Goal: Task Accomplishment & Management: Manage account settings

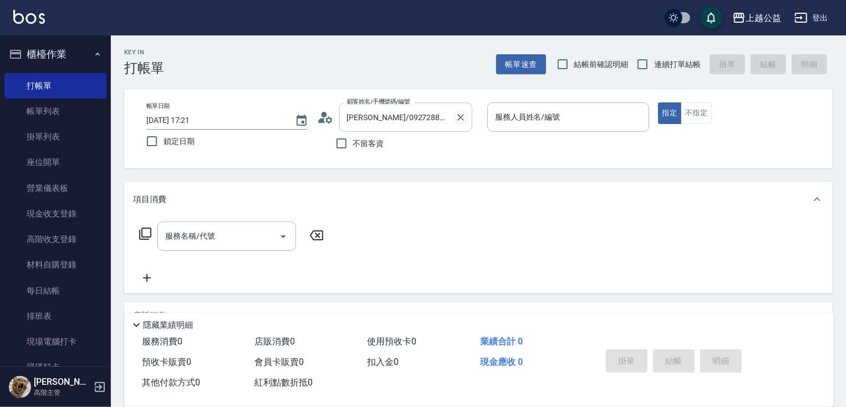
click at [459, 116] on icon "Clear" at bounding box center [460, 117] width 7 height 7
click at [376, 139] on span "不留客資" at bounding box center [368, 144] width 31 height 12
click at [353, 139] on input "不留客資" at bounding box center [341, 143] width 23 height 23
checkbox input "true"
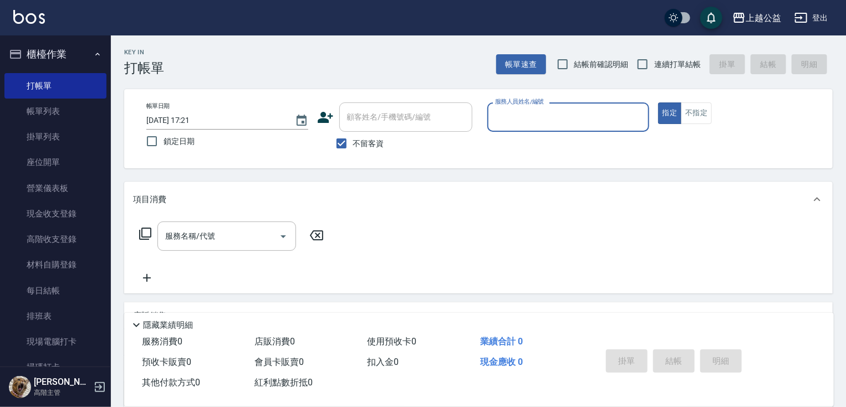
click at [517, 123] on input "服務人員姓名/編號" at bounding box center [568, 117] width 152 height 19
type input "VIMO-3"
type button "true"
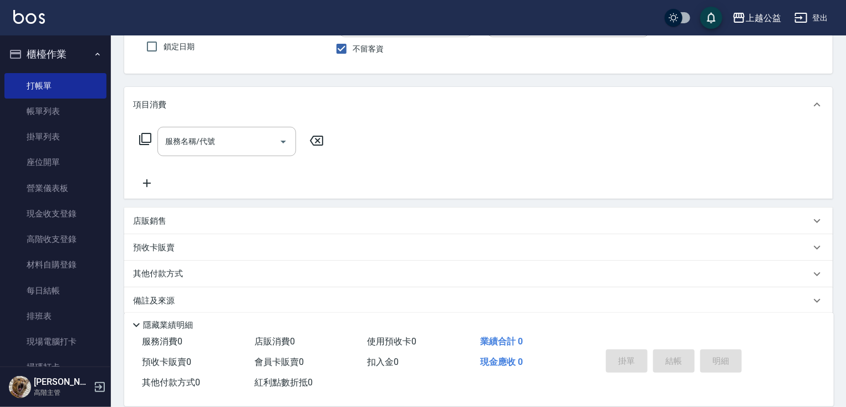
scroll to position [106, 0]
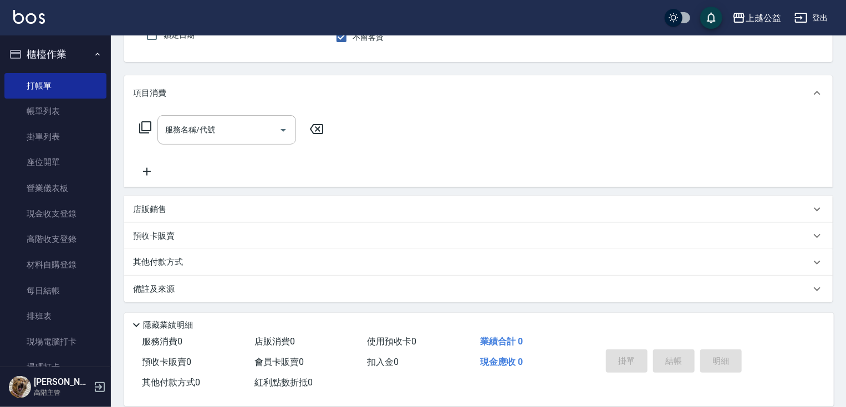
drag, startPoint x: 274, startPoint y: 188, endPoint x: 274, endPoint y: 257, distance: 68.7
click at [237, 204] on div "店販銷售" at bounding box center [471, 210] width 677 height 12
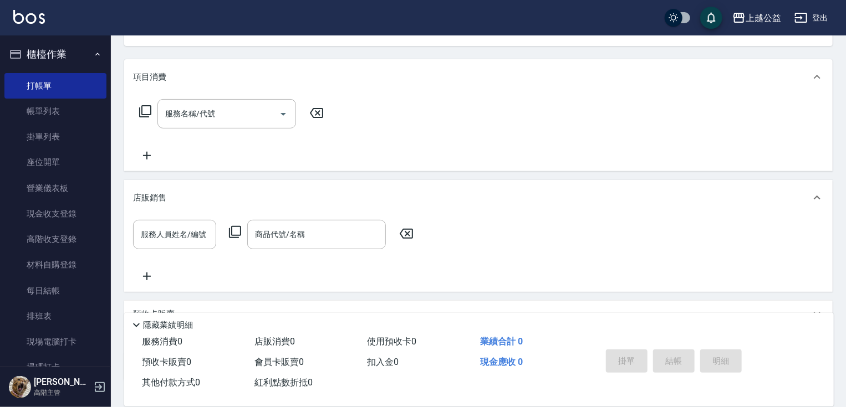
scroll to position [201, 0]
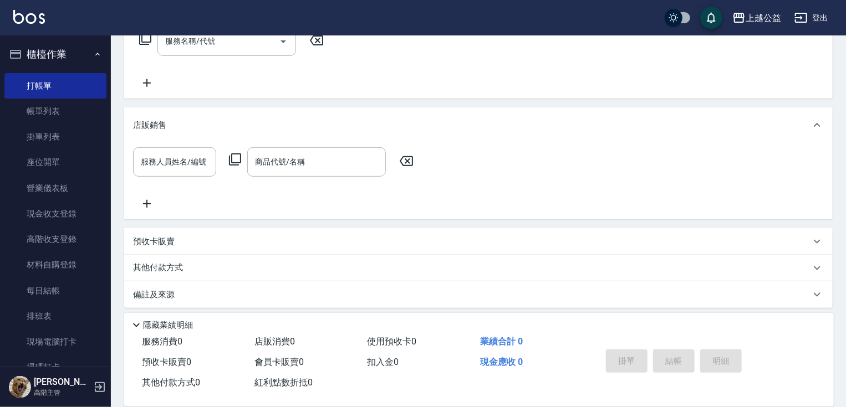
drag, startPoint x: 243, startPoint y: 172, endPoint x: 156, endPoint y: 204, distance: 93.3
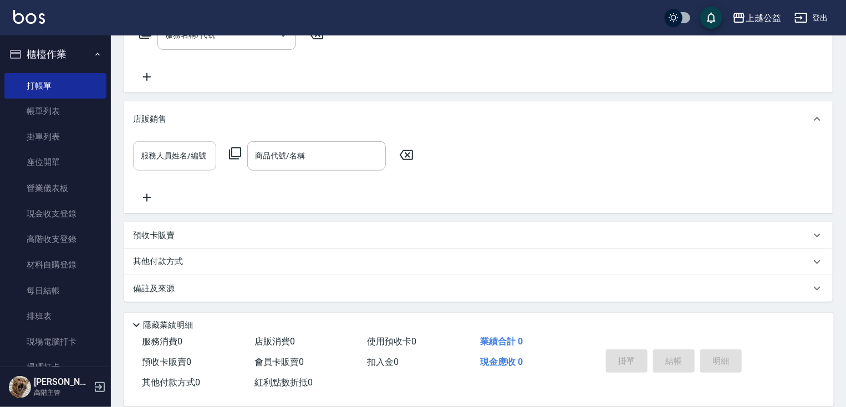
click at [180, 158] on input "服務人員姓名/編號" at bounding box center [174, 155] width 73 height 19
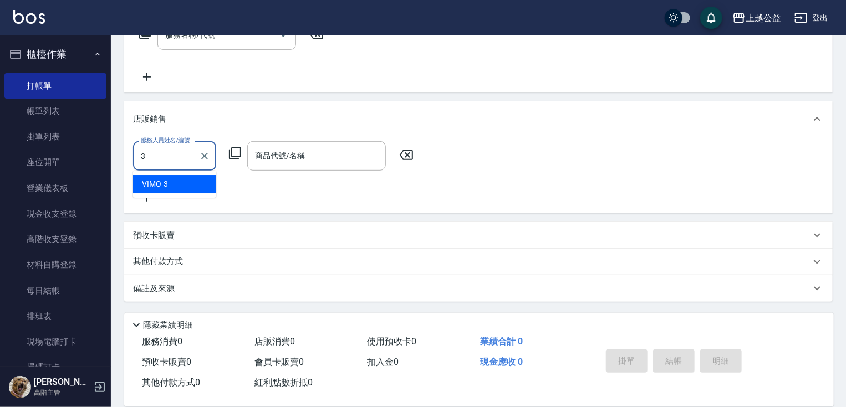
type input "VIMO-3"
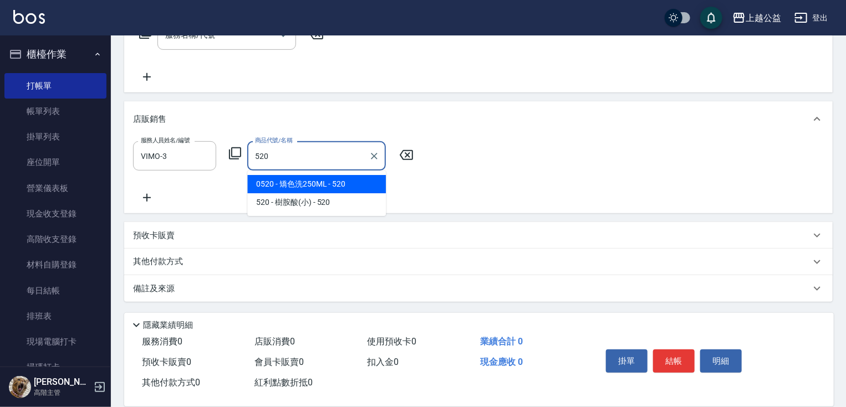
type input "矯色洗250ML"
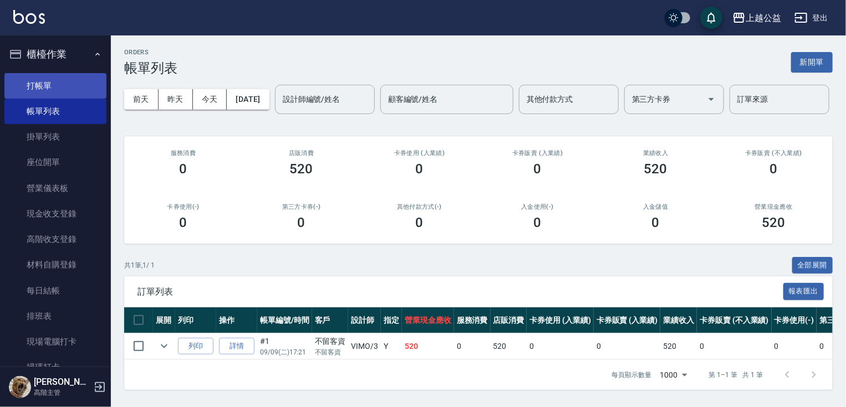
click at [31, 84] on link "打帳單" at bounding box center [55, 85] width 102 height 25
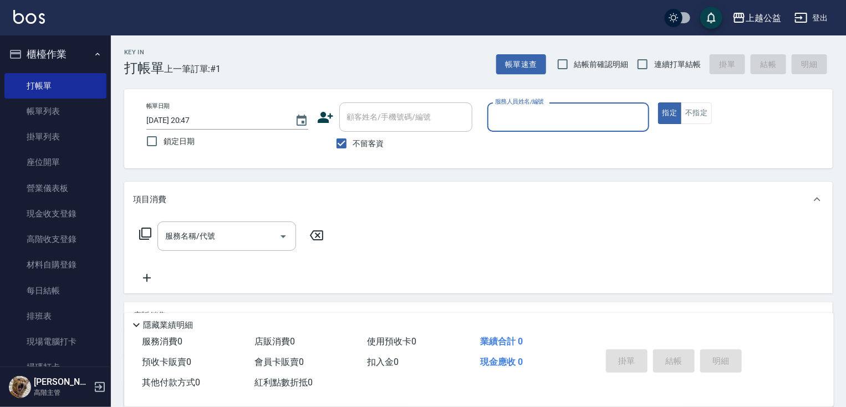
click at [660, 67] on span "連續打單結帳" at bounding box center [677, 65] width 47 height 12
click at [654, 67] on input "連續打單結帳" at bounding box center [642, 64] width 23 height 23
checkbox input "true"
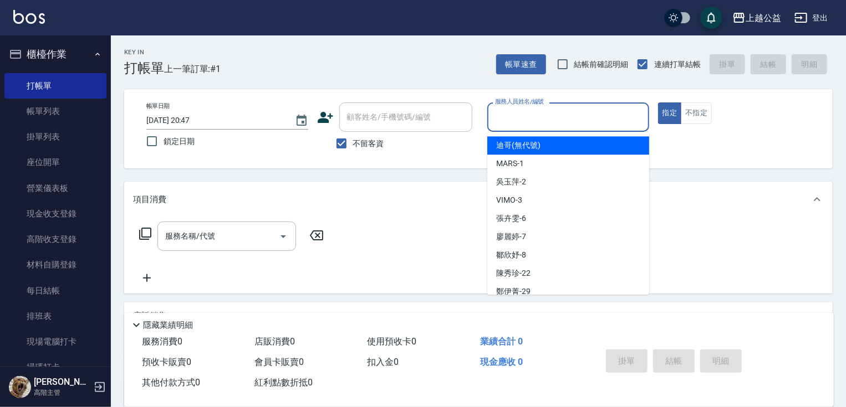
click at [529, 120] on input "服務人員姓名/編號" at bounding box center [568, 117] width 152 height 19
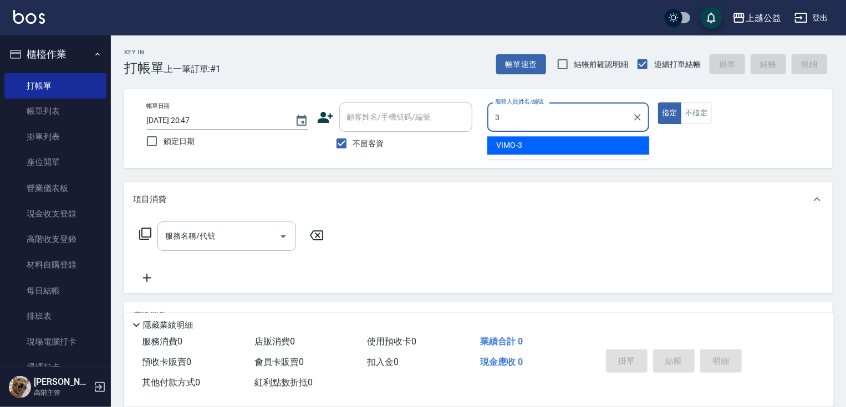
type input "VIMO-3"
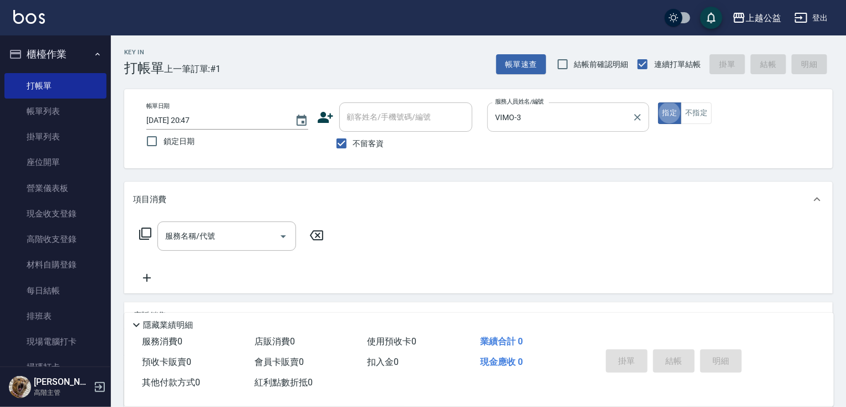
type button "true"
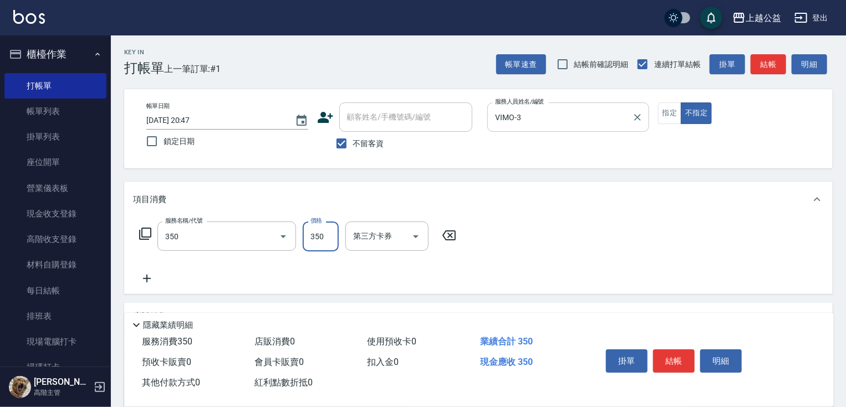
type input "一般洗剪(350)"
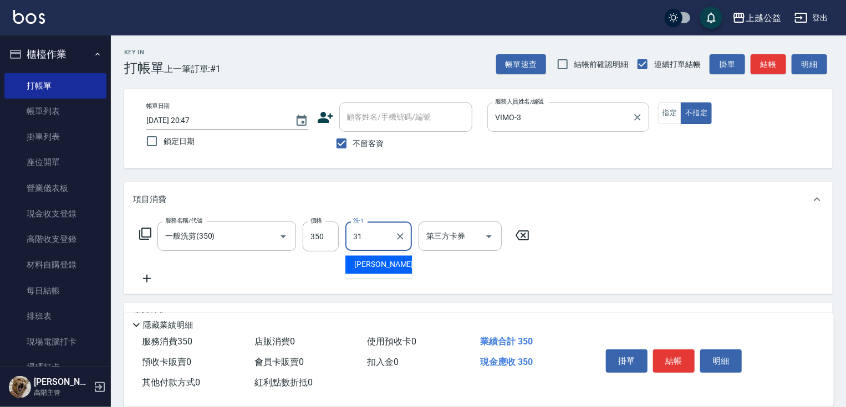
type input "[PERSON_NAME]-31"
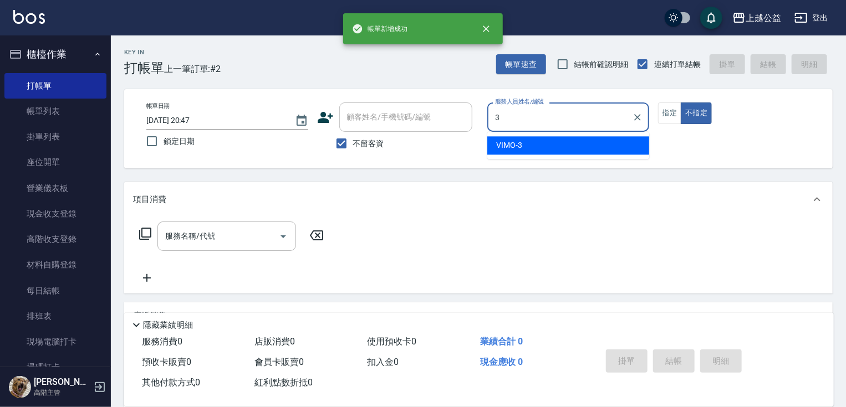
type input "VIMO-3"
type button "false"
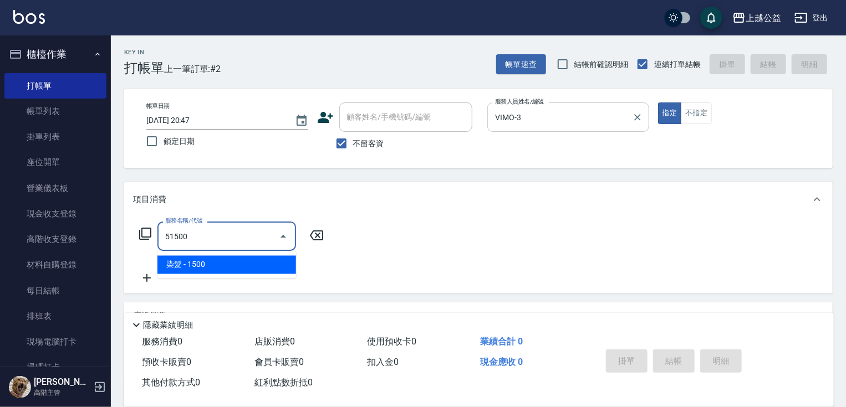
type input "染髮(51500)"
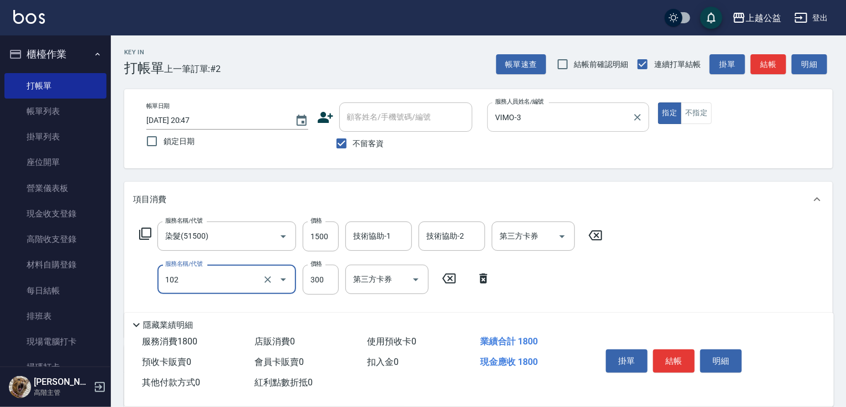
type input "活氧舒壓洗300(102)"
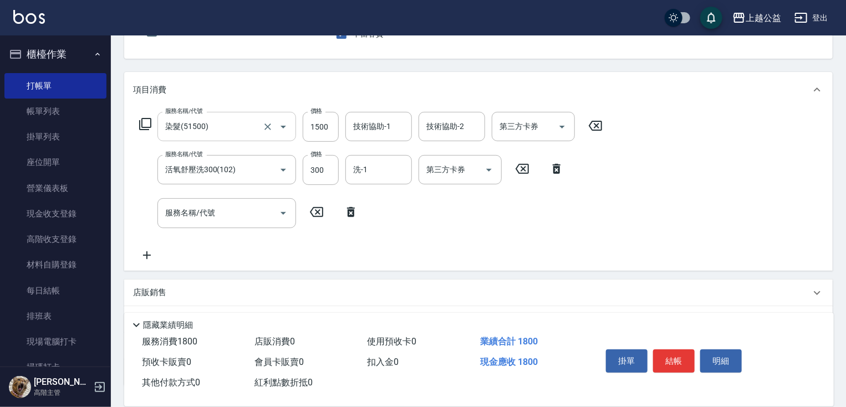
drag, startPoint x: 218, startPoint y: 162, endPoint x: 233, endPoint y: 220, distance: 60.0
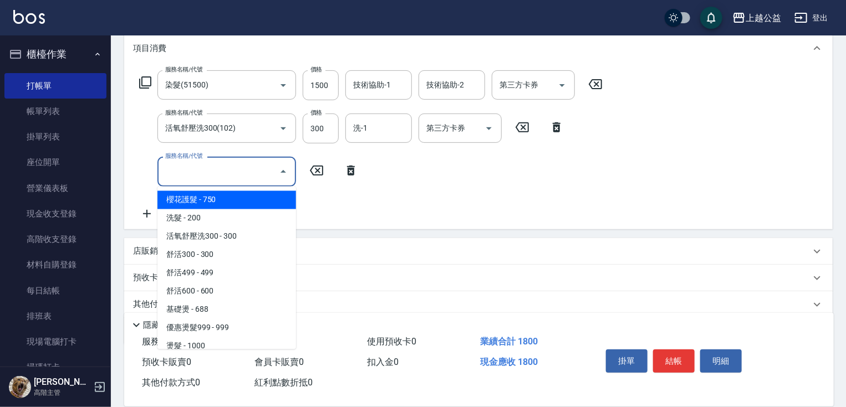
click at [214, 162] on input "服務名稱/代號" at bounding box center [218, 171] width 112 height 19
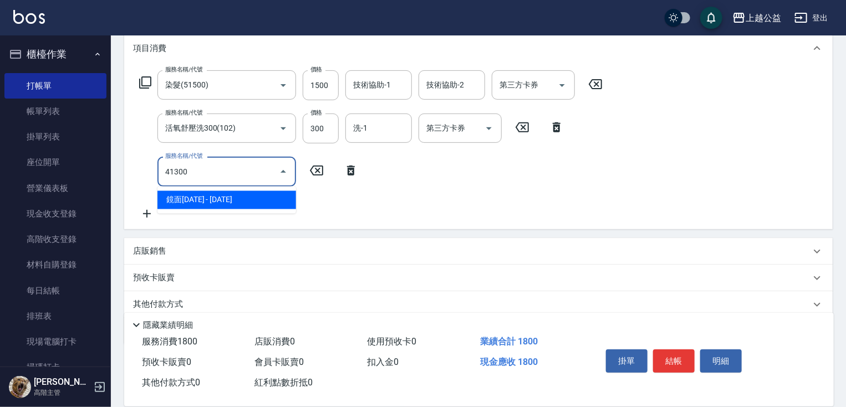
type input "鏡面1300(41300)"
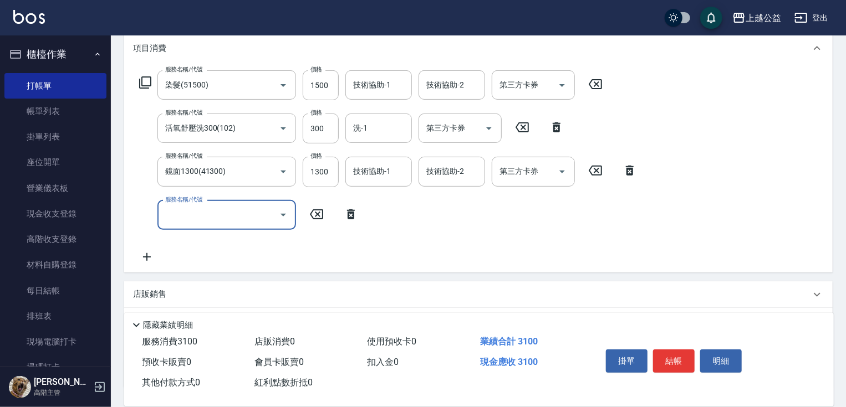
click at [191, 289] on div "店販銷售" at bounding box center [471, 295] width 677 height 12
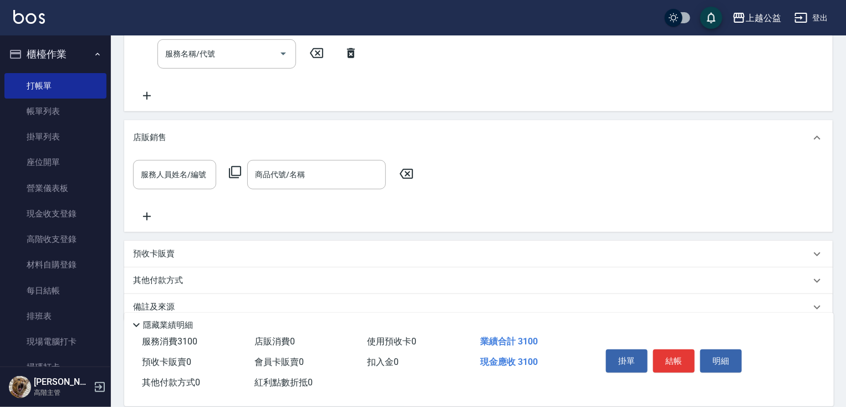
drag, startPoint x: 191, startPoint y: 299, endPoint x: 194, endPoint y: 239, distance: 59.4
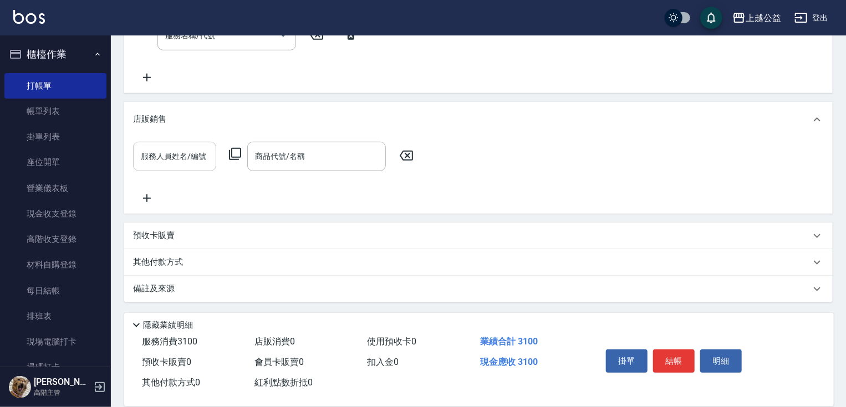
click at [190, 164] on input "服務人員姓名/編號" at bounding box center [174, 156] width 73 height 19
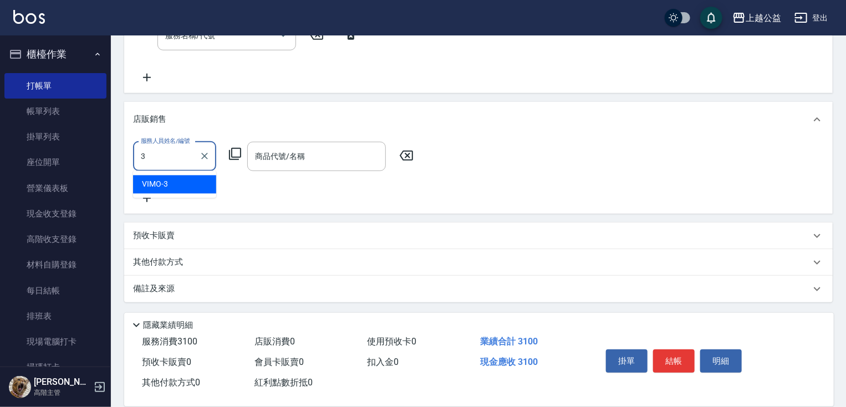
type input "VIMO-3"
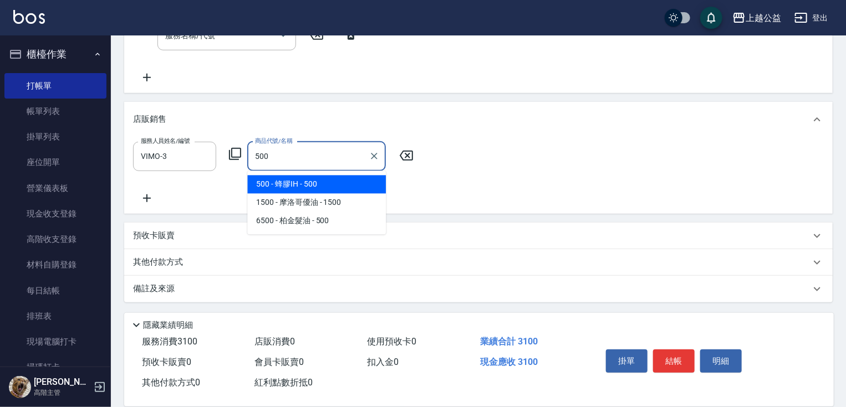
type input "蜂膠IH"
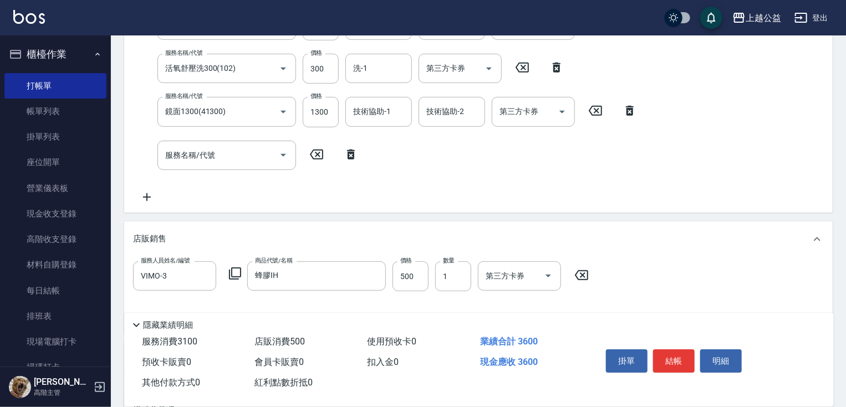
scroll to position [57, 0]
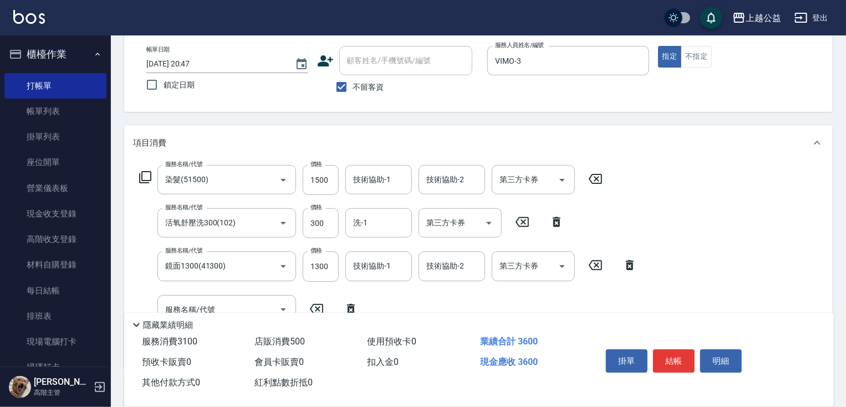
drag, startPoint x: 268, startPoint y: 313, endPoint x: 273, endPoint y: 222, distance: 91.6
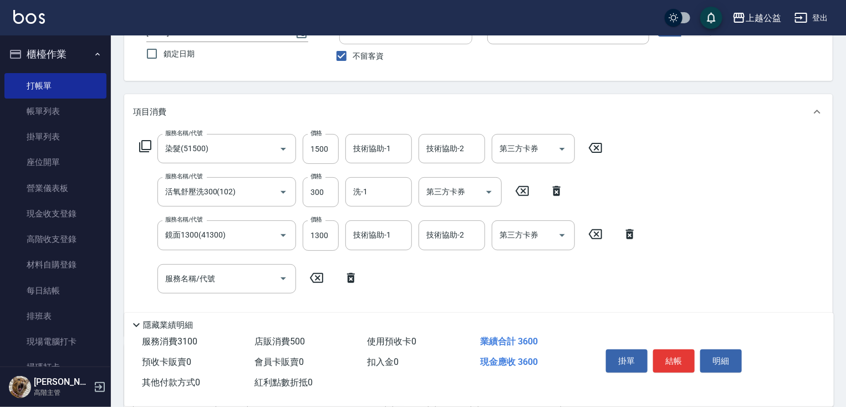
scroll to position [218, 0]
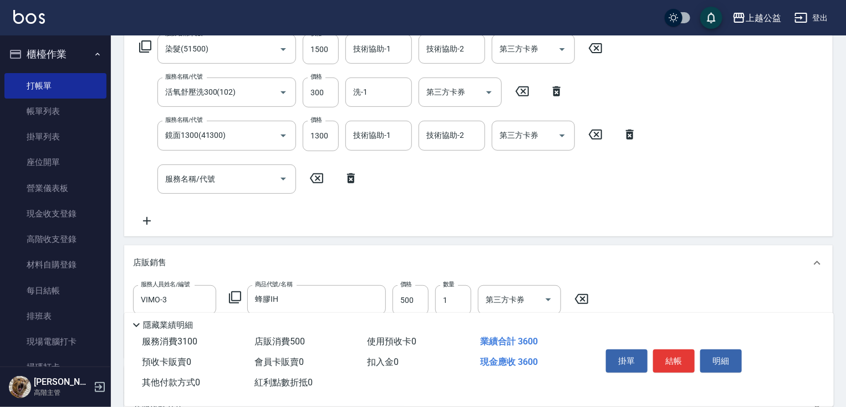
drag, startPoint x: 324, startPoint y: 182, endPoint x: 324, endPoint y: 257, distance: 74.8
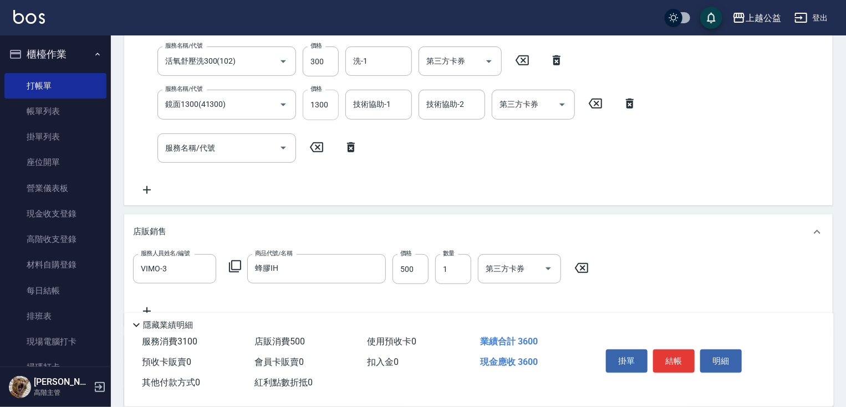
click at [312, 107] on input "1300" at bounding box center [321, 105] width 36 height 30
type input "2000"
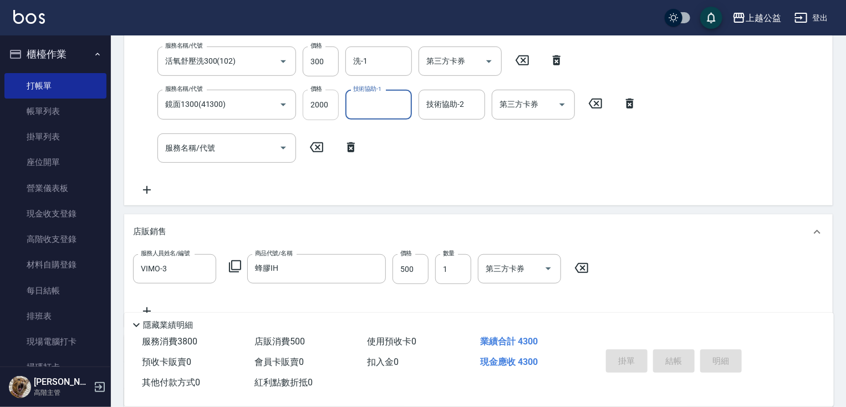
type input "[DATE] 20:48"
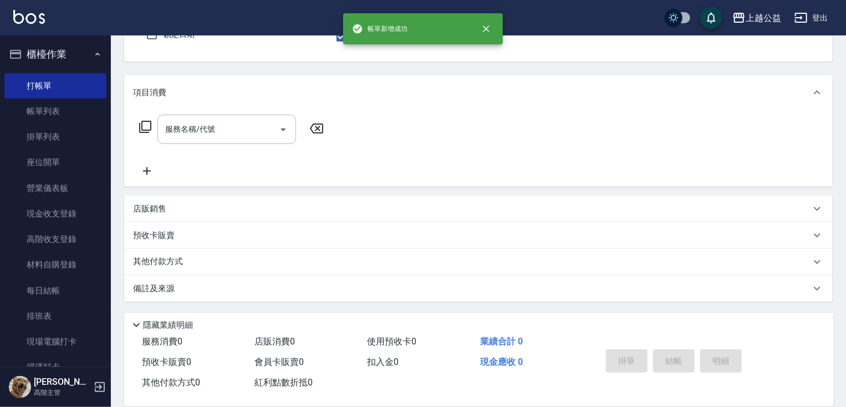
scroll to position [0, 0]
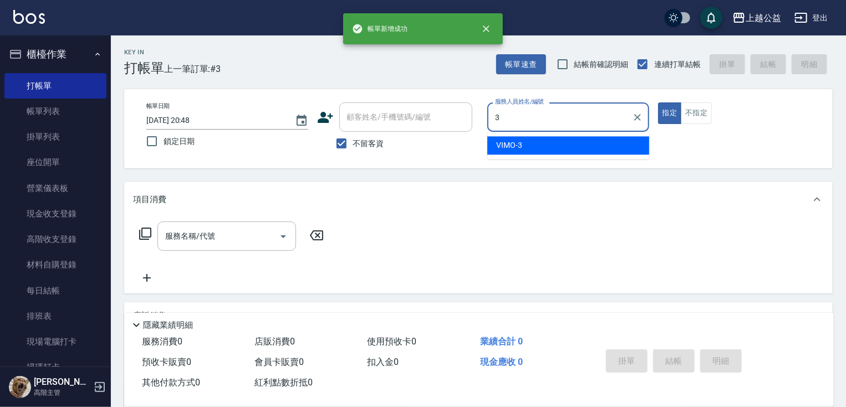
type input "VIMO-3"
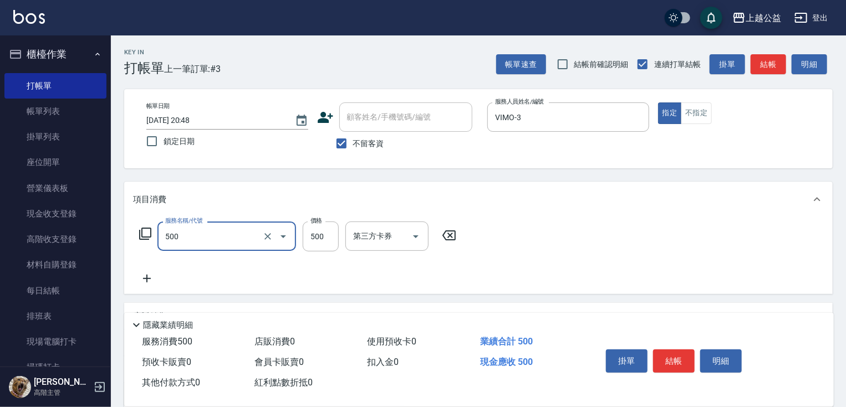
type input "洗剪500(500)"
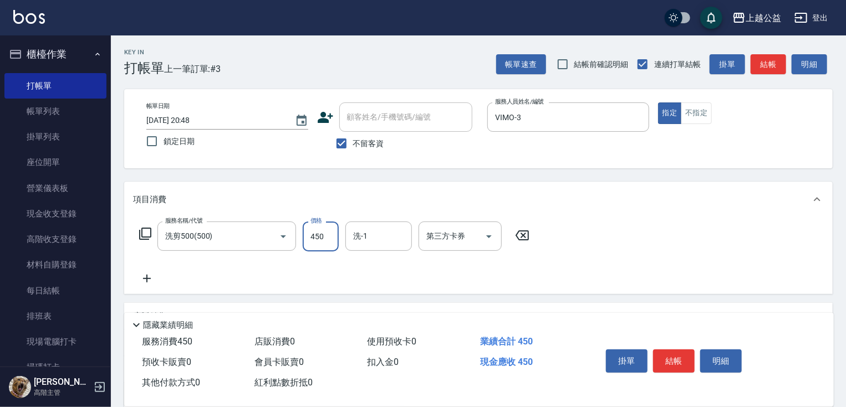
type input "450"
type input "[PERSON_NAME]-32"
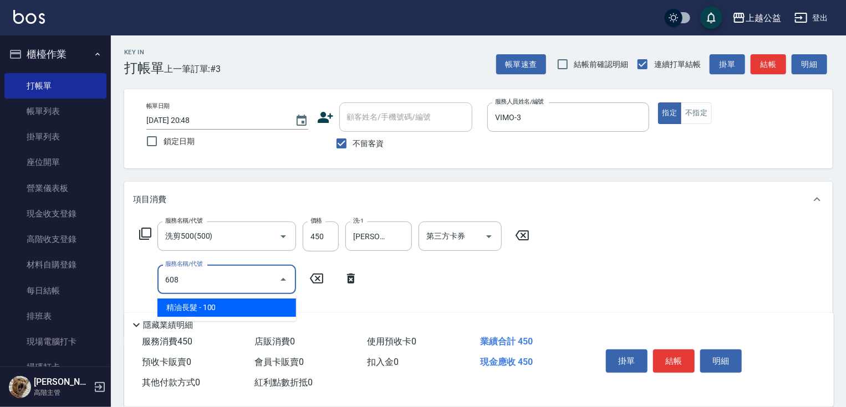
type input "精油長髮(608)"
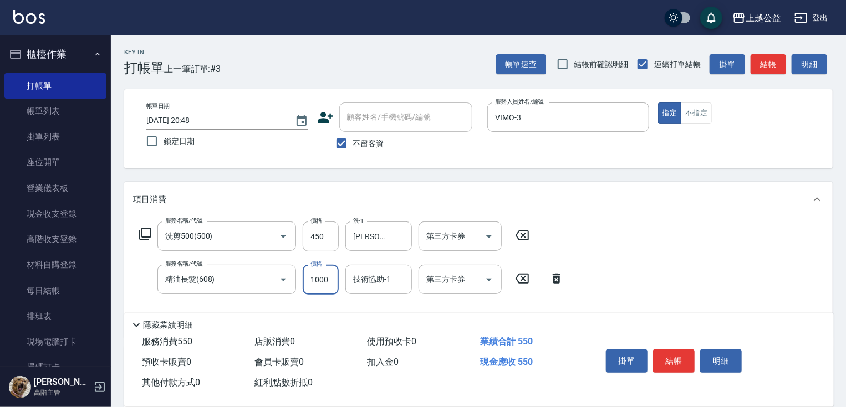
type input "100"
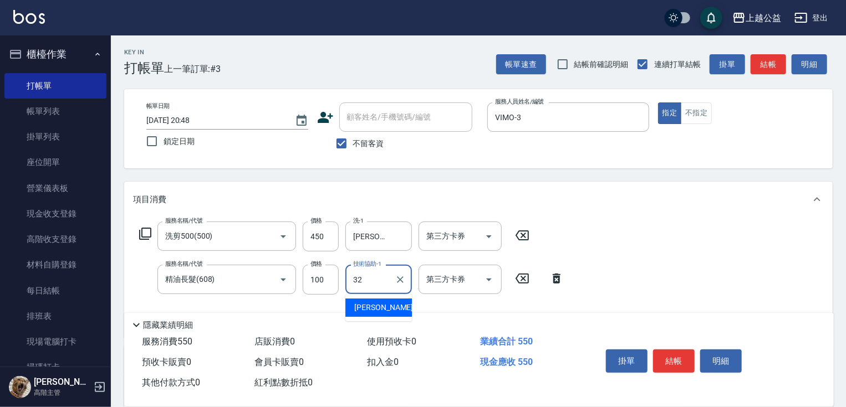
type input "[PERSON_NAME]-32"
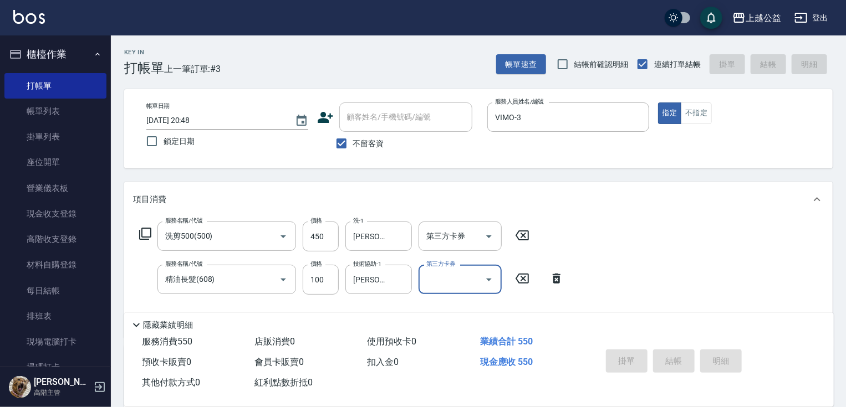
type input "[DATE] 20:49"
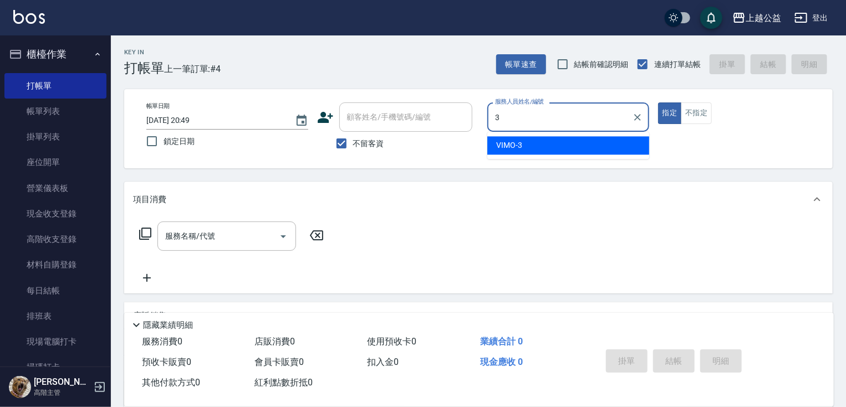
type input "VIMO-3"
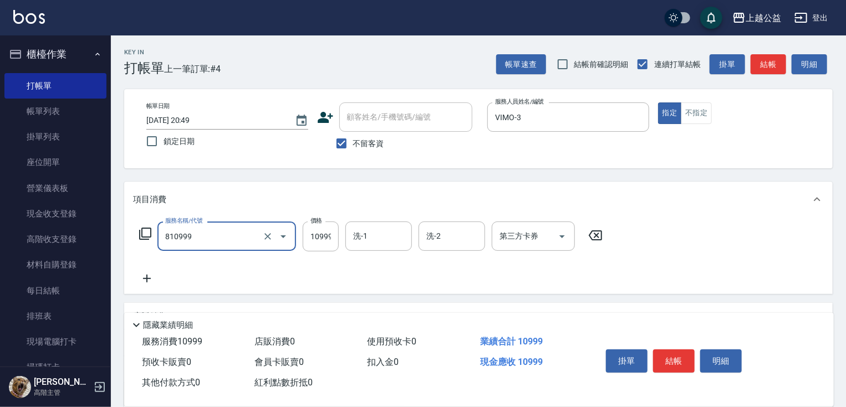
type input "金鑽羽毛18吋/3包(810999)"
click at [310, 230] on input "10999" at bounding box center [321, 237] width 36 height 30
type input "13999"
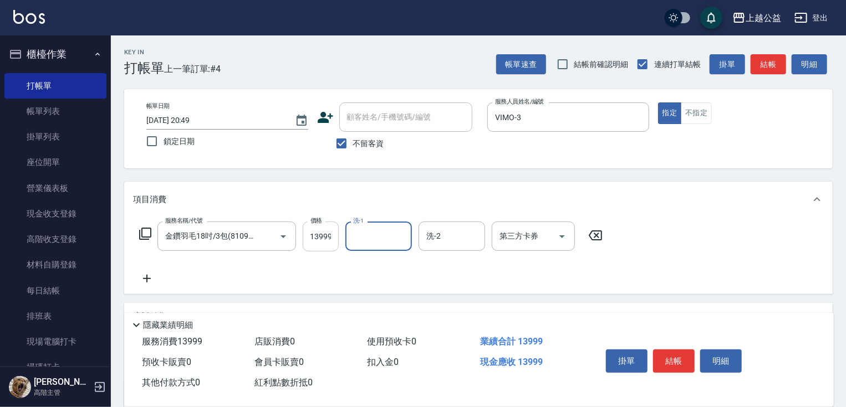
scroll to position [0, 0]
type input "[PERSON_NAME]-32"
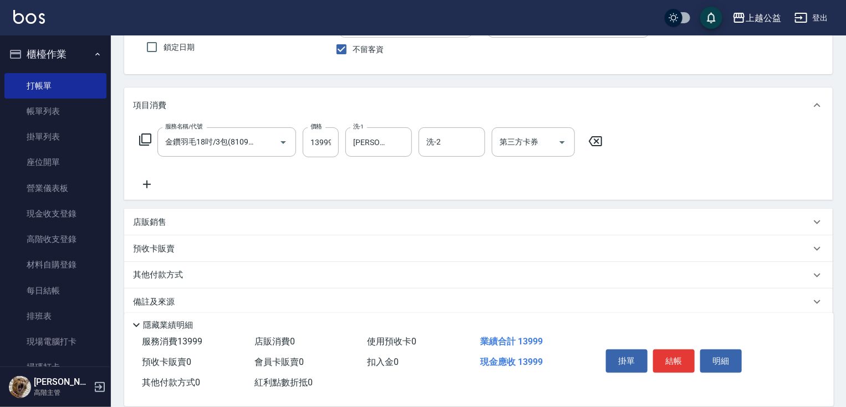
scroll to position [108, 0]
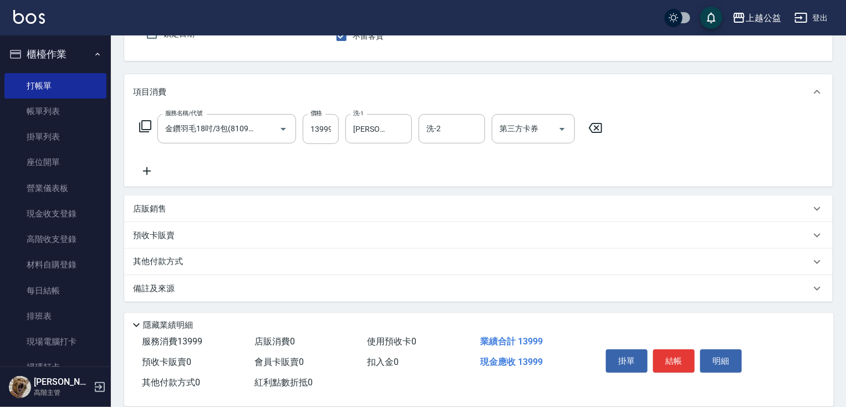
drag, startPoint x: 205, startPoint y: 278, endPoint x: 200, endPoint y: 350, distance: 71.6
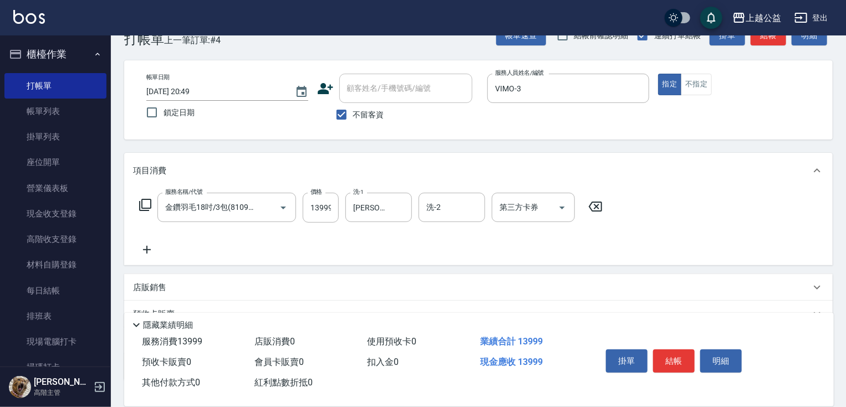
drag, startPoint x: 590, startPoint y: 297, endPoint x: 585, endPoint y: 253, distance: 44.1
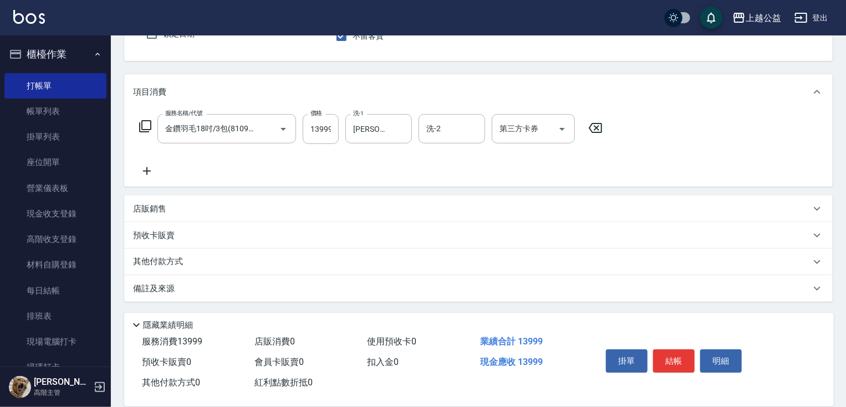
drag, startPoint x: 583, startPoint y: 279, endPoint x: 647, endPoint y: 344, distance: 90.5
click at [685, 353] on button "結帳" at bounding box center [674, 361] width 42 height 23
type input "[DATE] 20:50"
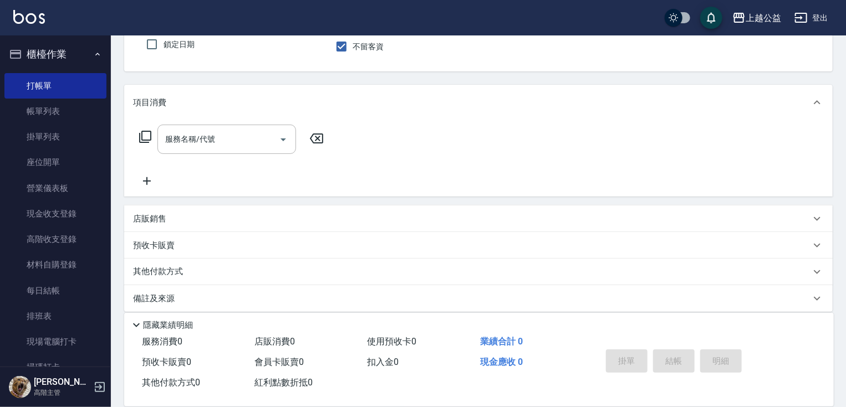
scroll to position [0, 0]
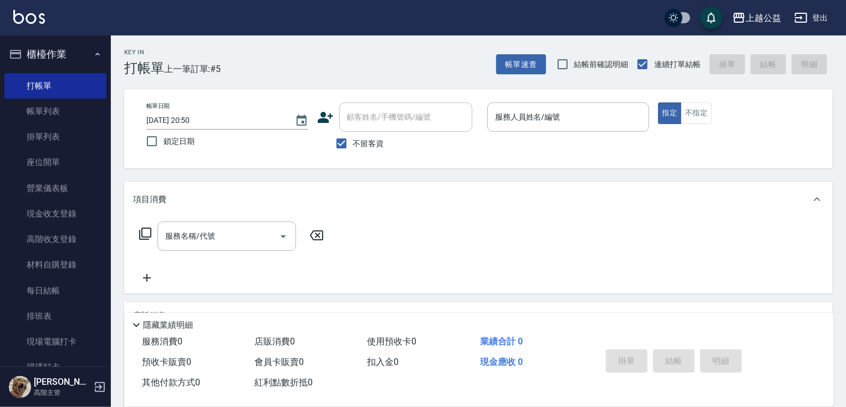
drag, startPoint x: 601, startPoint y: 266, endPoint x: 565, endPoint y: 182, distance: 91.4
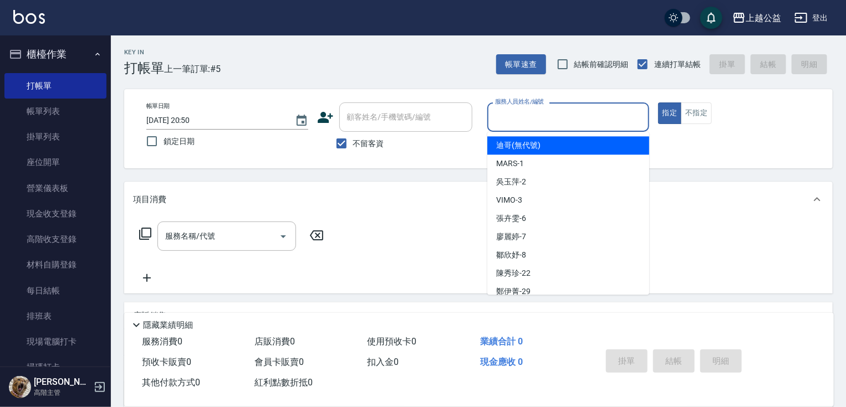
click at [534, 115] on input "服務人員姓名/編號" at bounding box center [568, 117] width 152 height 19
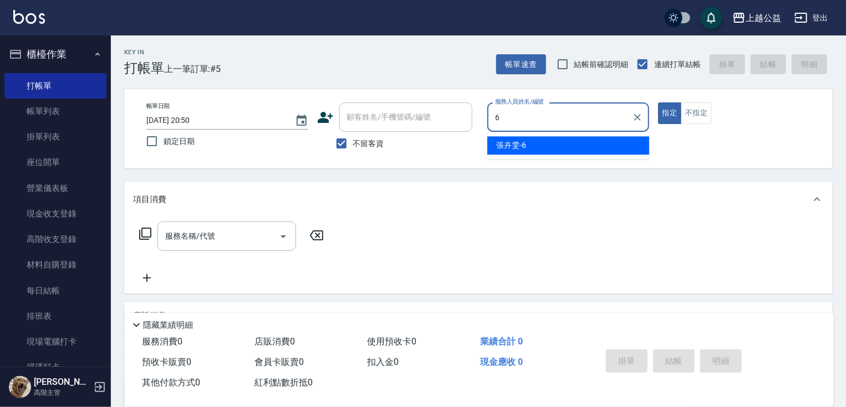
type input "[PERSON_NAME]-6"
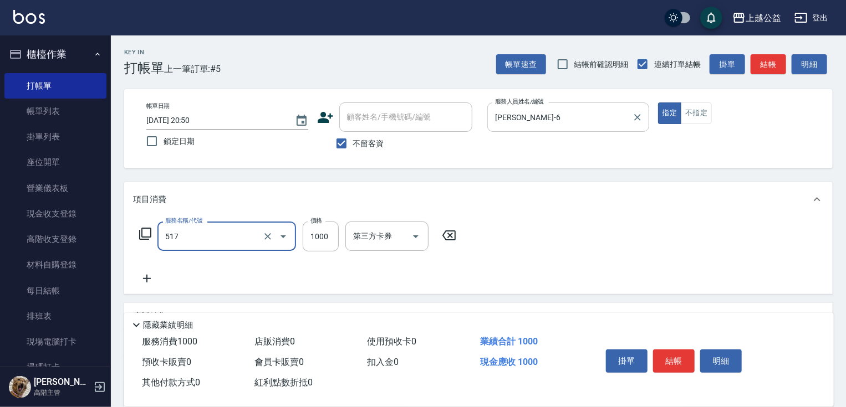
type input "染髮1000(517)"
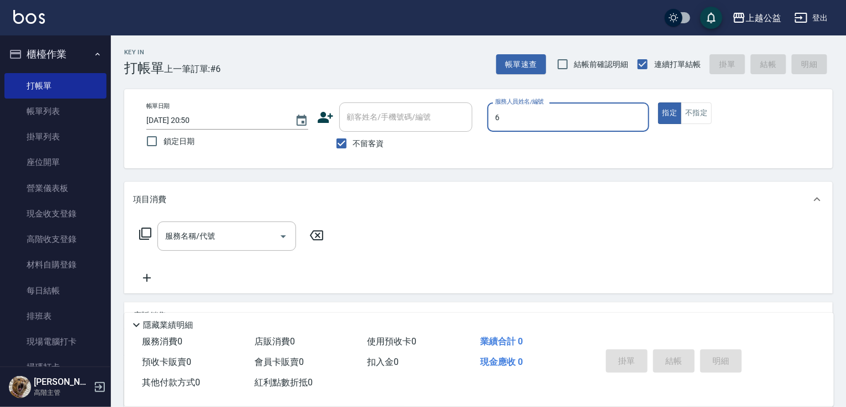
type input "[PERSON_NAME]-6"
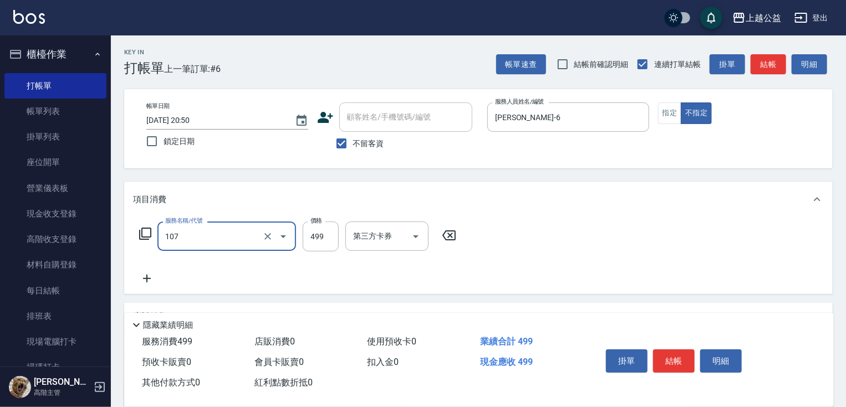
type input "舒活499(107)"
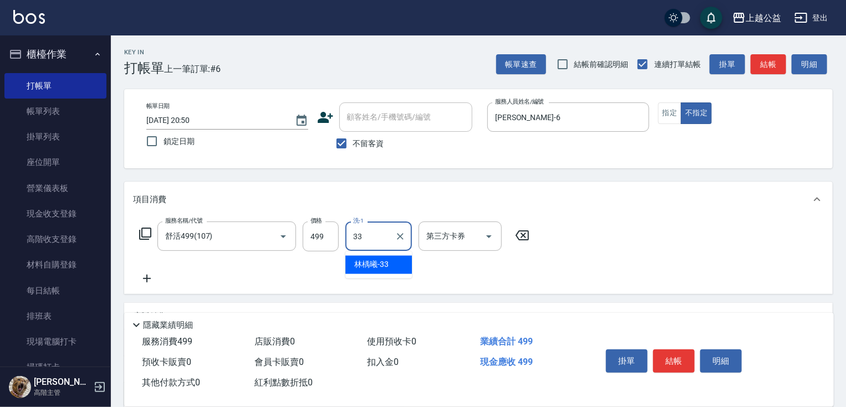
type input "[PERSON_NAME]-33"
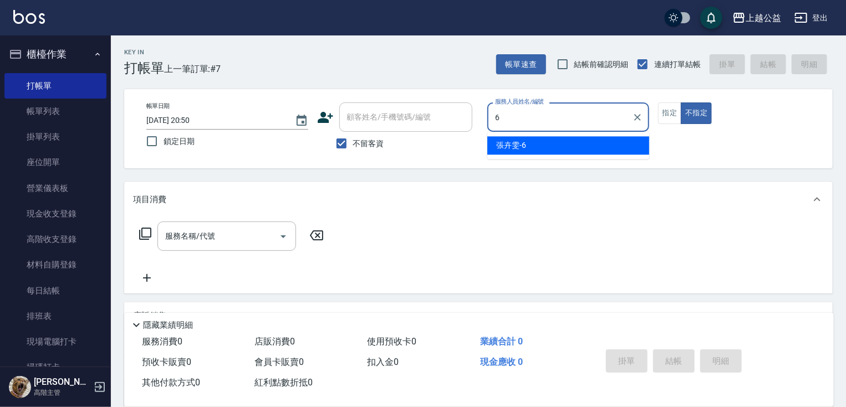
type input "[PERSON_NAME]-6"
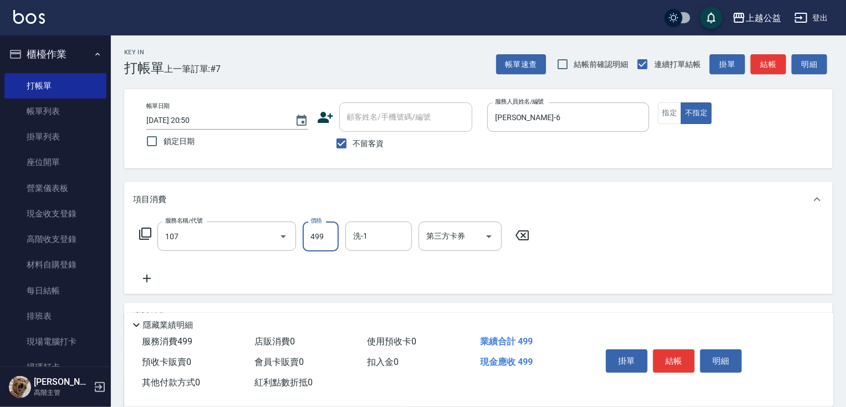
type input "舒活499(107)"
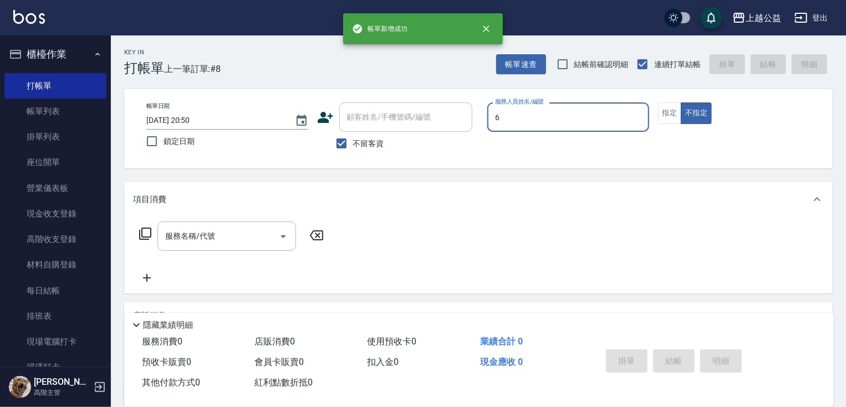
type input "[PERSON_NAME]-6"
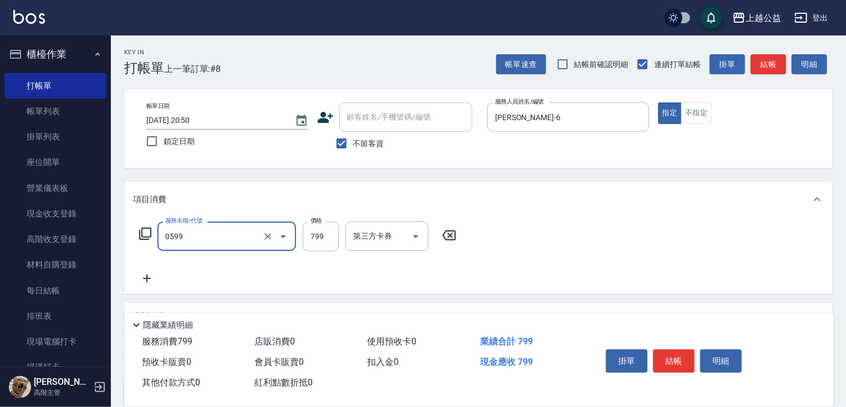
type input "精油SPA(0599)"
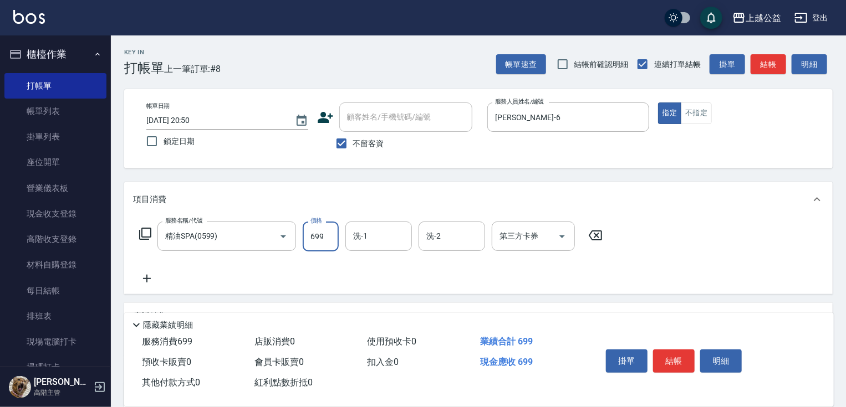
type input "699"
type input "[PERSON_NAME]-33"
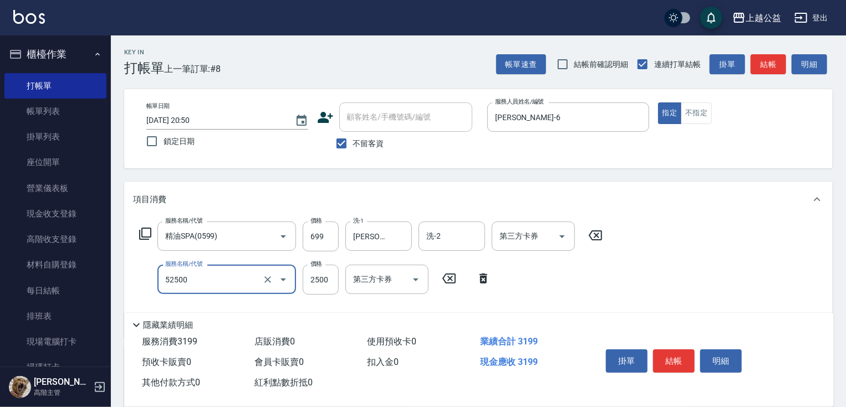
type input "過年染髮B餐-2A(52500)"
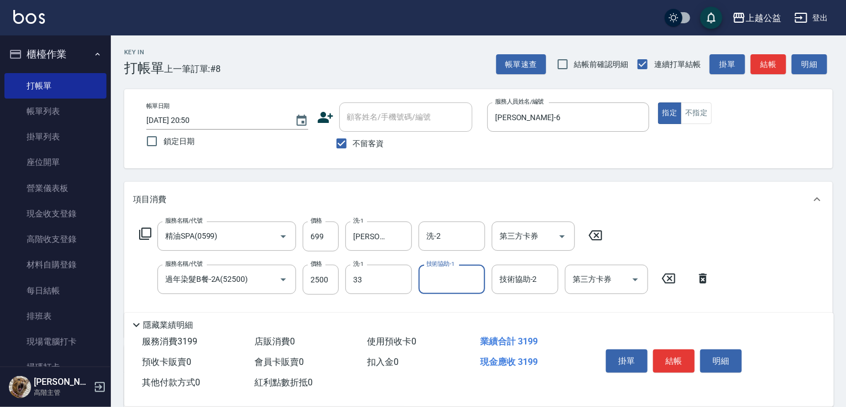
type input "[PERSON_NAME]-33"
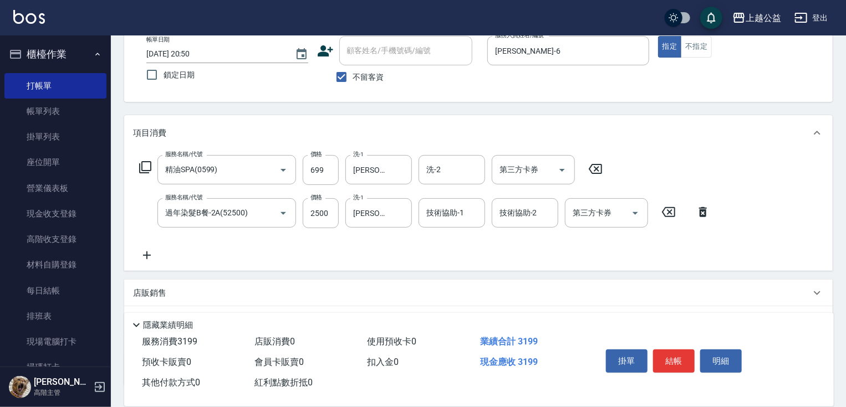
scroll to position [93, 0]
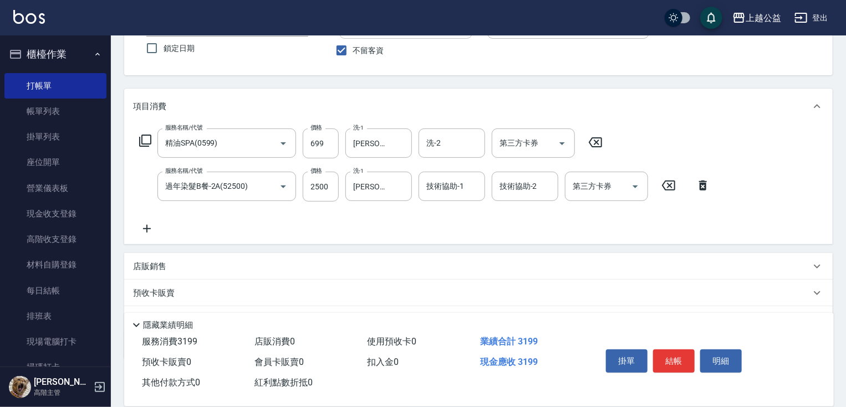
drag, startPoint x: 239, startPoint y: 181, endPoint x: 244, endPoint y: 223, distance: 41.9
click at [430, 185] on input "技術協助-1" at bounding box center [452, 186] width 57 height 19
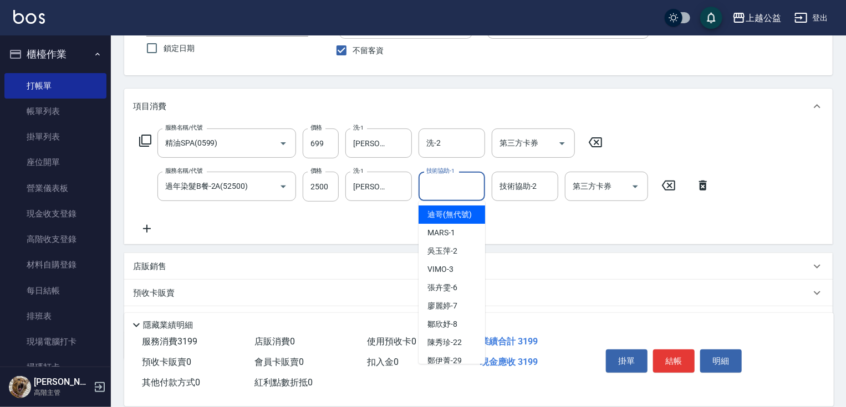
type input "迪哥(無代號)"
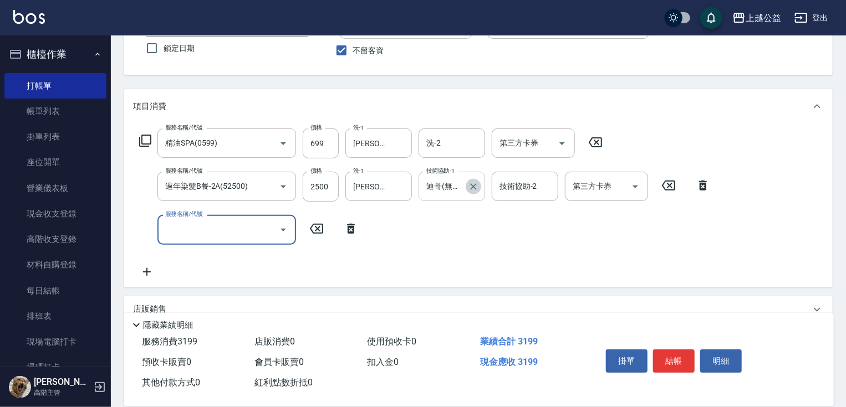
drag, startPoint x: 477, startPoint y: 186, endPoint x: 469, endPoint y: 186, distance: 7.8
click at [477, 186] on icon "Clear" at bounding box center [473, 186] width 11 height 11
click at [178, 226] on div "服務名稱/代號 服務名稱/代號" at bounding box center [226, 229] width 139 height 29
type input "女神鉑金護髮(407)"
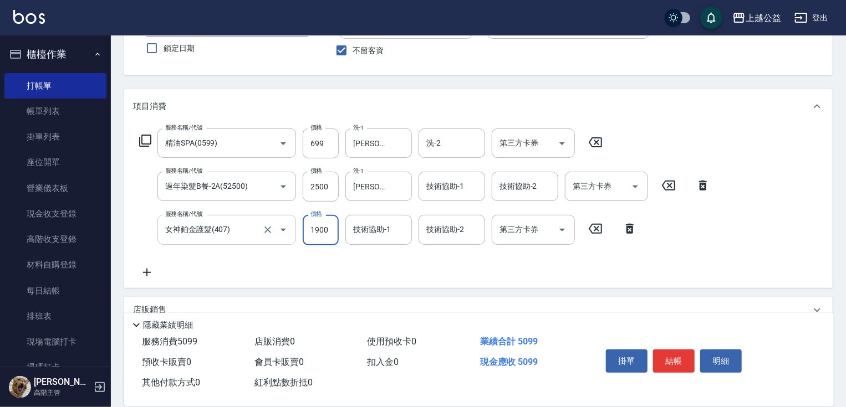
type input "1900"
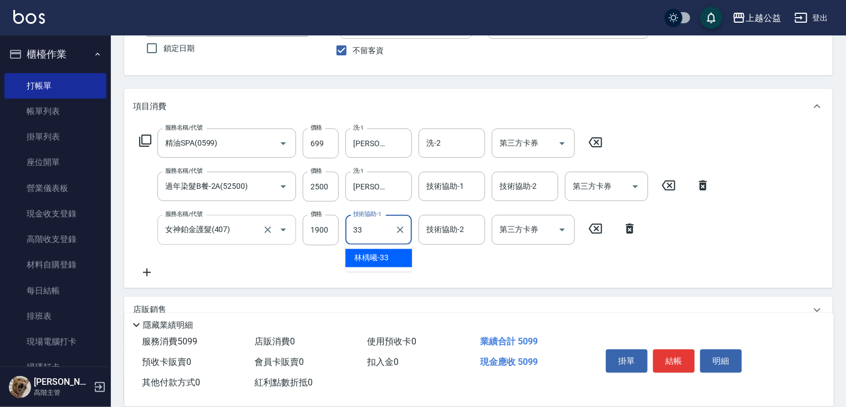
type input "[PERSON_NAME]-33"
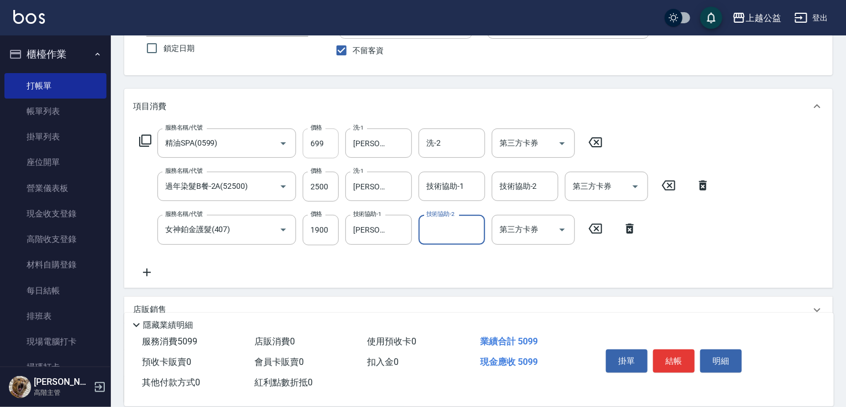
click at [318, 139] on input "699" at bounding box center [321, 144] width 36 height 30
click at [323, 137] on input "699" at bounding box center [321, 144] width 36 height 30
type input "600"
click at [386, 273] on div "服務名稱/代號 精油SPA(0599) 服務名稱/代號 價格 600 價格 洗-1 [PERSON_NAME]-33 洗-1 洗-2 洗-2 第三方卡券 第三…" at bounding box center [425, 204] width 584 height 150
click at [665, 354] on button "結帳" at bounding box center [674, 361] width 42 height 23
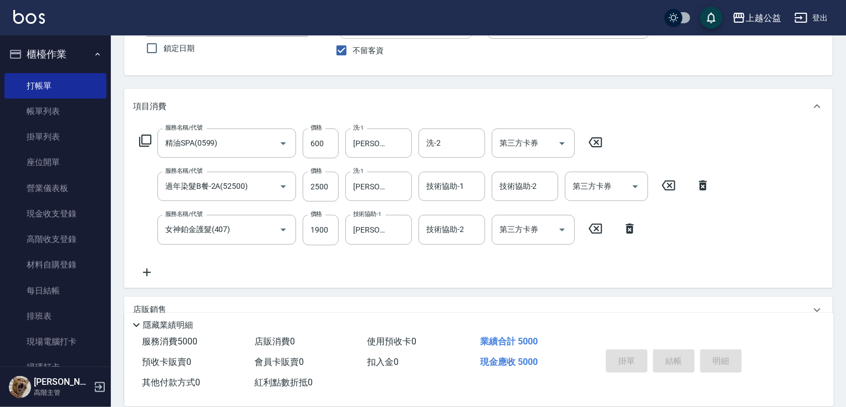
type input "[DATE] 20:51"
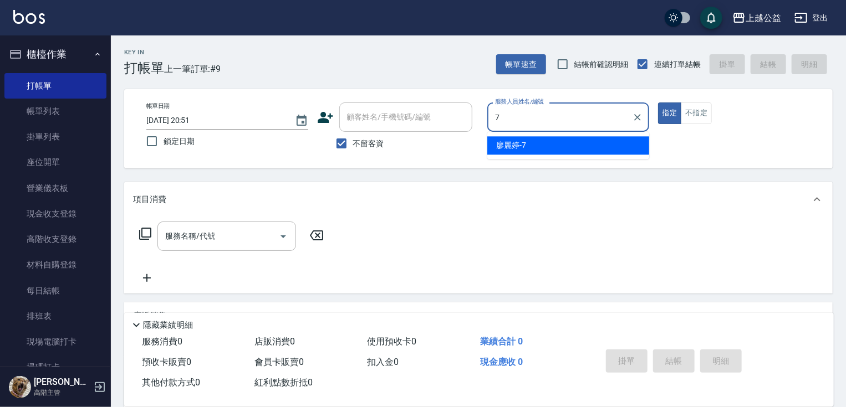
type input "[PERSON_NAME]-7"
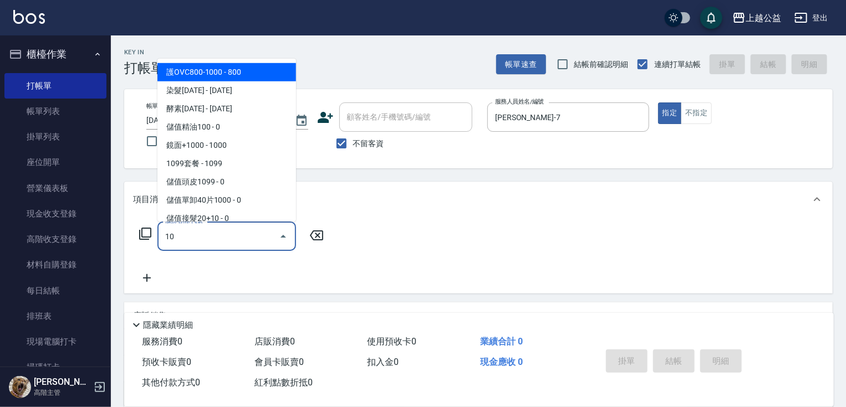
type input "1"
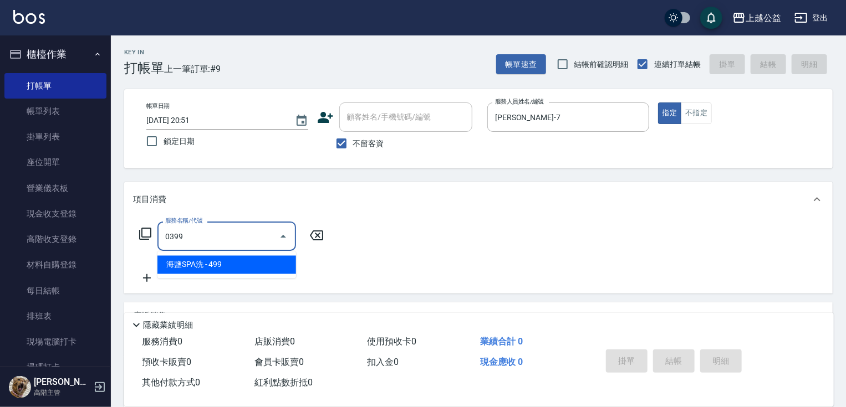
type input "海鹽SPA洗(0399)"
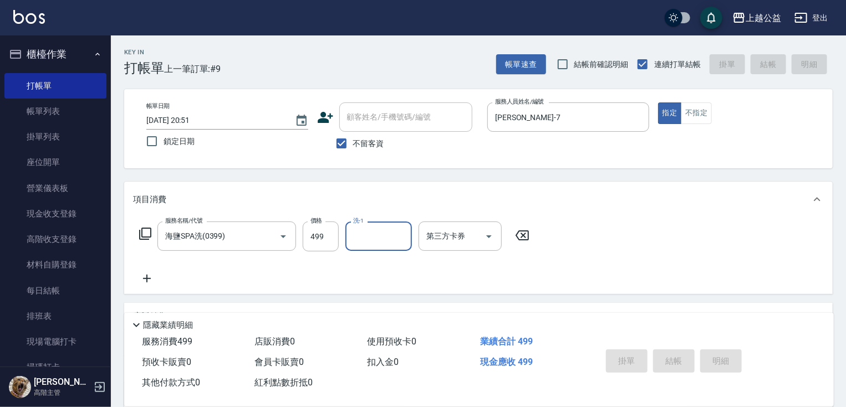
type input "[DATE] 20:53"
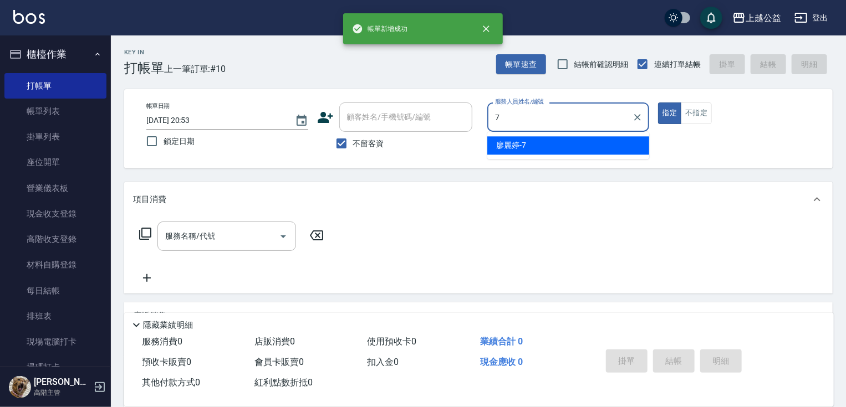
type input "[PERSON_NAME]-7"
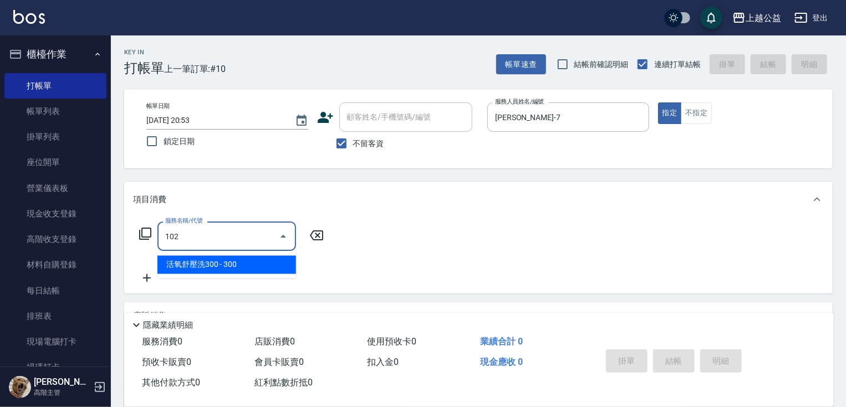
type input "活氧舒壓洗300(102)"
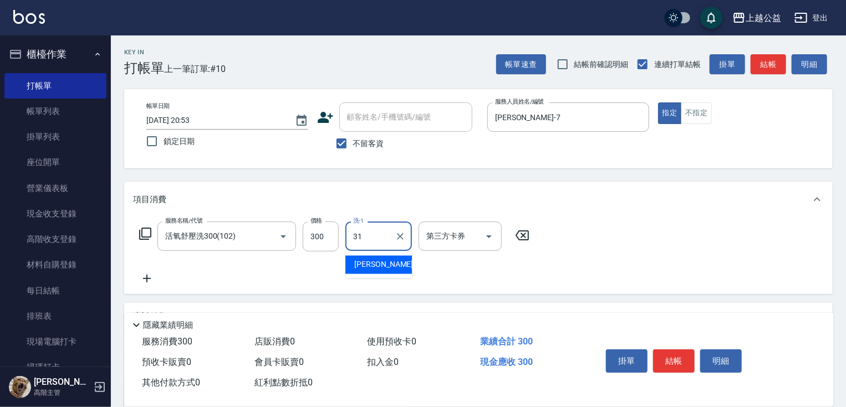
type input "[PERSON_NAME]-31"
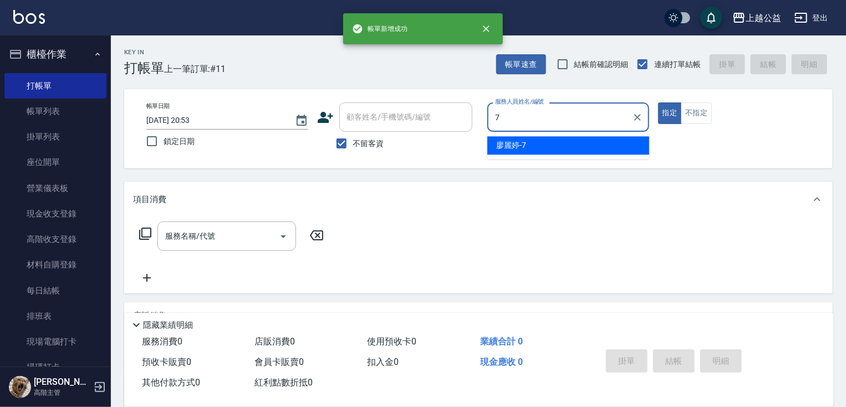
type input "[PERSON_NAME]-7"
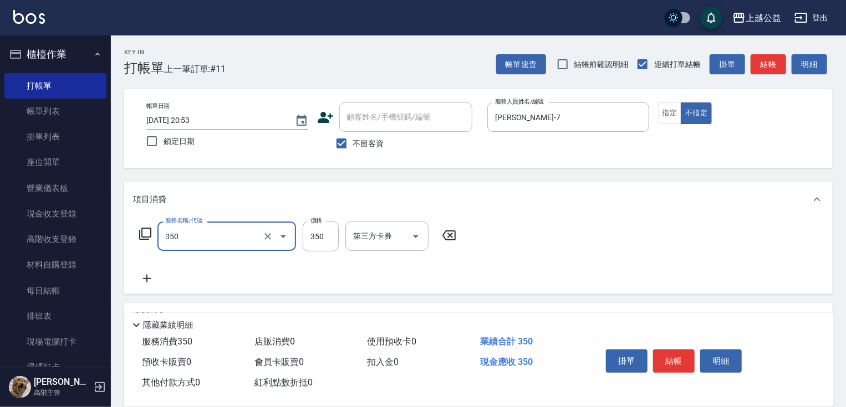
type input "一般洗剪(350)"
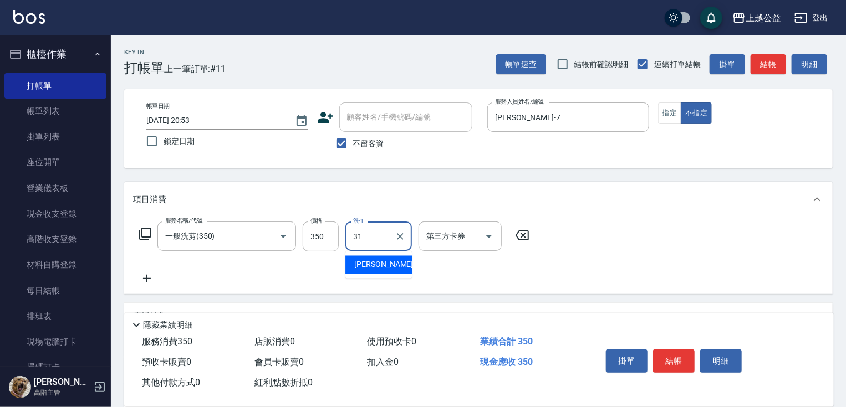
type input "[PERSON_NAME]-31"
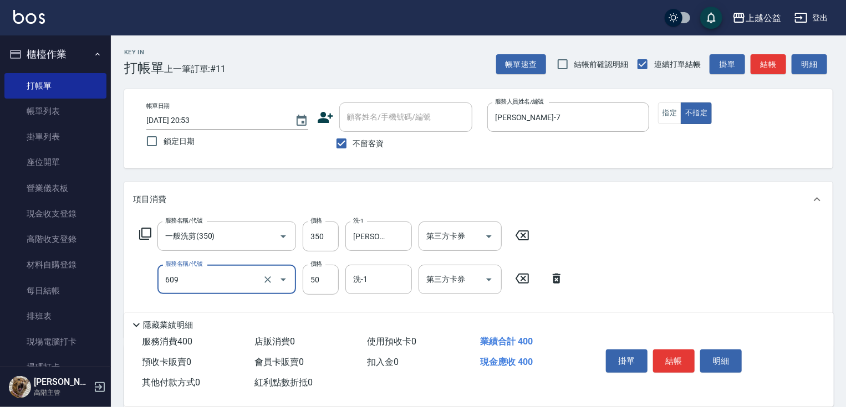
type input "精油(609)"
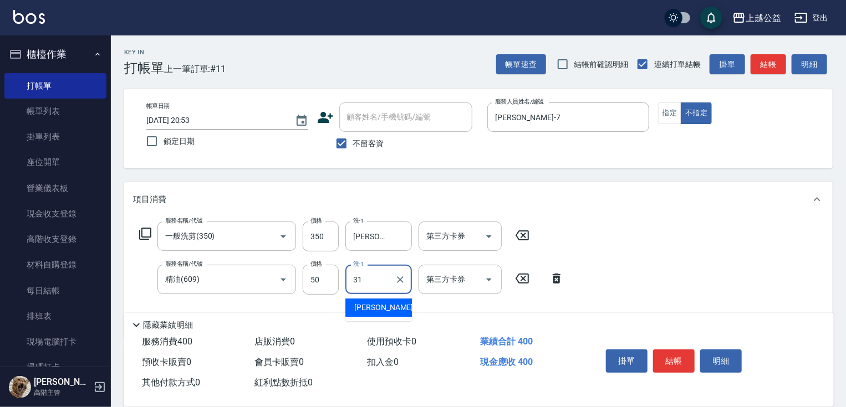
type input "[PERSON_NAME]-31"
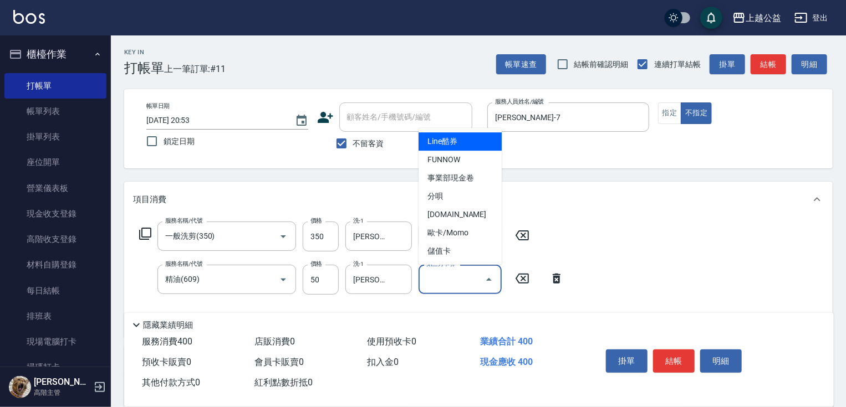
type input "Line酷券"
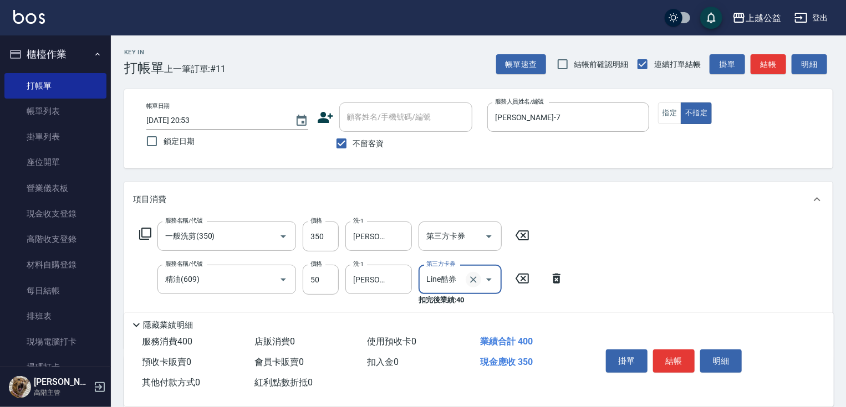
click at [475, 277] on icon "Clear" at bounding box center [473, 280] width 7 height 7
click at [643, 263] on div "服務名稱/代號 一般洗剪(350) 服務名稱/代號 價格 350 價格 洗-1 [PERSON_NAME]-31 洗-1 第三方卡券 第三方卡券 服務名稱/代…" at bounding box center [478, 277] width 708 height 120
click at [676, 358] on button "結帳" at bounding box center [674, 361] width 42 height 23
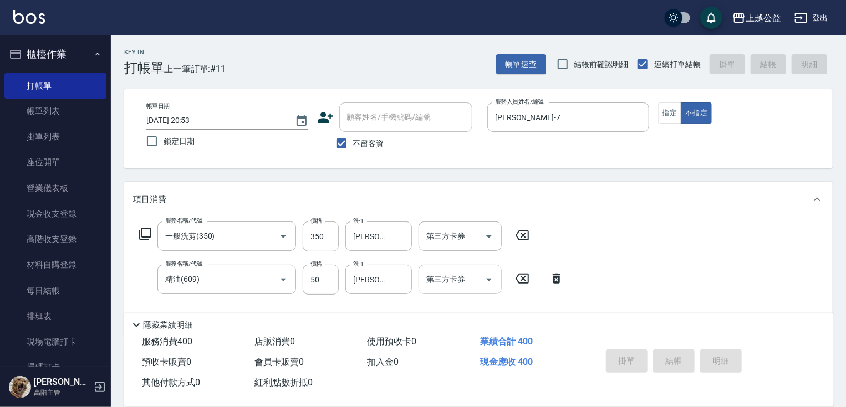
type input "[DATE] 20:54"
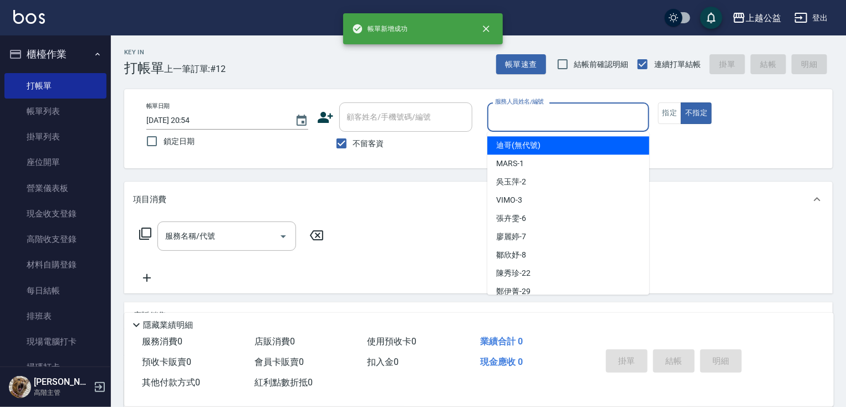
click at [543, 114] on input "服務人員姓名/編號" at bounding box center [568, 117] width 152 height 19
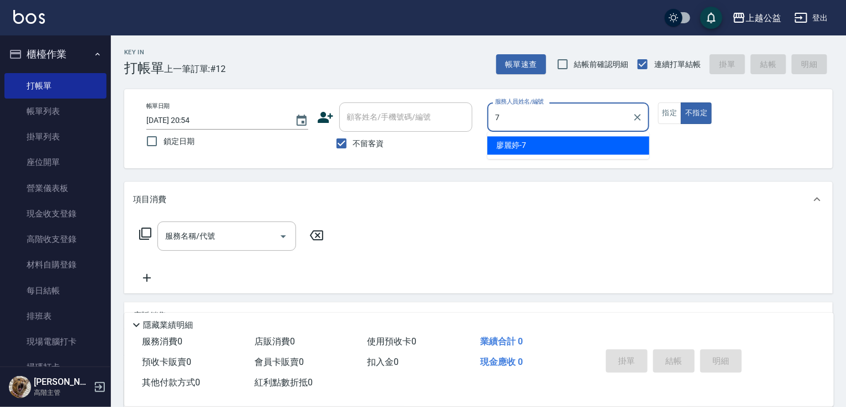
type input "[PERSON_NAME]-7"
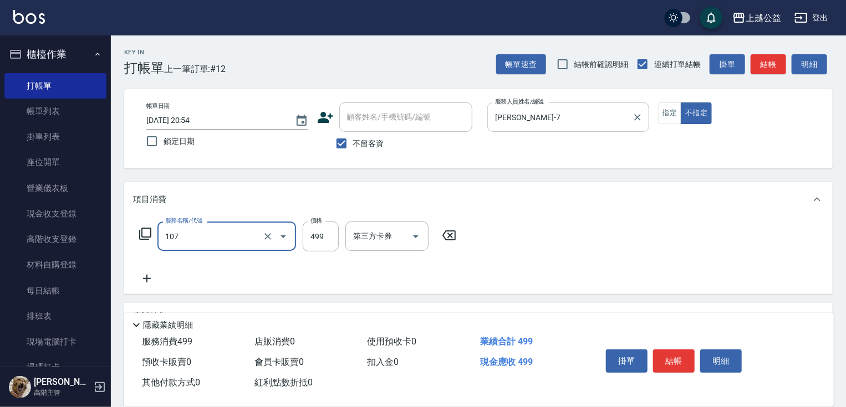
type input "舒活499(107)"
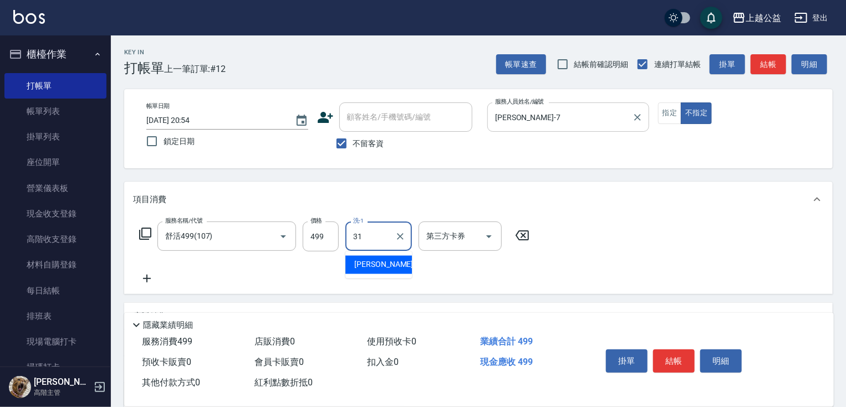
type input "[PERSON_NAME]-31"
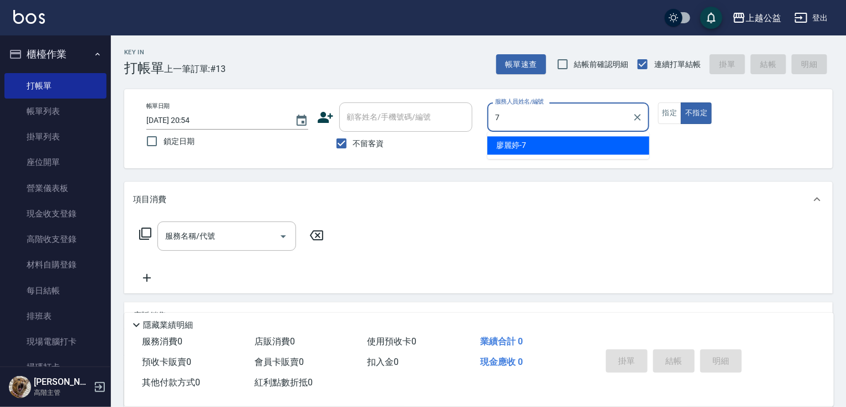
type input "[PERSON_NAME]-7"
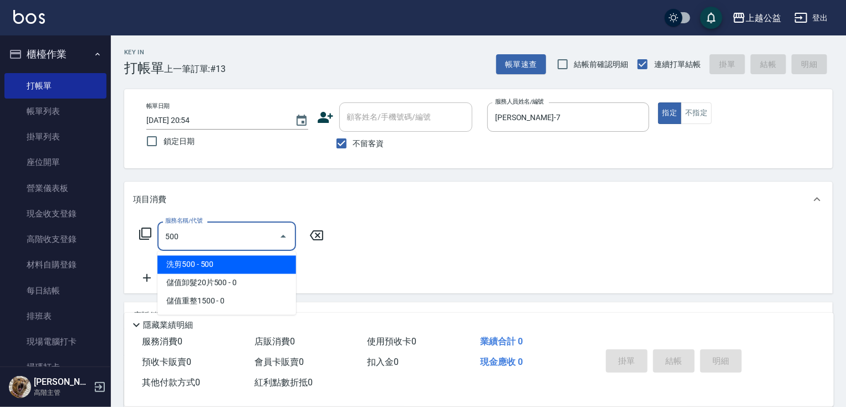
type input "洗剪500(500)"
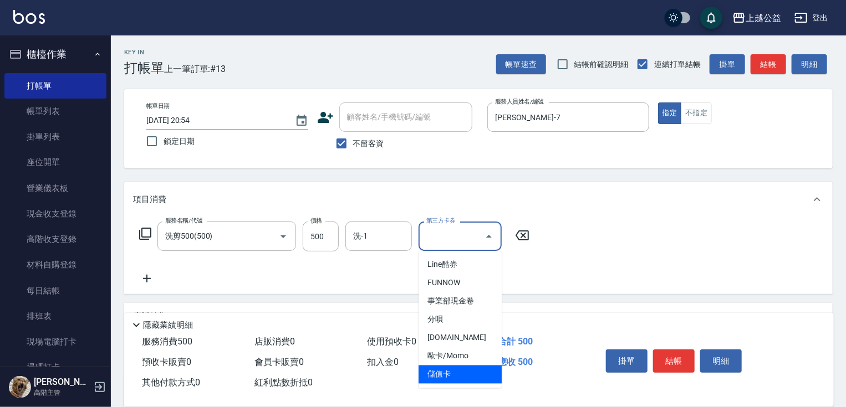
type input "儲值卡"
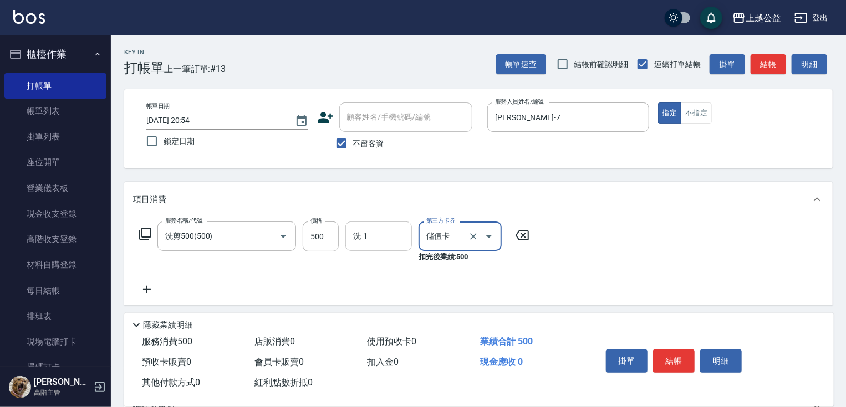
click at [374, 239] on input "洗-1" at bounding box center [378, 236] width 57 height 19
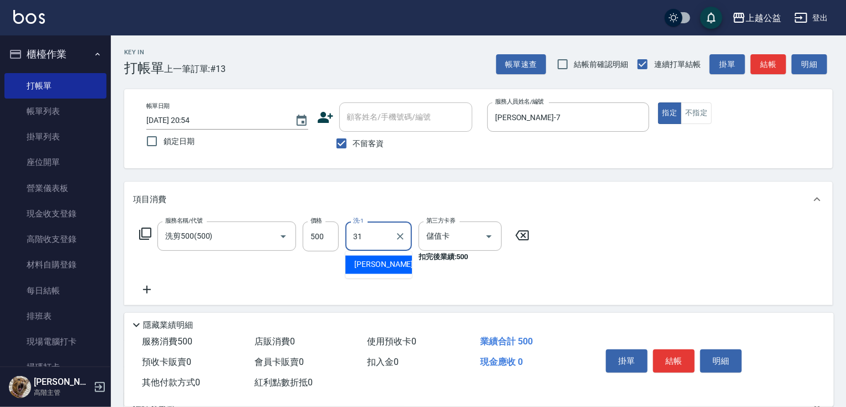
type input "[PERSON_NAME]-31"
click at [365, 146] on span "不留客資" at bounding box center [368, 144] width 31 height 12
click at [353, 146] on input "不留客資" at bounding box center [341, 143] width 23 height 23
checkbox input "false"
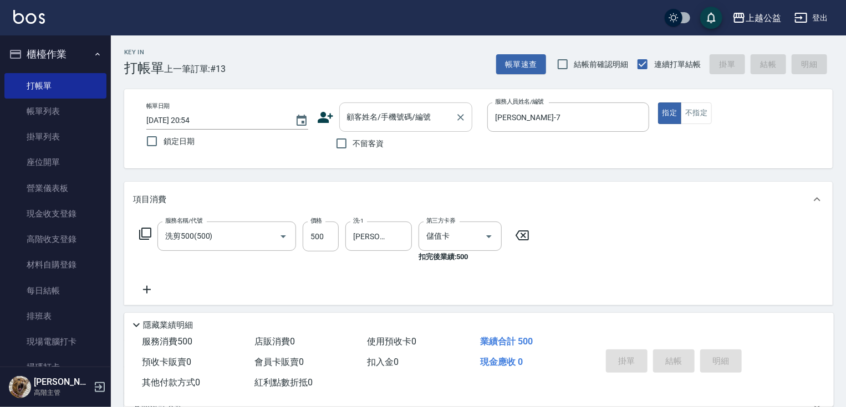
click at [368, 121] on input "顧客姓名/手機號碼/編號" at bounding box center [397, 117] width 106 height 19
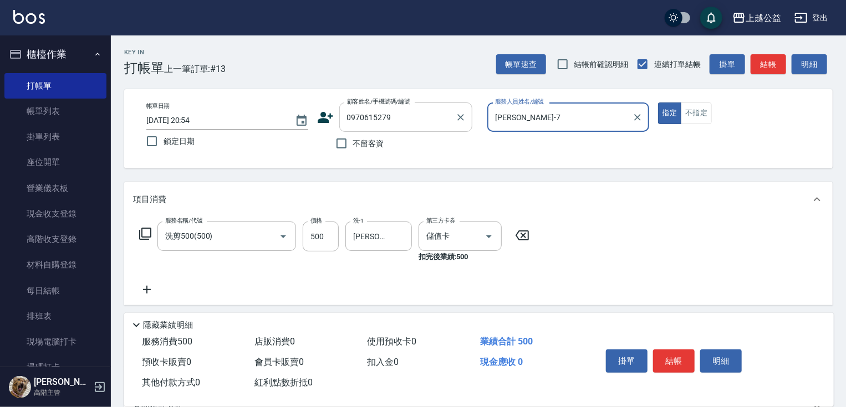
click at [658, 103] on button "指定" at bounding box center [670, 114] width 24 height 22
type input "[PERSON_NAME]/0970615279/null"
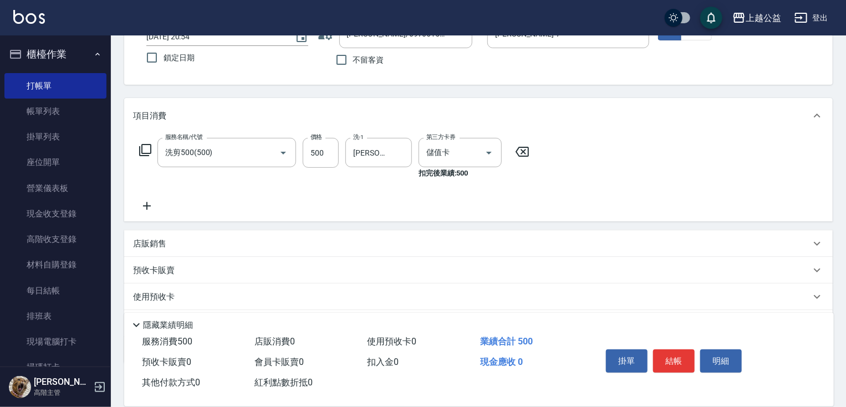
drag, startPoint x: 444, startPoint y: 175, endPoint x: 285, endPoint y: 243, distance: 172.4
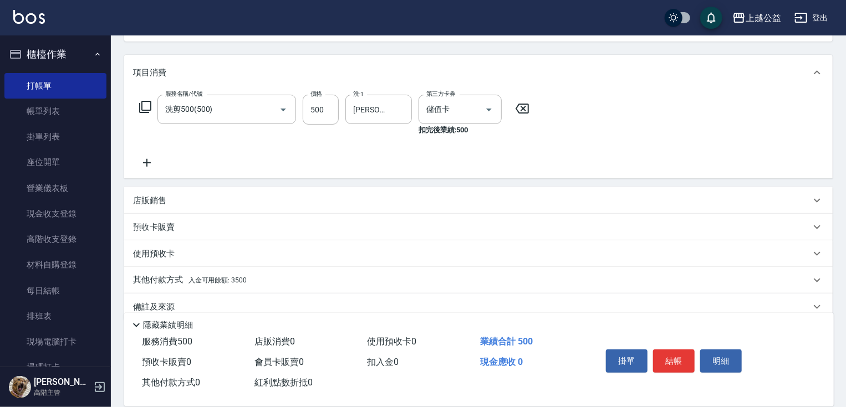
click at [192, 197] on div "店販銷售" at bounding box center [471, 201] width 677 height 12
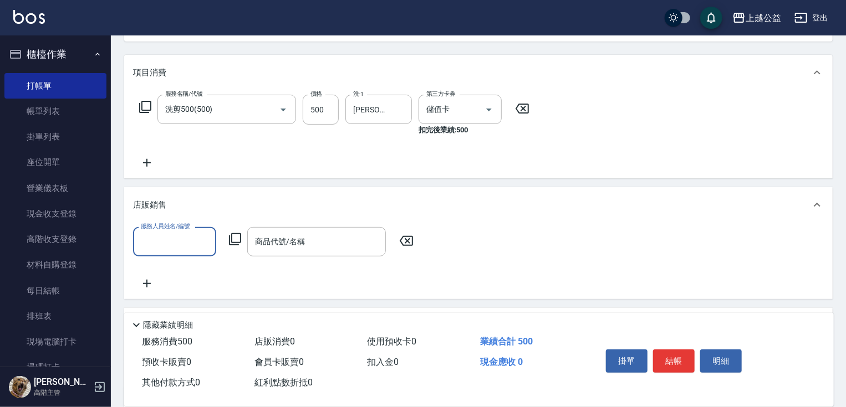
scroll to position [0, 0]
click at [192, 197] on div "店販銷售" at bounding box center [478, 204] width 708 height 35
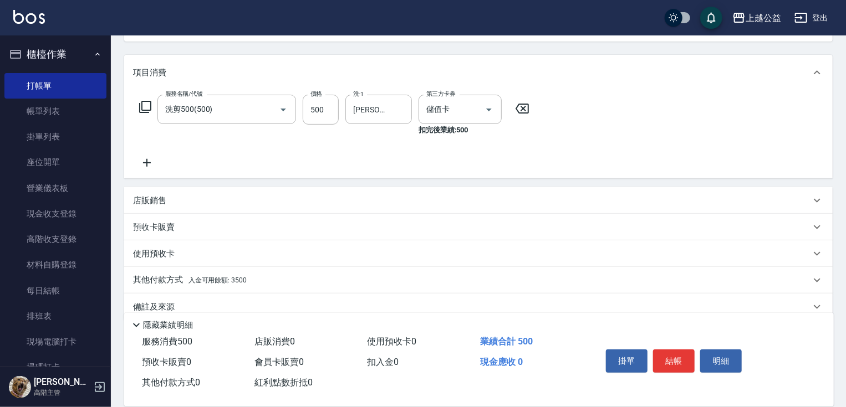
drag, startPoint x: 177, startPoint y: 278, endPoint x: 202, endPoint y: 249, distance: 38.5
click at [177, 277] on p "其他付款方式 入金可用餘額: 3500" at bounding box center [190, 280] width 114 height 12
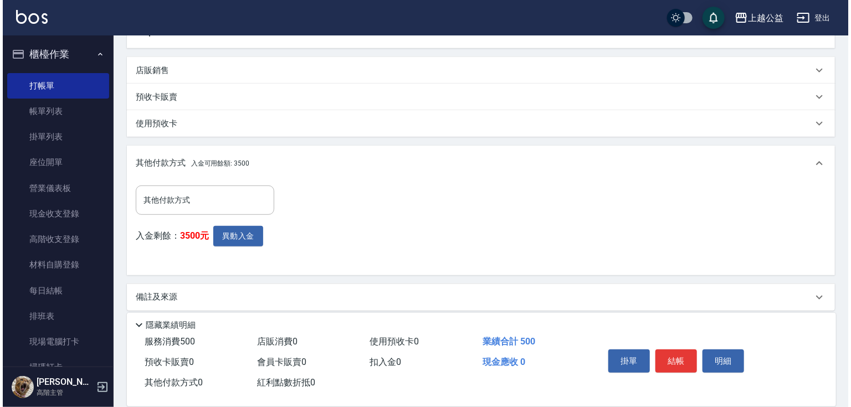
scroll to position [266, 0]
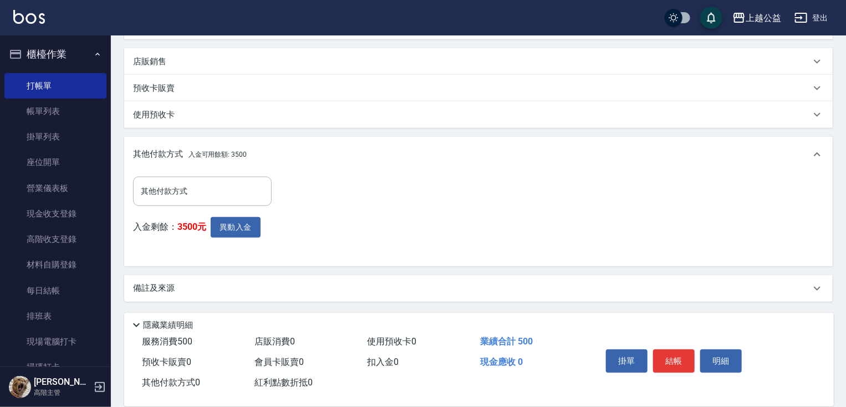
drag, startPoint x: 228, startPoint y: 211, endPoint x: 212, endPoint y: 279, distance: 69.5
click at [231, 227] on button "異動入金" at bounding box center [236, 227] width 50 height 21
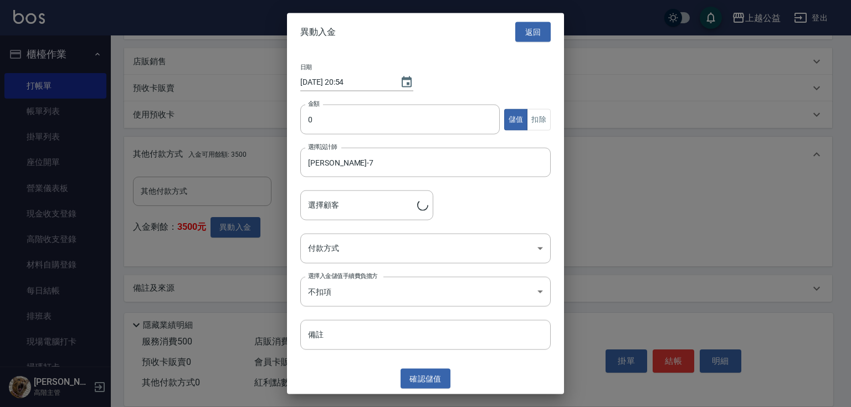
type input "[PERSON_NAME]/0970615279"
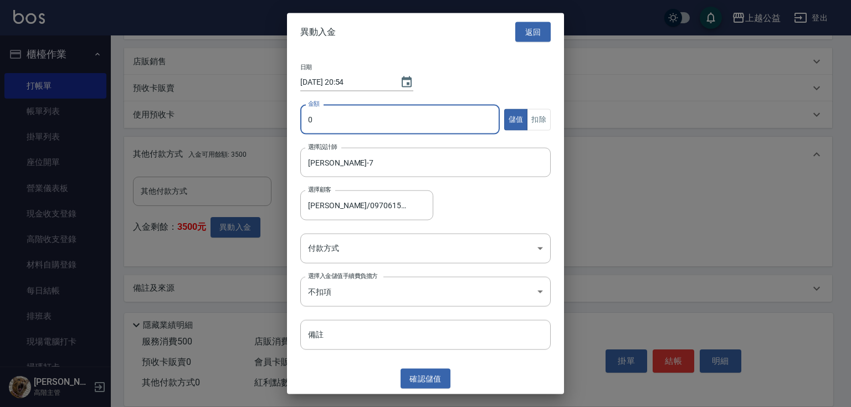
click at [325, 133] on input "0" at bounding box center [400, 120] width 200 height 30
type input "500"
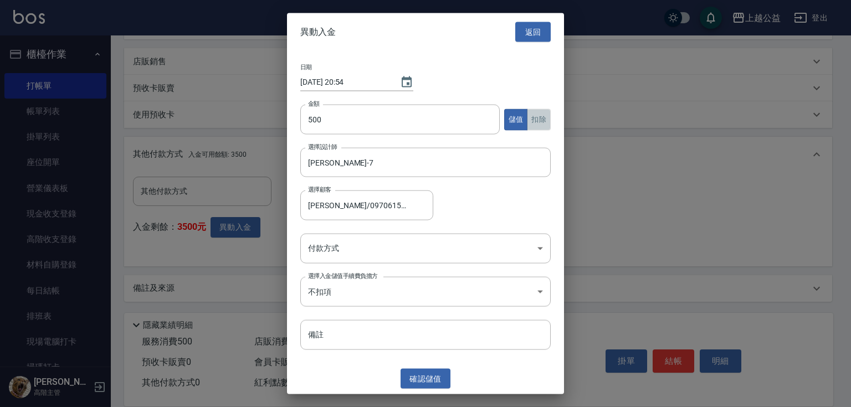
click at [547, 118] on button "扣除" at bounding box center [539, 120] width 24 height 22
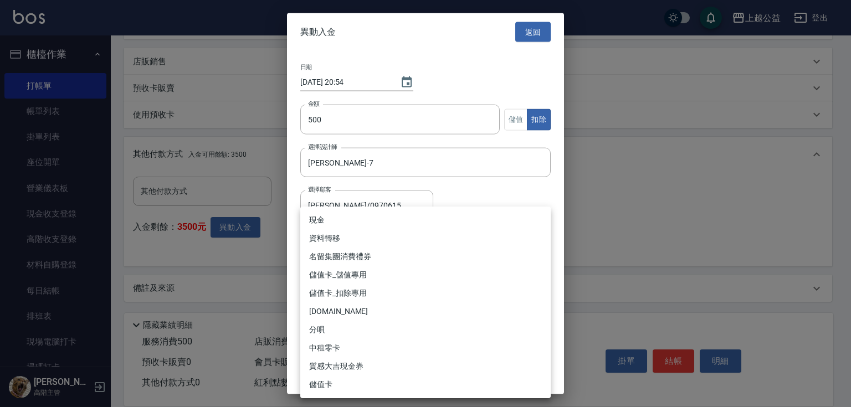
click at [454, 253] on body "上越公益 登出 櫃檯作業 打帳單 帳單列表 掛單列表 座位開單 營業儀表板 現金收支登錄 高階收支登錄 材料自購登錄 每日結帳 排班表 現場電腦打卡 掃碼打卡…" at bounding box center [425, 71] width 851 height 674
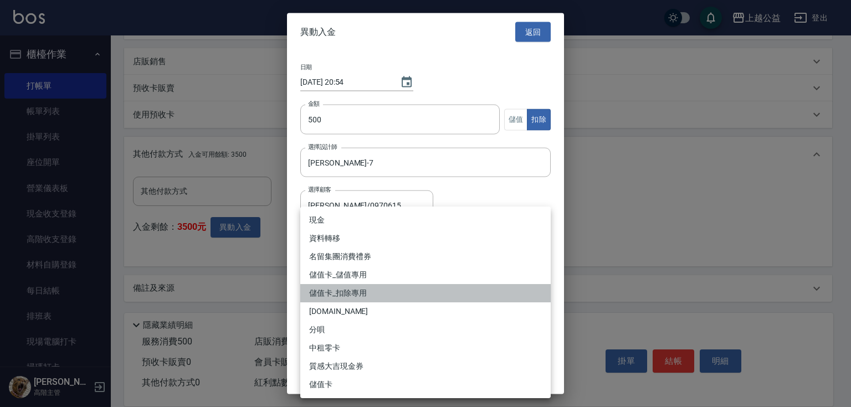
click at [326, 292] on li "儲值卡_扣除專用" at bounding box center [425, 293] width 251 height 18
type input "儲值卡_扣除專用"
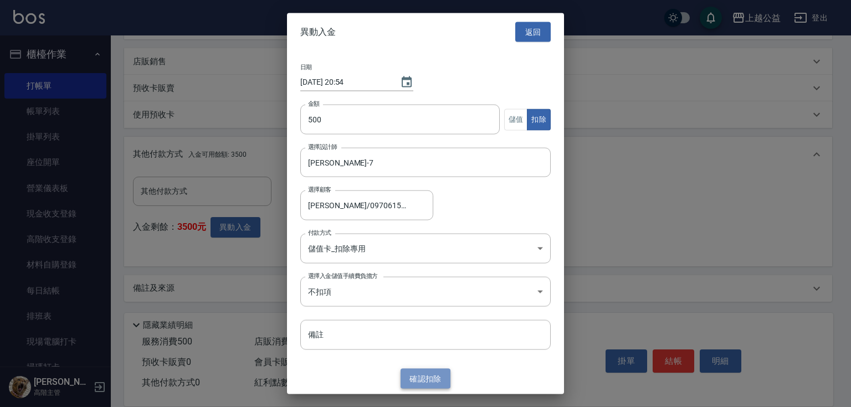
click at [417, 374] on button "確認 扣除" at bounding box center [426, 379] width 50 height 21
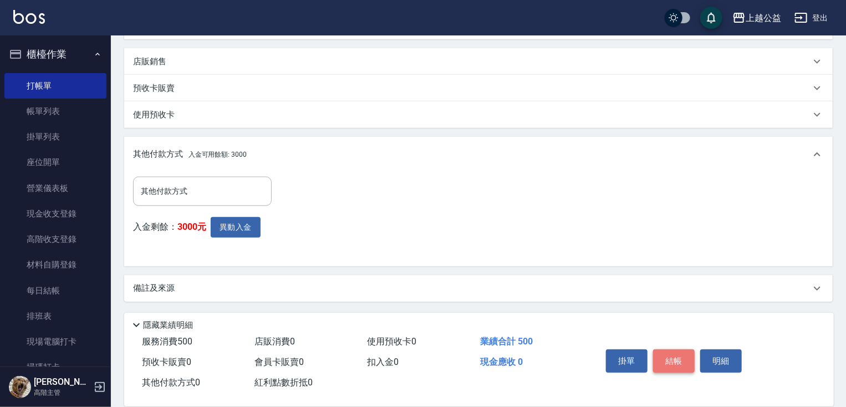
click at [671, 350] on button "結帳" at bounding box center [674, 361] width 42 height 23
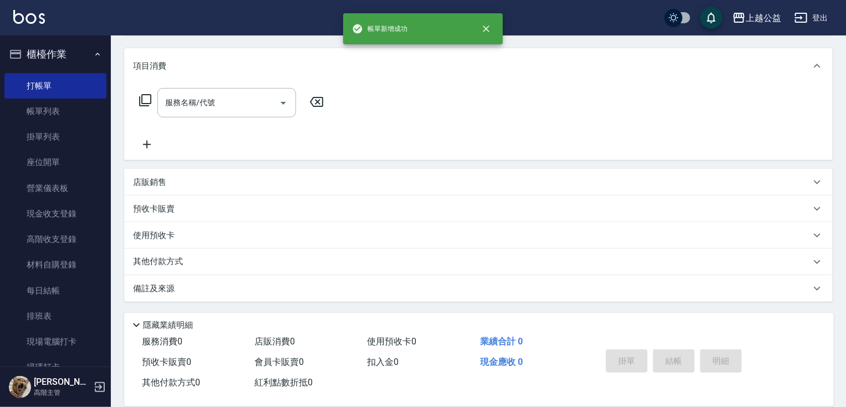
scroll to position [0, 0]
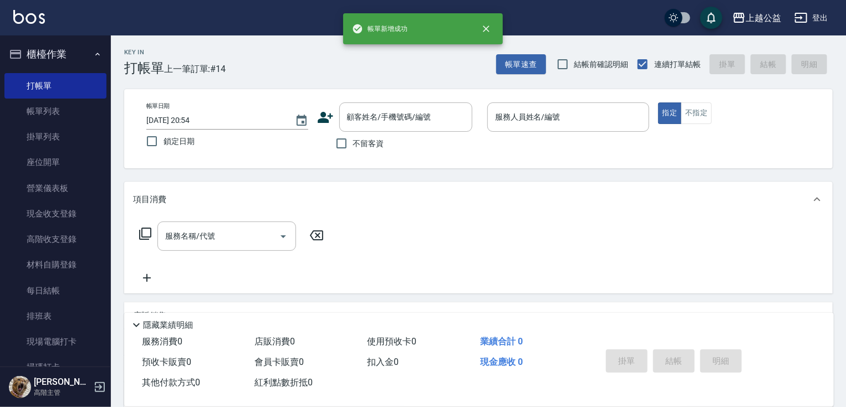
drag, startPoint x: 609, startPoint y: 282, endPoint x: 570, endPoint y: 164, distance: 124.3
click at [377, 147] on span "不留客資" at bounding box center [368, 144] width 31 height 12
click at [353, 147] on input "不留客資" at bounding box center [341, 143] width 23 height 23
checkbox input "true"
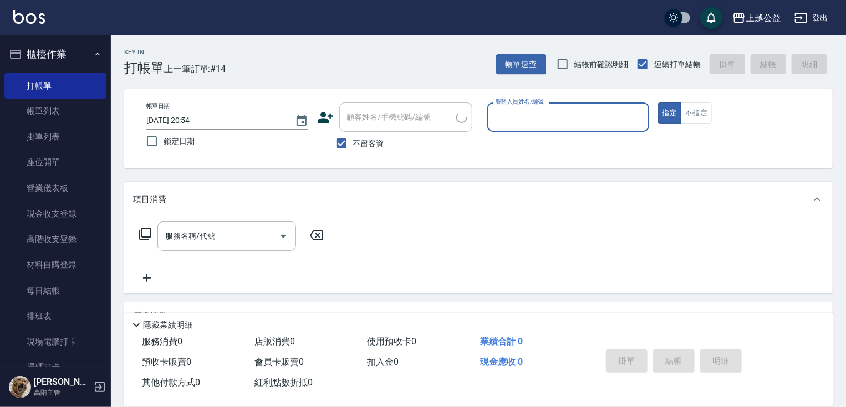
click at [386, 145] on div "不留客資" at bounding box center [394, 143] width 155 height 23
type input "[PERSON_NAME]/0901221681/"
type input "[PERSON_NAME]-6"
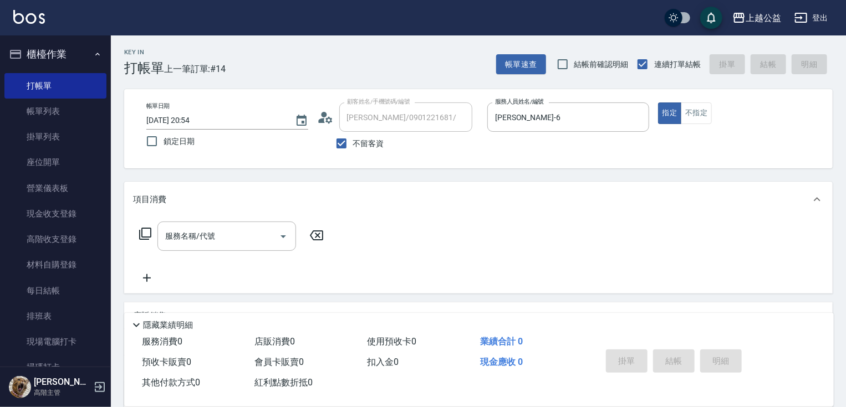
click at [374, 139] on span "不留客資" at bounding box center [368, 144] width 31 height 12
click at [353, 139] on input "不留客資" at bounding box center [341, 143] width 23 height 23
checkbox input "false"
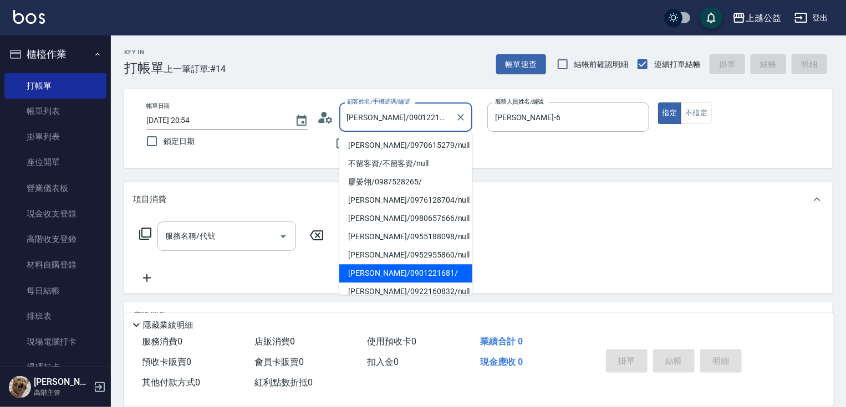
click at [366, 115] on input "[PERSON_NAME]/0901221681/" at bounding box center [397, 117] width 106 height 19
click at [458, 115] on icon "Clear" at bounding box center [460, 117] width 11 height 11
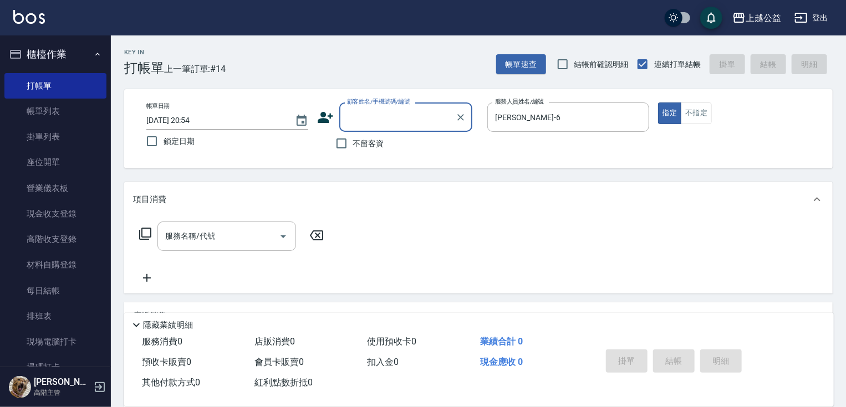
click at [365, 120] on input "顧客姓名/手機號碼/編號" at bounding box center [397, 117] width 106 height 19
type input "[PERSON_NAME]/0927288795/null"
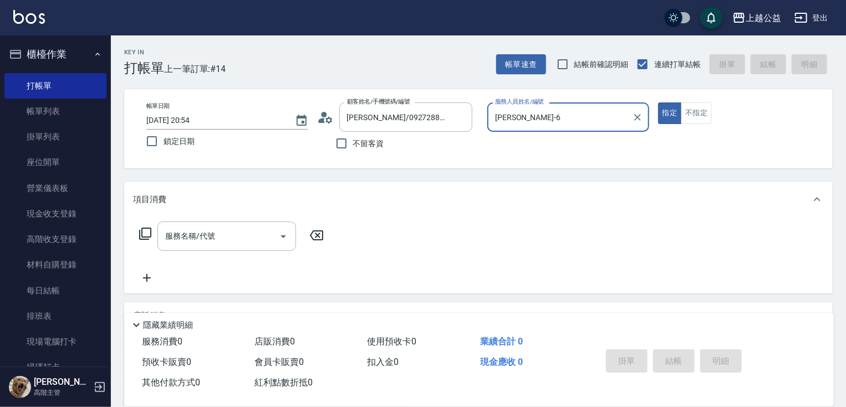
click at [658, 103] on button "指定" at bounding box center [670, 114] width 24 height 22
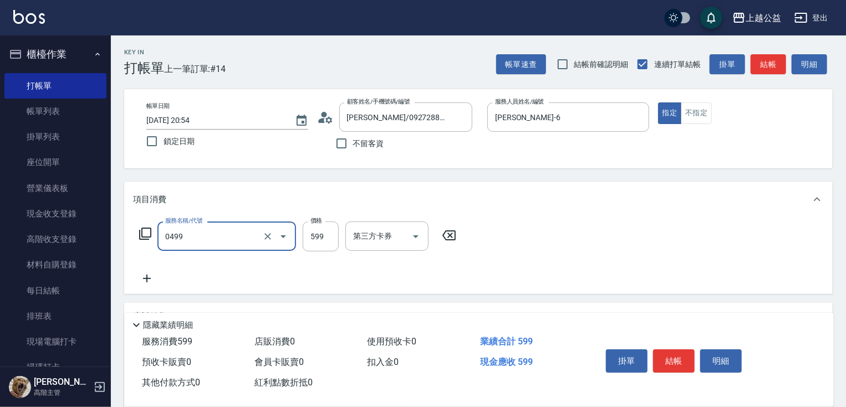
type input "頭皮去角質(0499)"
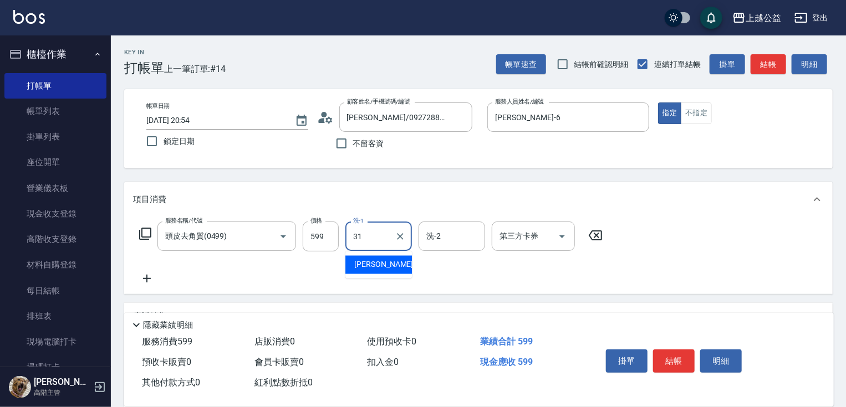
type input "[PERSON_NAME]-31"
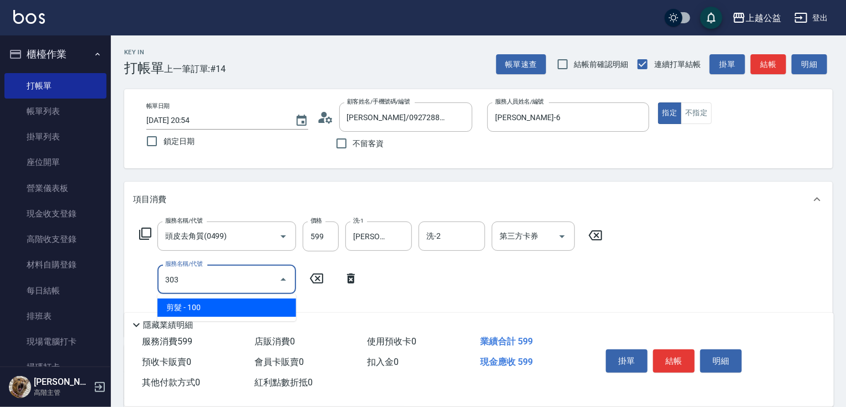
type input "剪髮(303)"
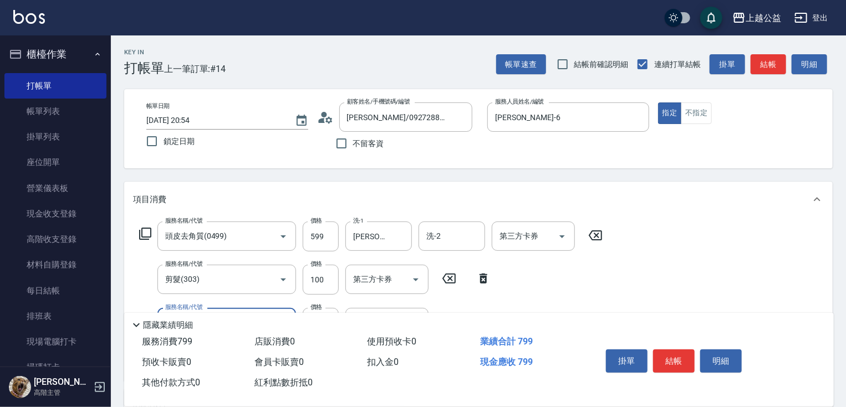
type input "精油長髮(608)"
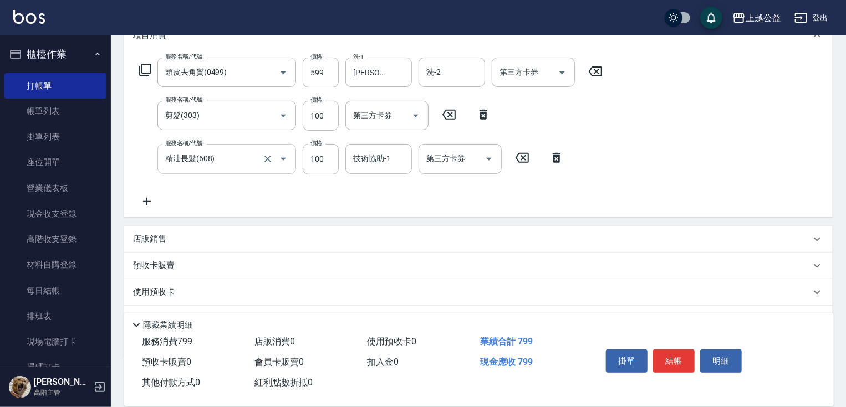
scroll to position [221, 0]
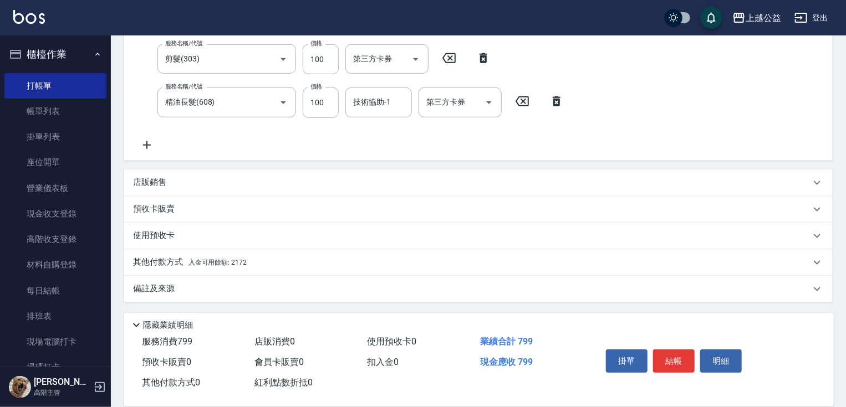
drag, startPoint x: 215, startPoint y: 180, endPoint x: 228, endPoint y: 228, distance: 50.6
click at [386, 95] on input "技術協助-1" at bounding box center [378, 102] width 57 height 19
type input "[PERSON_NAME]-31"
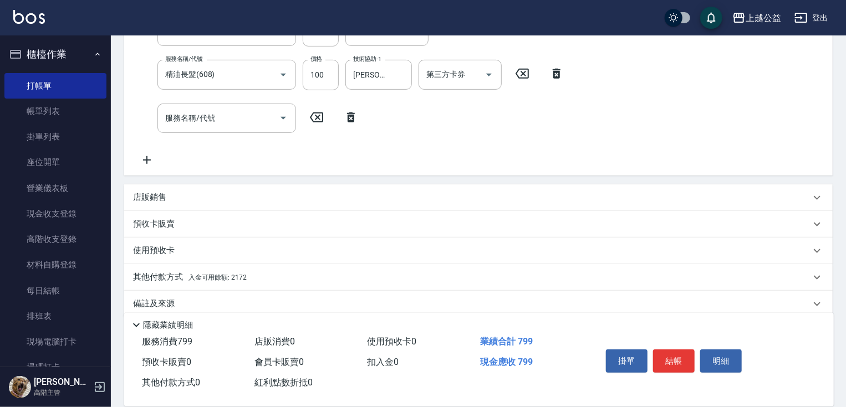
scroll to position [263, 0]
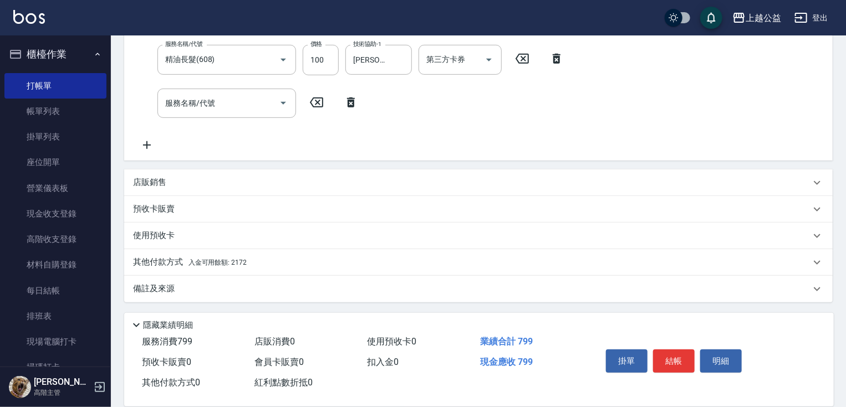
drag, startPoint x: 251, startPoint y: 274, endPoint x: 226, endPoint y: 248, distance: 36.1
click at [203, 190] on div "店販銷售" at bounding box center [478, 183] width 708 height 27
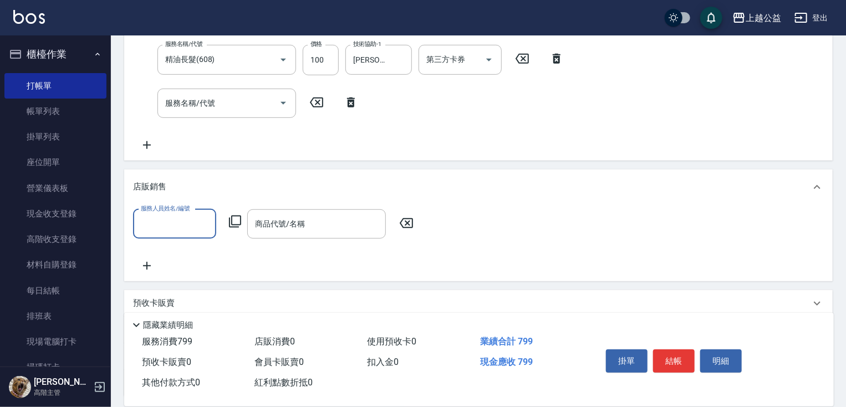
scroll to position [0, 0]
type input "[PERSON_NAME]-7"
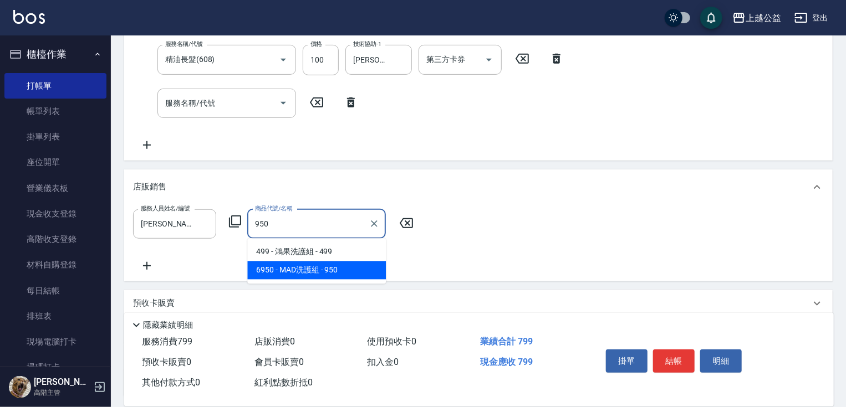
type input "MAD洗護組"
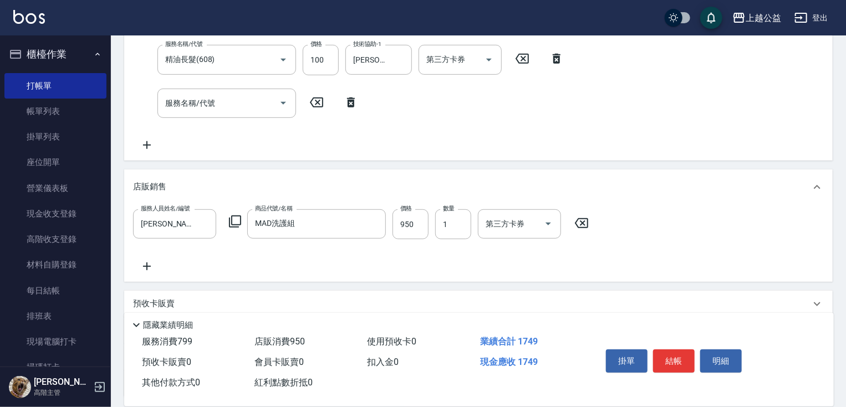
scroll to position [358, 0]
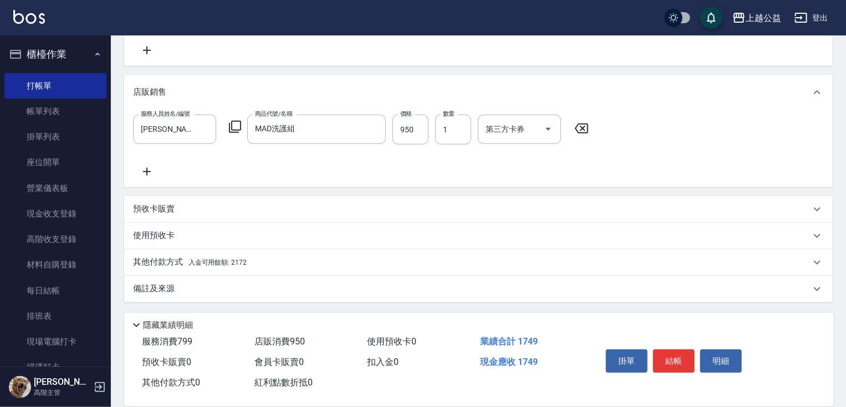
drag, startPoint x: 227, startPoint y: 313, endPoint x: 201, endPoint y: 298, distance: 29.3
click at [185, 268] on div "其他付款方式 入金可用餘額: 2172" at bounding box center [478, 262] width 708 height 27
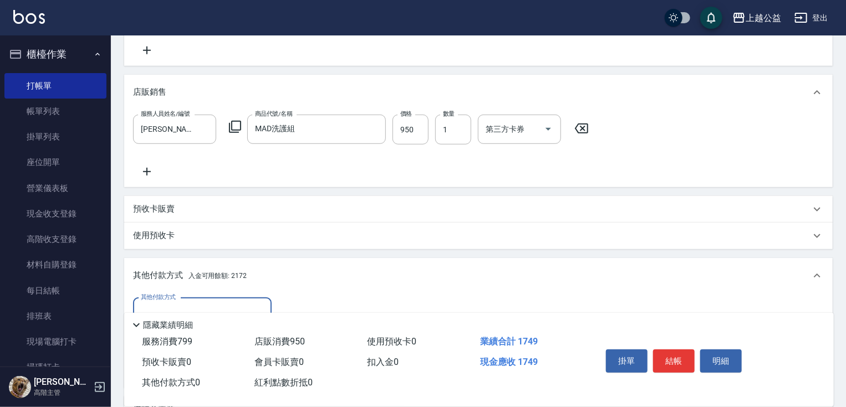
scroll to position [0, 0]
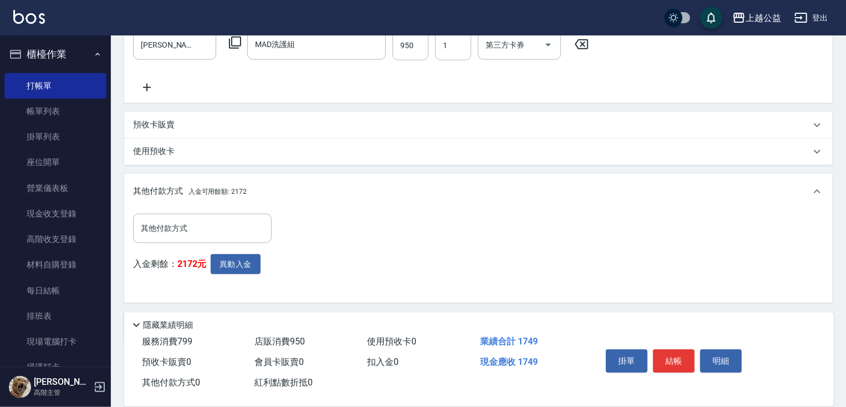
drag, startPoint x: 217, startPoint y: 237, endPoint x: 215, endPoint y: 282, distance: 44.9
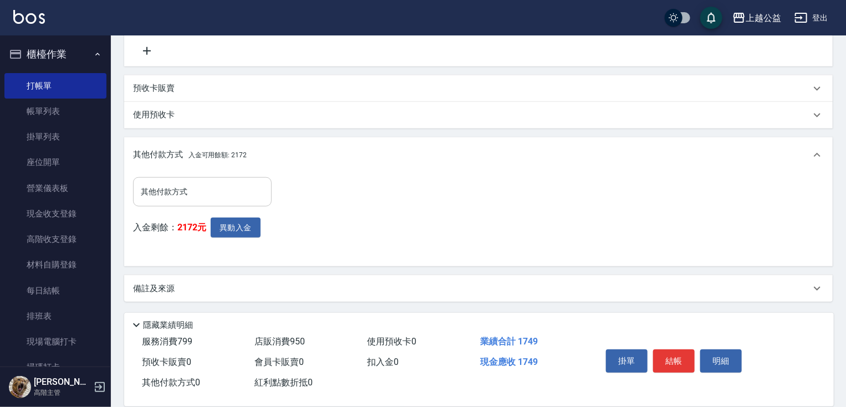
click at [189, 200] on input "其他付款方式" at bounding box center [202, 191] width 129 height 19
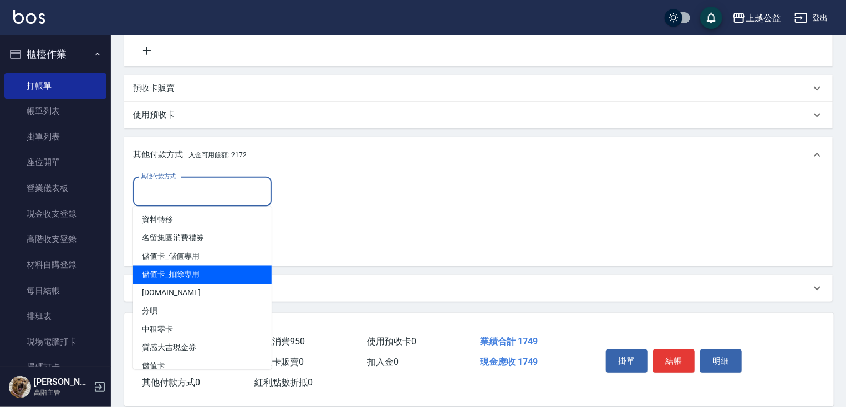
type input "儲值卡_扣除專用"
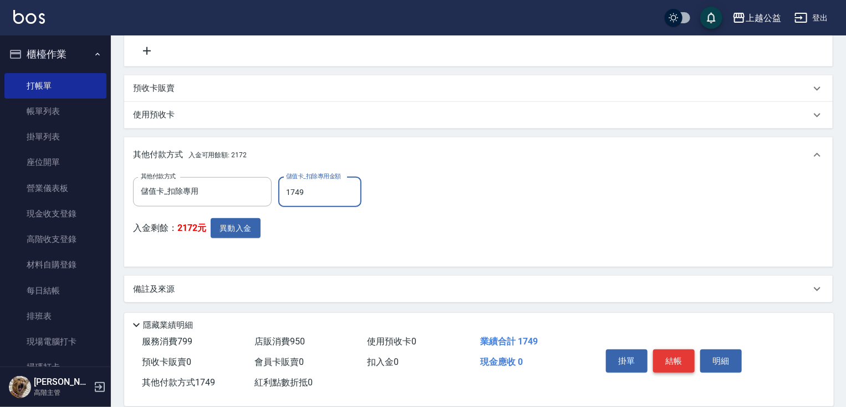
type input "1749"
click at [679, 357] on button "結帳" at bounding box center [674, 361] width 42 height 23
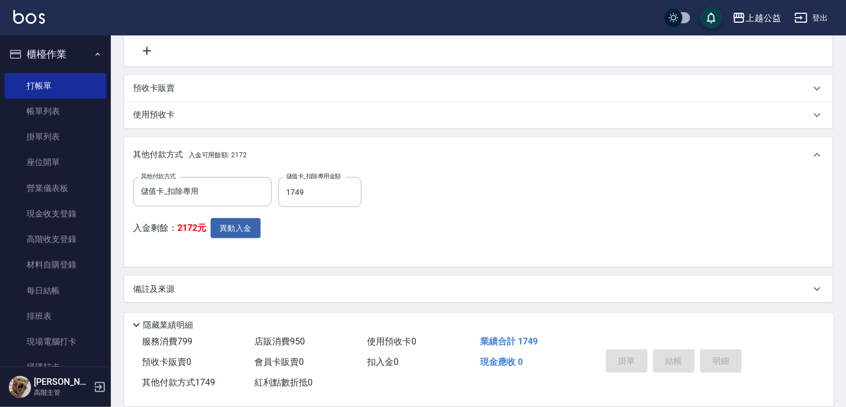
type input "[DATE] 20:56"
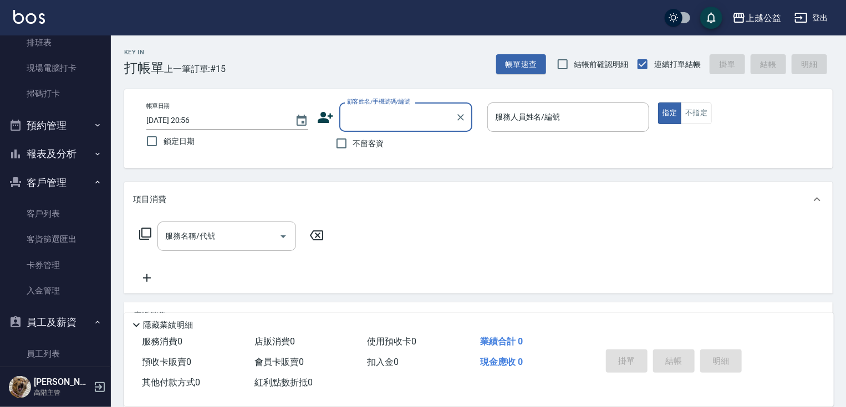
scroll to position [235, 0]
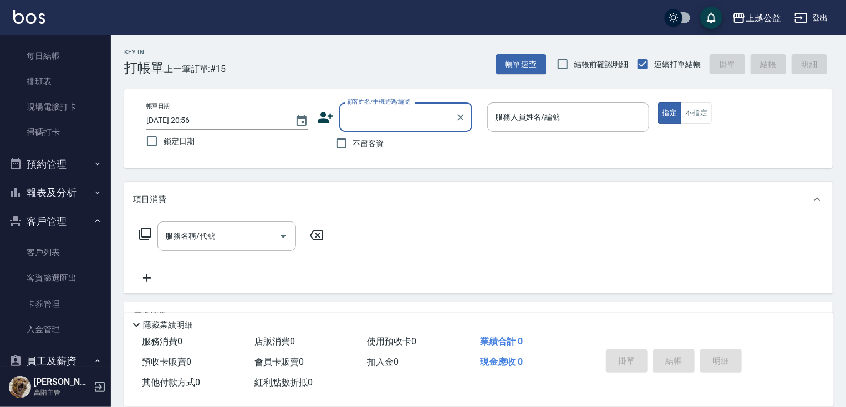
click at [61, 183] on button "報表及分析" at bounding box center [55, 192] width 102 height 29
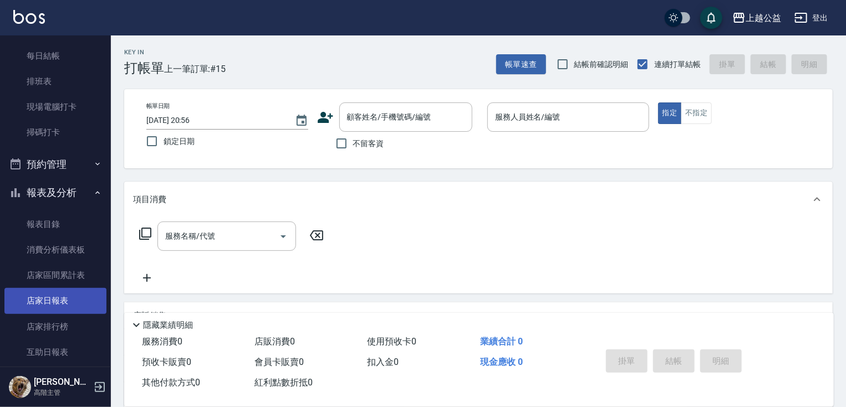
click at [64, 306] on link "店家日報表" at bounding box center [55, 300] width 102 height 25
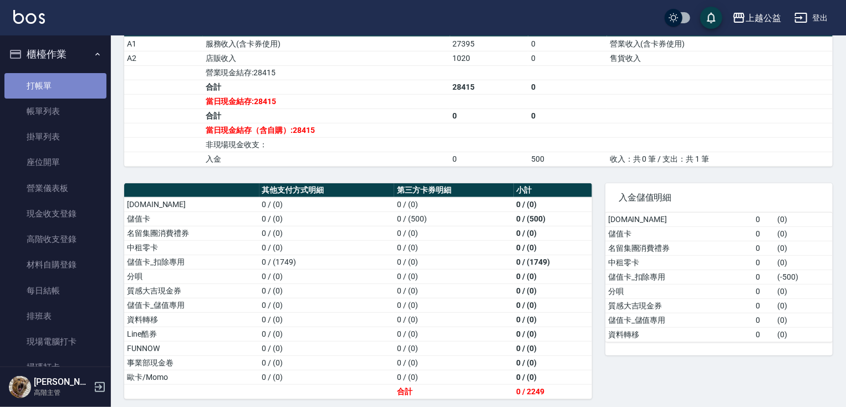
click at [65, 89] on link "打帳單" at bounding box center [55, 85] width 102 height 25
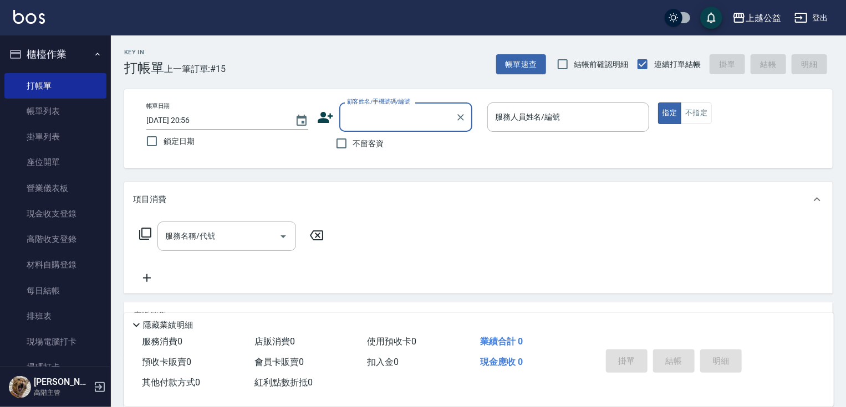
click at [398, 124] on input "顧客姓名/手機號碼/編號" at bounding box center [397, 117] width 106 height 19
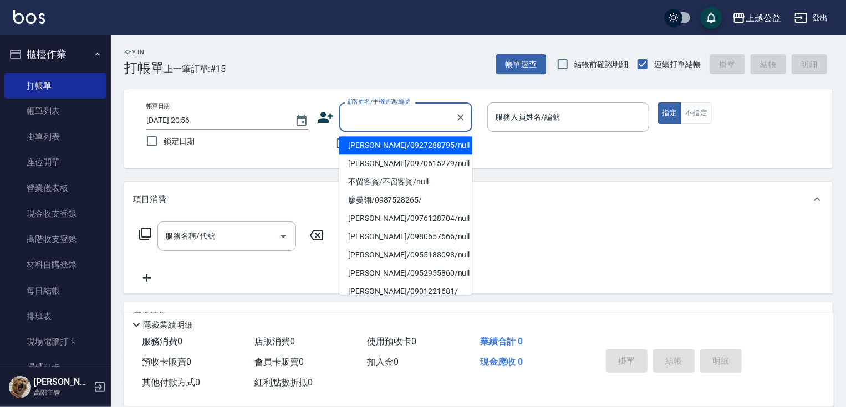
click at [389, 141] on li "[PERSON_NAME]/0927288795/null" at bounding box center [405, 145] width 133 height 18
type input "[PERSON_NAME]/0927288795/null"
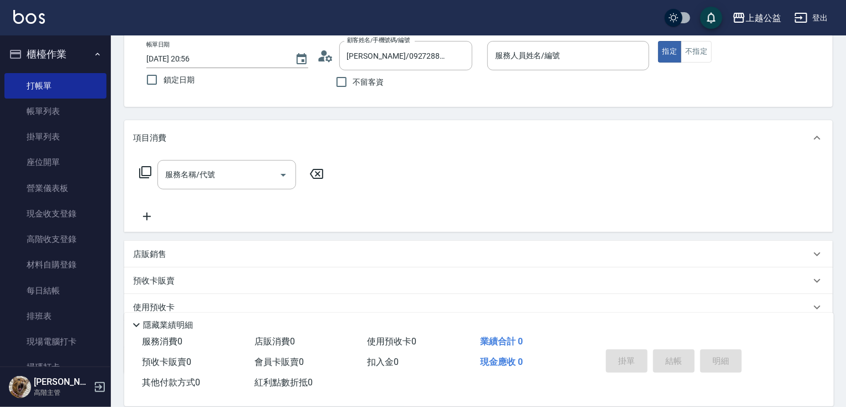
scroll to position [133, 0]
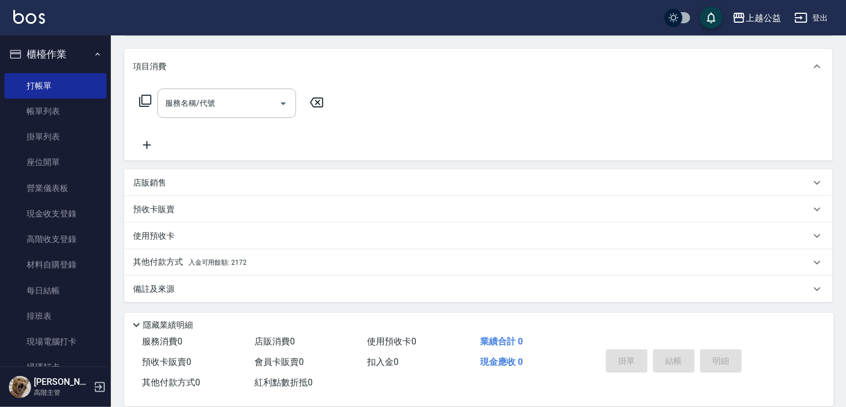
drag, startPoint x: 344, startPoint y: 188, endPoint x: 294, endPoint y: 306, distance: 128.0
click at [233, 268] on p "其他付款方式 入金可用餘額: 2172" at bounding box center [190, 263] width 114 height 12
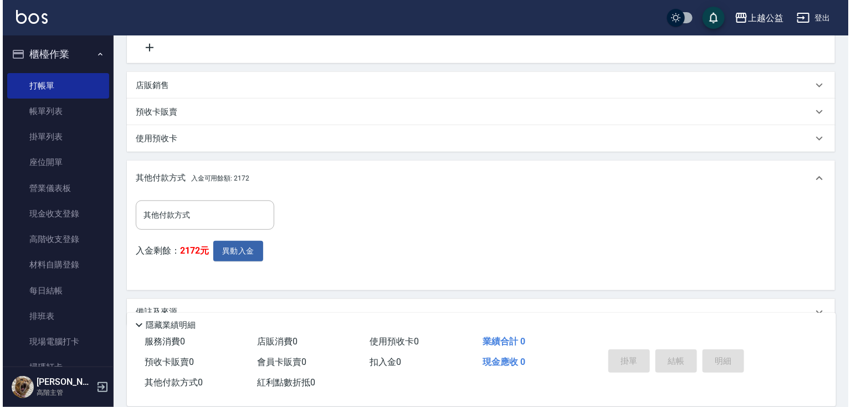
scroll to position [254, 0]
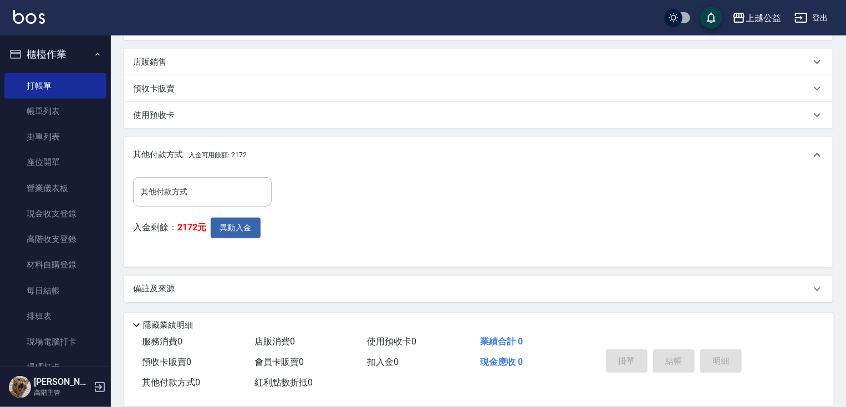
drag, startPoint x: 310, startPoint y: 282, endPoint x: 208, endPoint y: 253, distance: 106.1
click at [239, 231] on button "異動入金" at bounding box center [236, 228] width 50 height 21
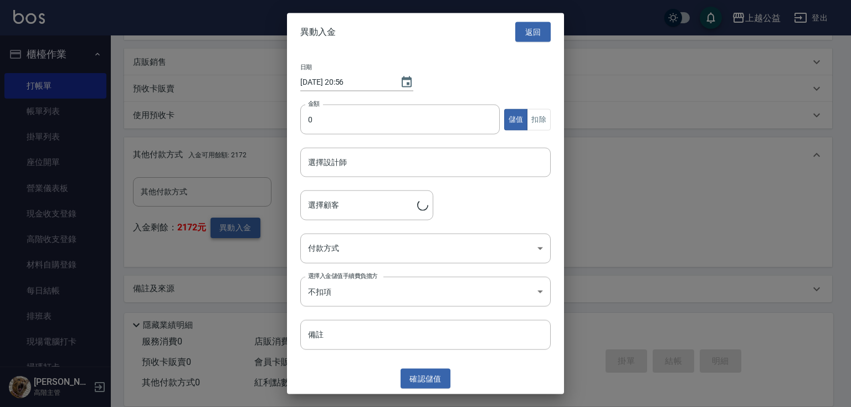
type input "[PERSON_NAME]/0927288795"
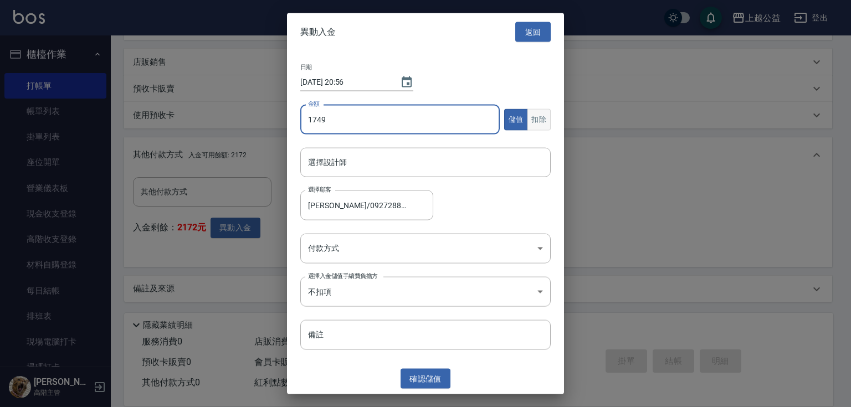
type input "1749"
click at [534, 119] on button "扣除" at bounding box center [539, 120] width 24 height 22
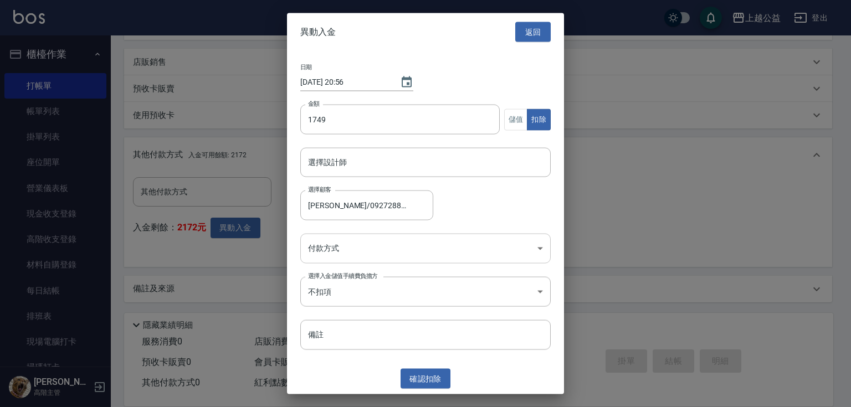
click at [410, 253] on body "上越公益 登出 櫃檯作業 打帳單 帳單列表 掛單列表 座位開單 營業儀表板 現金收支登錄 高階收支登錄 材料自購登錄 每日結帳 排班表 現場電腦打卡 掃碼打卡…" at bounding box center [425, 77] width 851 height 662
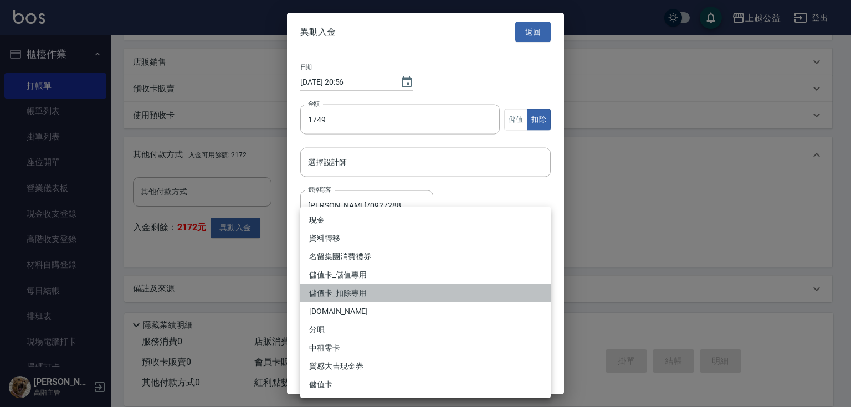
click at [374, 291] on li "儲值卡_扣除專用" at bounding box center [425, 293] width 251 height 18
type input "儲值卡_扣除專用"
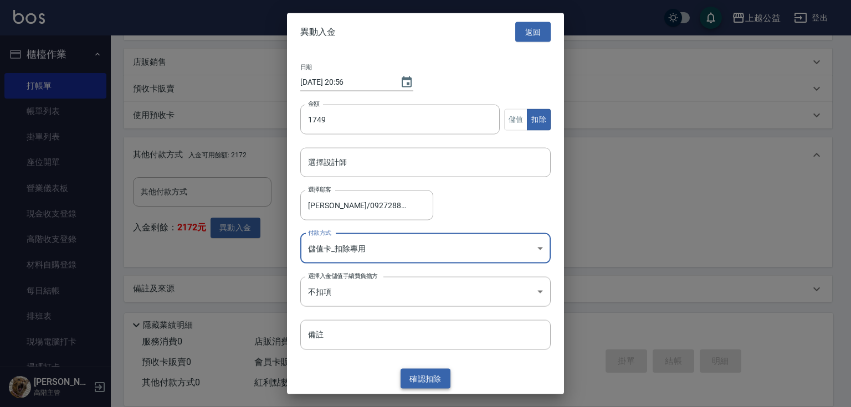
click at [421, 378] on button "確認 扣除" at bounding box center [426, 379] width 50 height 21
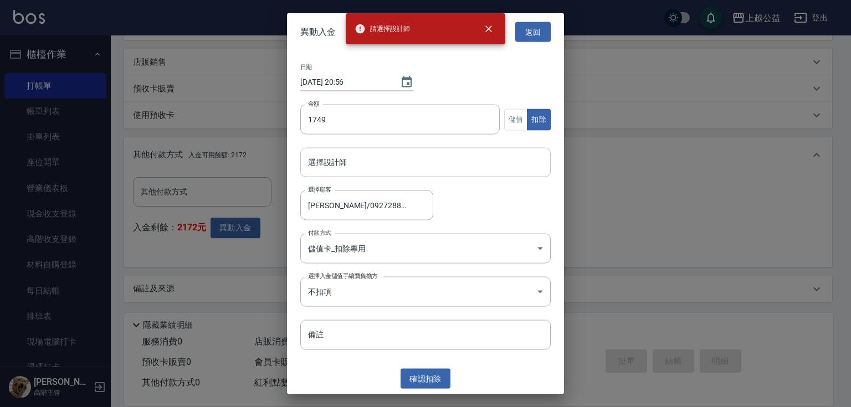
click at [366, 164] on input "選擇設計師" at bounding box center [425, 162] width 241 height 19
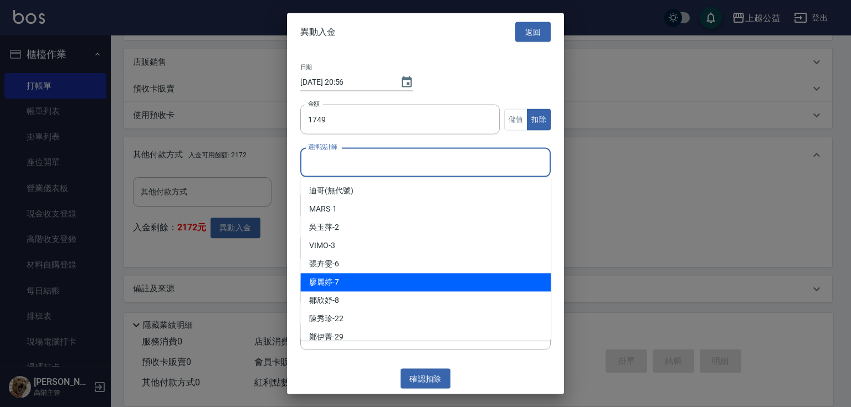
click at [373, 280] on div "[PERSON_NAME]-7" at bounding box center [425, 282] width 251 height 18
type input "[PERSON_NAME]-7"
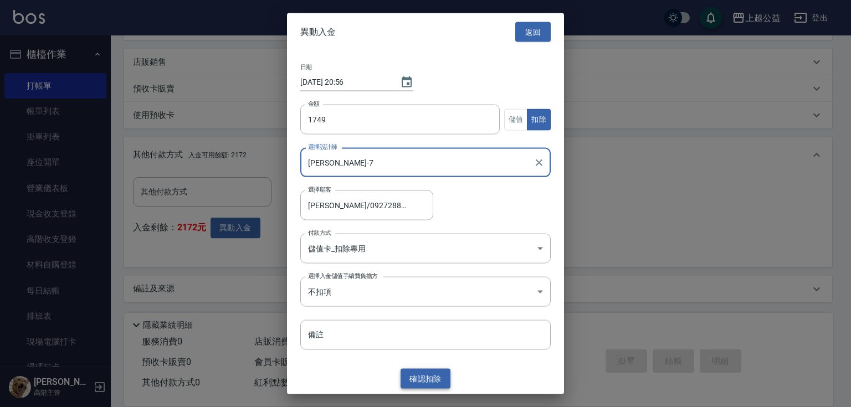
click at [434, 377] on button "確認 扣除" at bounding box center [426, 379] width 50 height 21
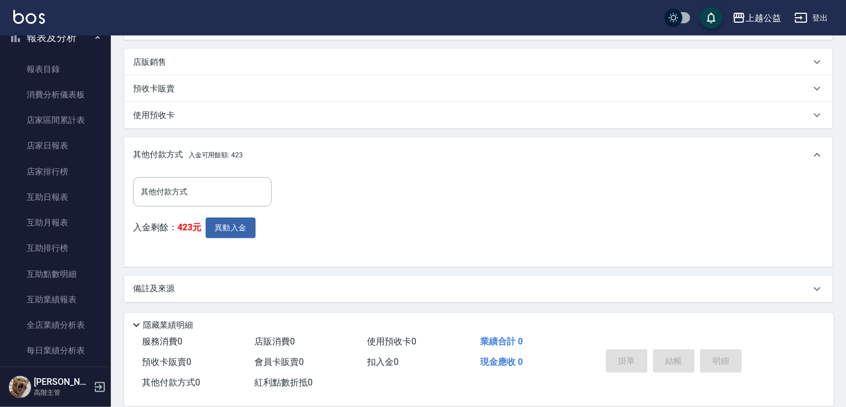
scroll to position [528, 0]
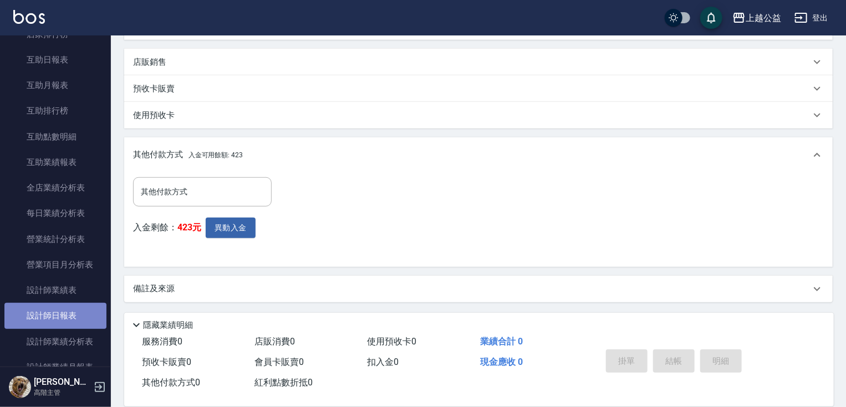
click at [83, 305] on link "設計師日報表" at bounding box center [55, 315] width 102 height 25
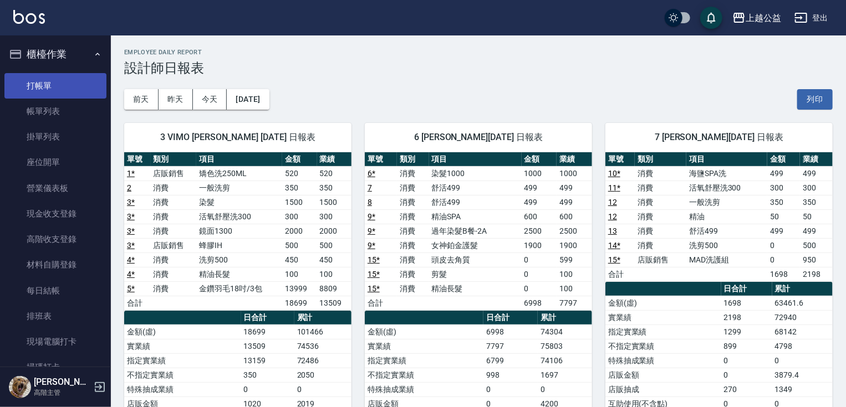
click at [59, 80] on link "打帳單" at bounding box center [55, 85] width 102 height 25
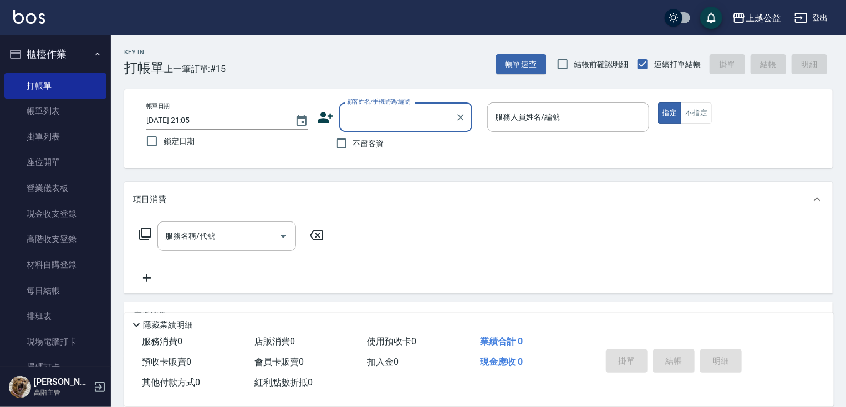
click at [375, 146] on span "不留客資" at bounding box center [368, 144] width 31 height 12
click at [353, 146] on input "不留客資" at bounding box center [341, 143] width 23 height 23
checkbox input "true"
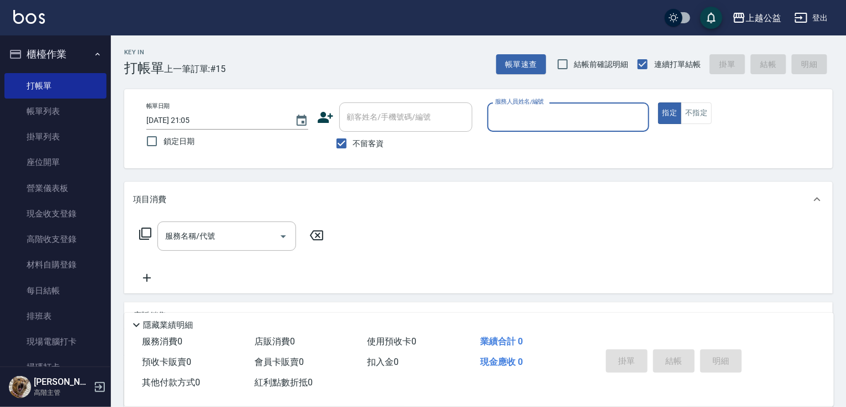
click at [552, 120] on input "服務人員姓名/編號" at bounding box center [568, 117] width 152 height 19
type input "1"
type button "true"
type input "MARS-1"
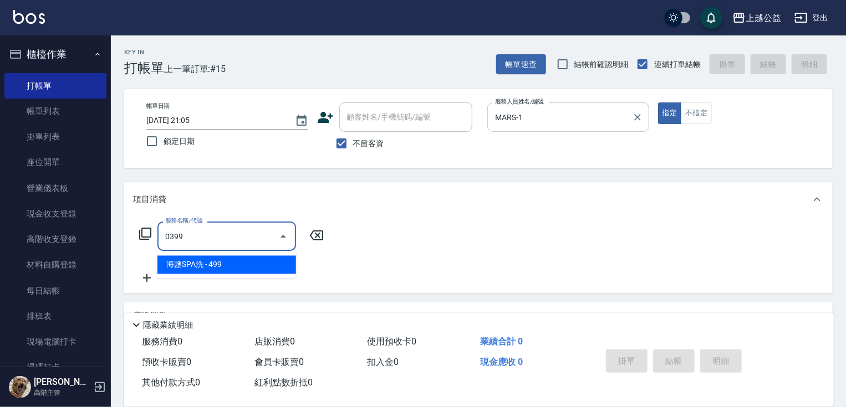
type input "海鹽SPA洗(0399)"
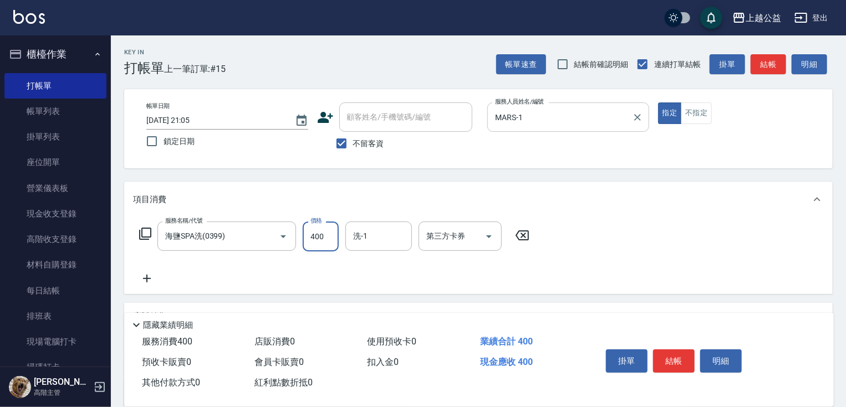
type input "400"
type input "[PERSON_NAME]-33"
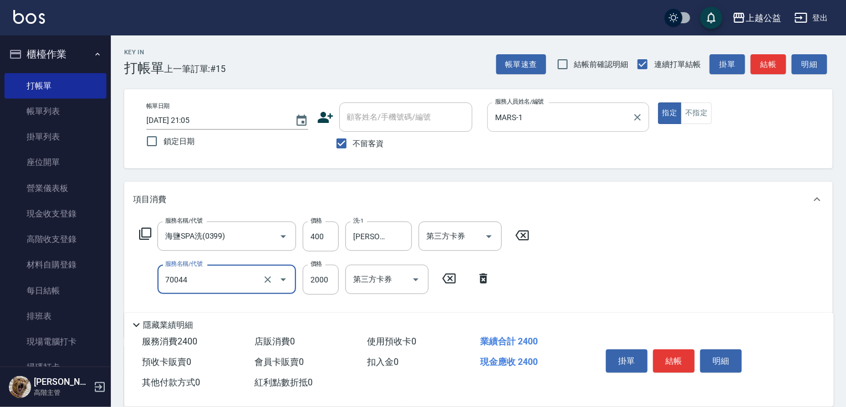
type input "重整一包(70044)"
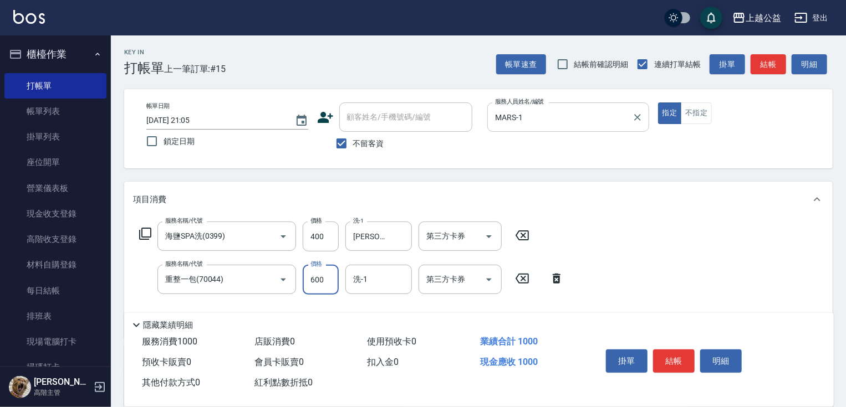
type input "600"
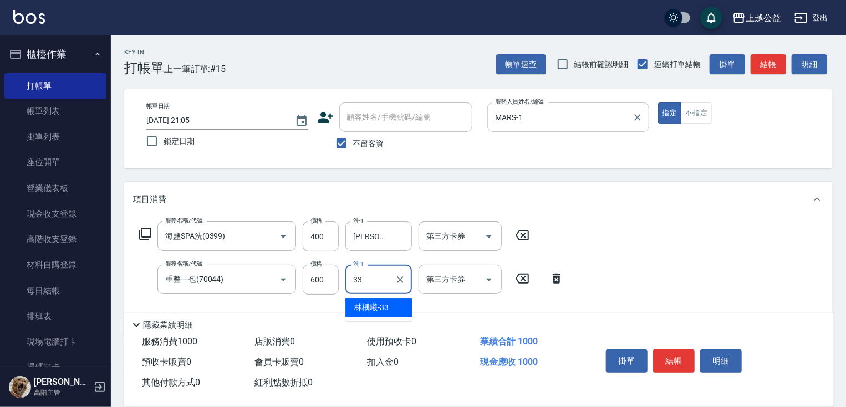
type input "[PERSON_NAME]-33"
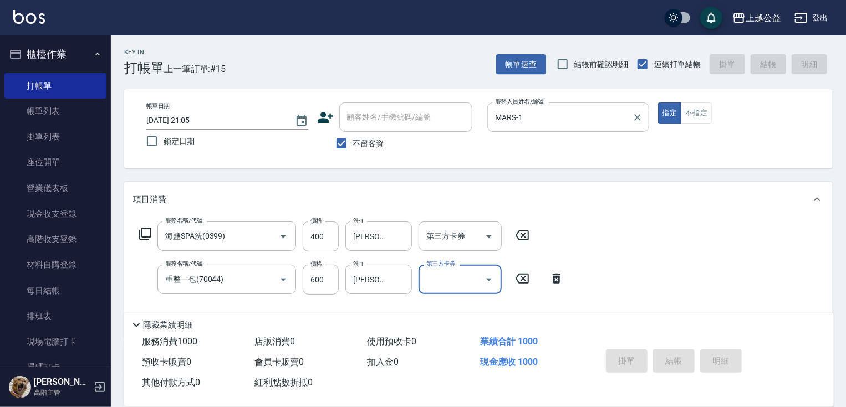
type input "[DATE] 21:07"
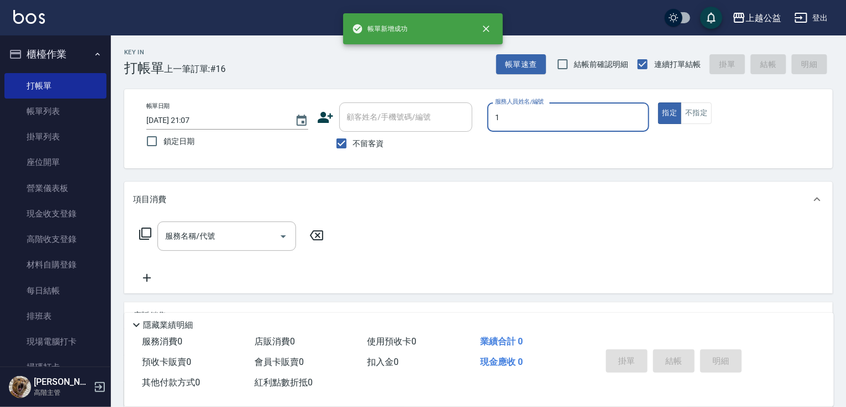
type input "MARS-1"
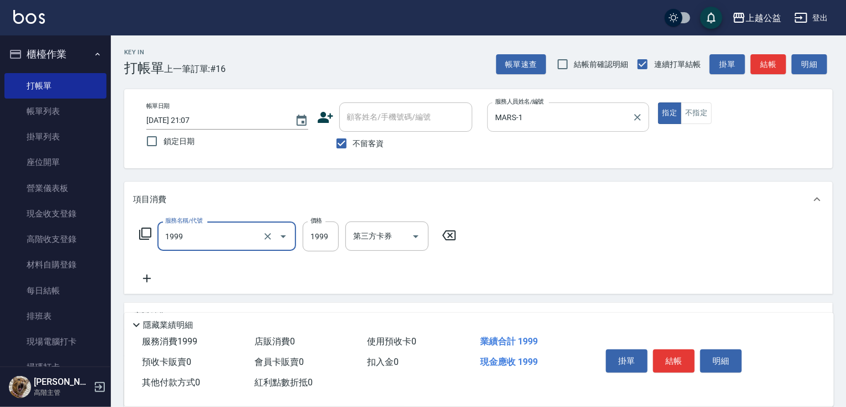
type input "1999套餐(1999)"
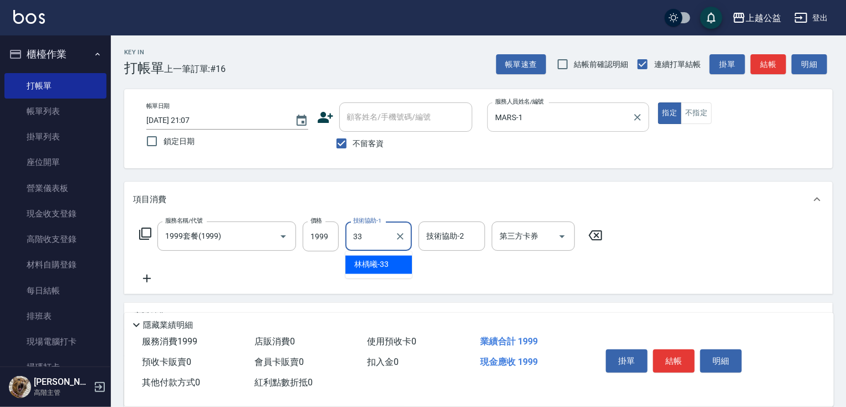
type input "[PERSON_NAME]-33"
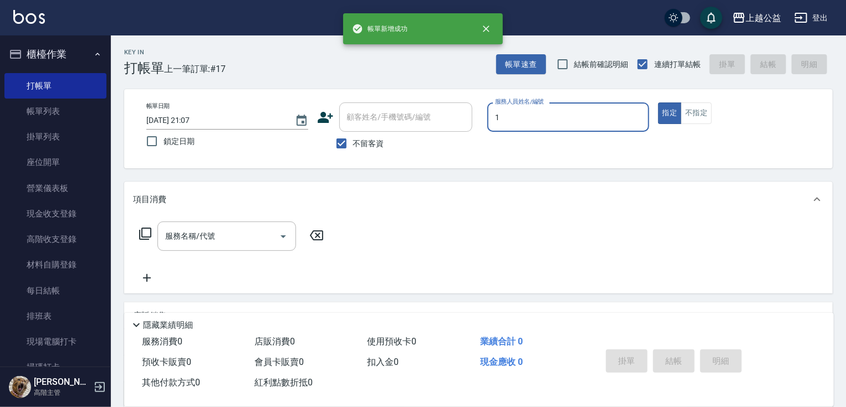
type input "MARS-1"
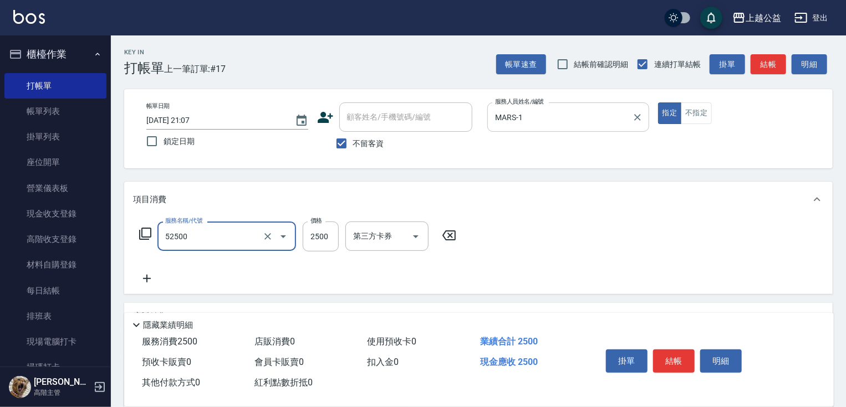
type input "過年染髮B餐-2A(52500)"
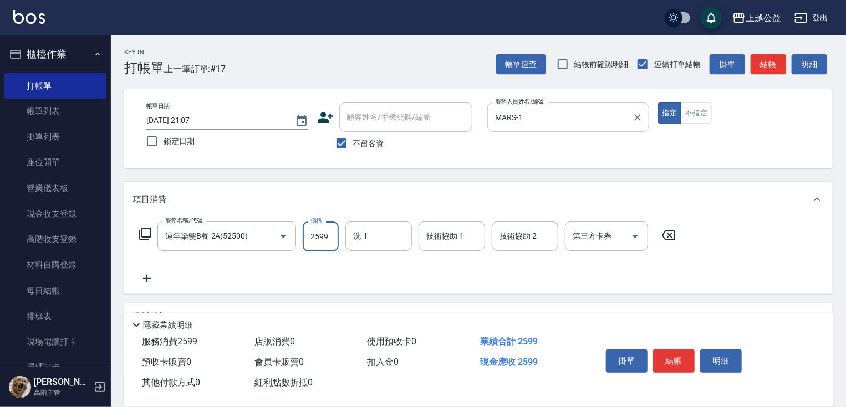
type input "2599"
type input "[PERSON_NAME]-33"
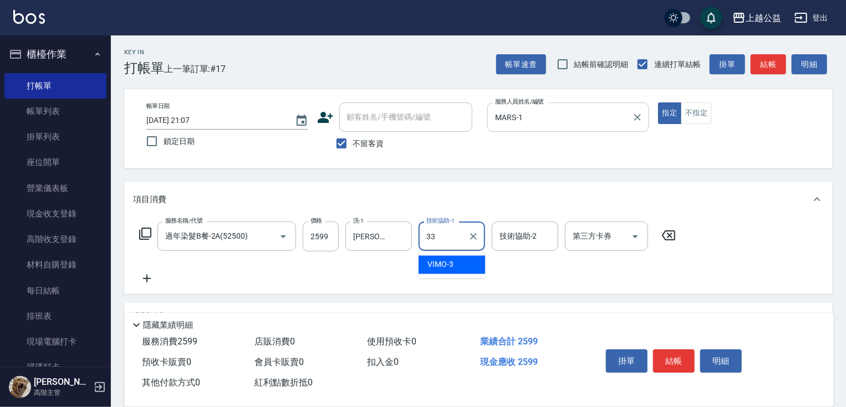
type input "[PERSON_NAME]-33"
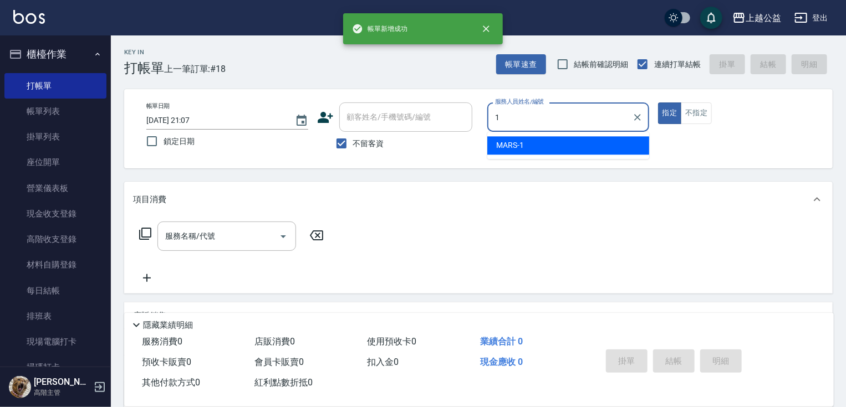
type input "MARS-1"
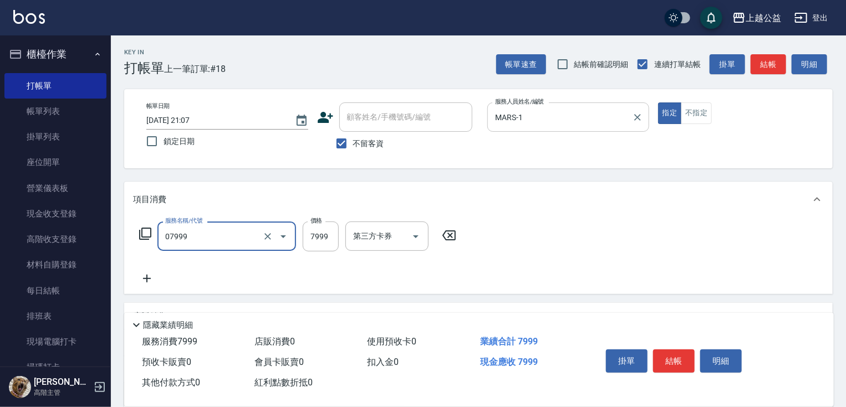
type input "雙棍金鑽20吋3包(07999)"
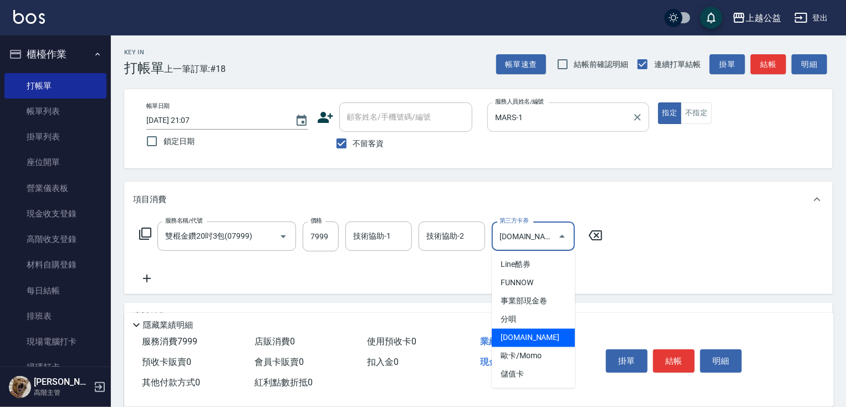
type input "[DOMAIN_NAME]"
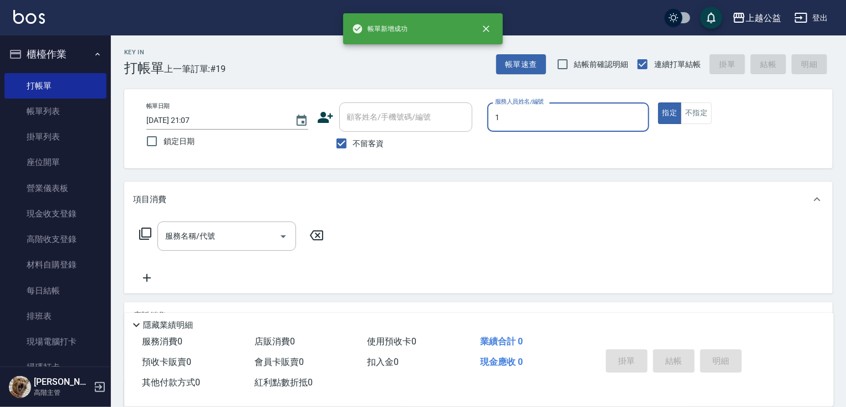
type input "MARS-1"
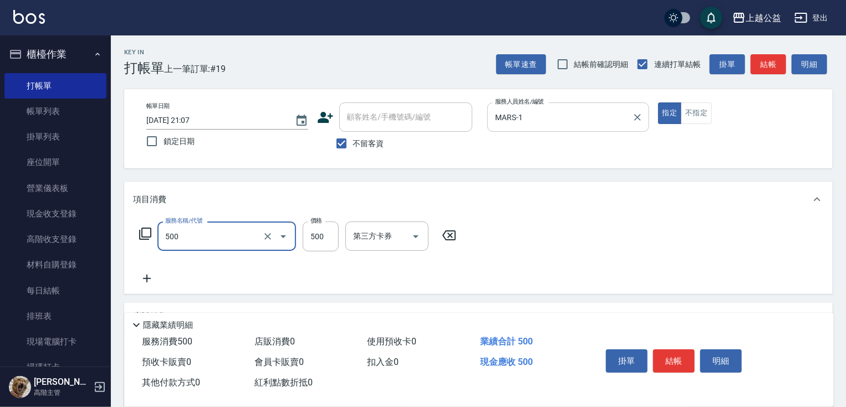
type input "洗剪500(500)"
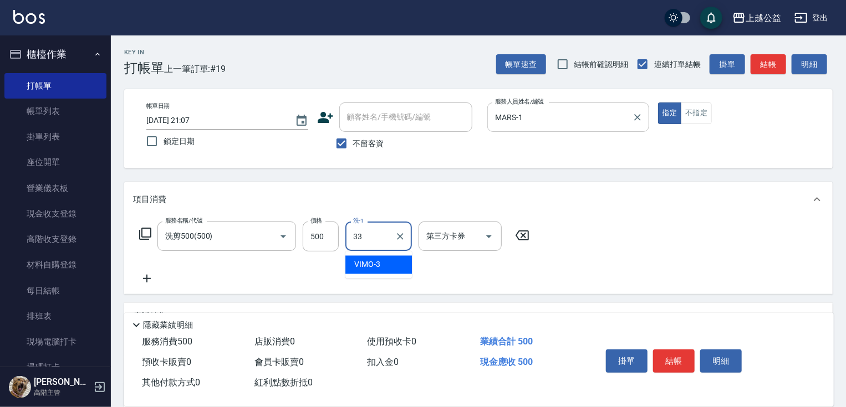
type input "[PERSON_NAME]-33"
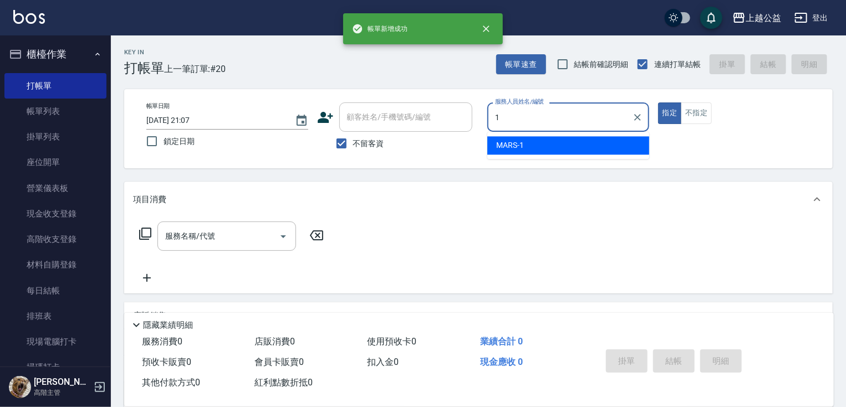
type input "MARS-1"
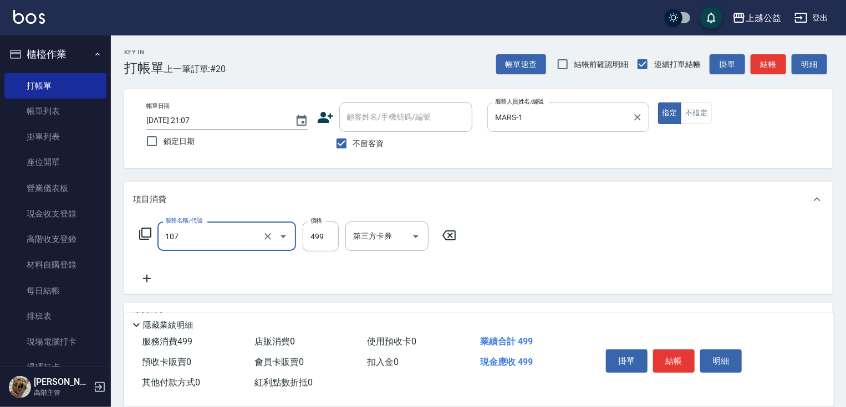
type input "舒活499(107)"
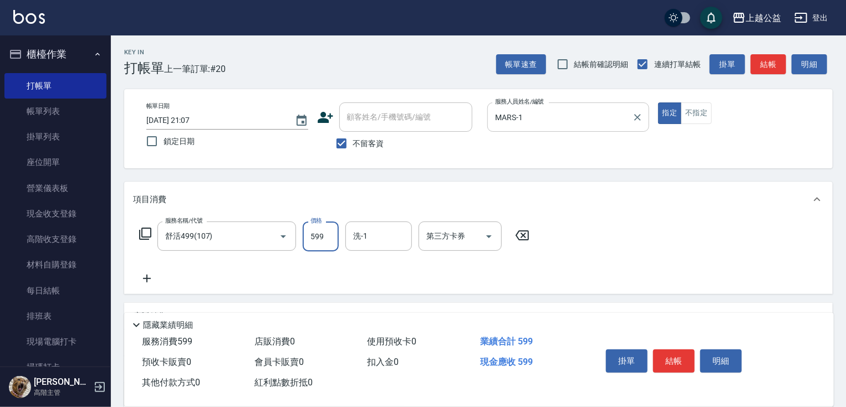
type input "599"
type input "[PERSON_NAME]-33"
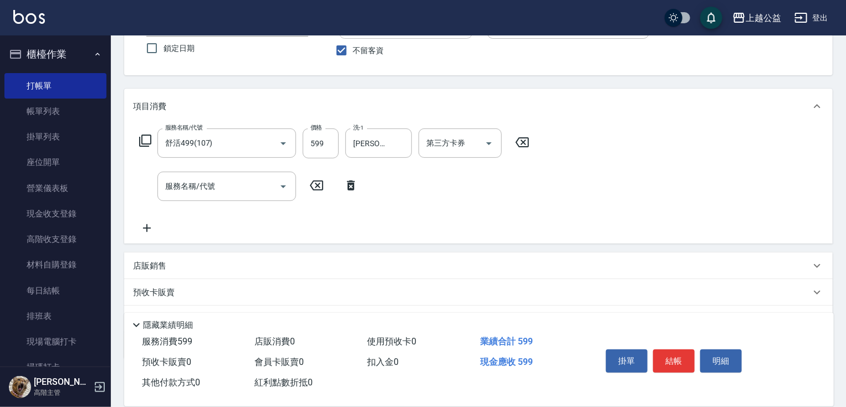
scroll to position [150, 0]
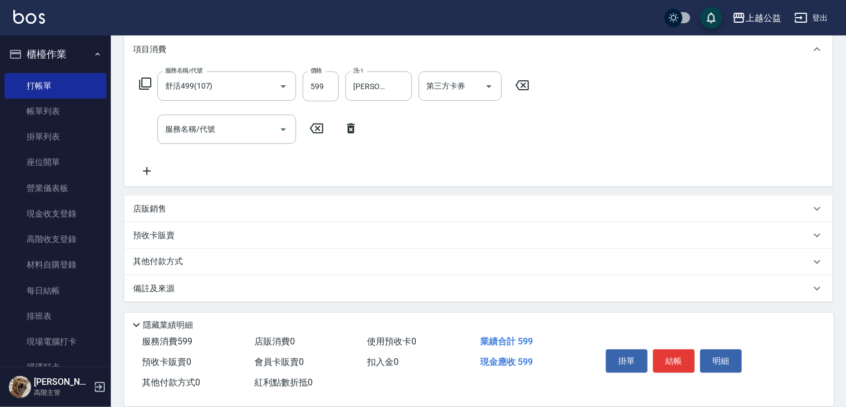
drag, startPoint x: 308, startPoint y: 258, endPoint x: 296, endPoint y: 319, distance: 62.1
click at [203, 197] on div "店販銷售" at bounding box center [478, 209] width 708 height 27
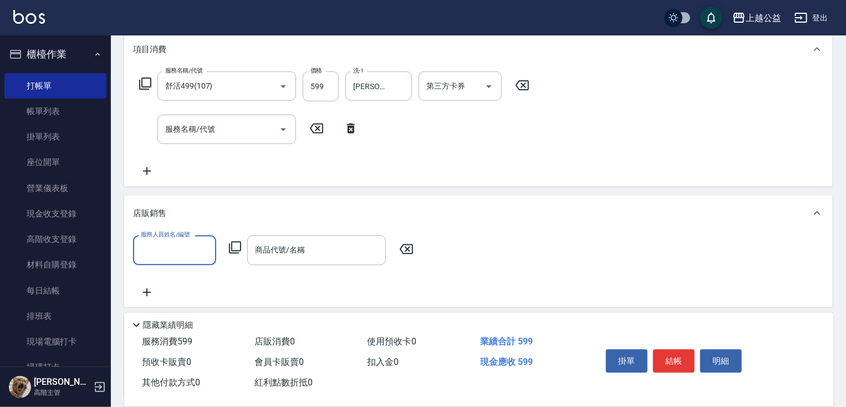
scroll to position [0, 0]
type input "MARS-1"
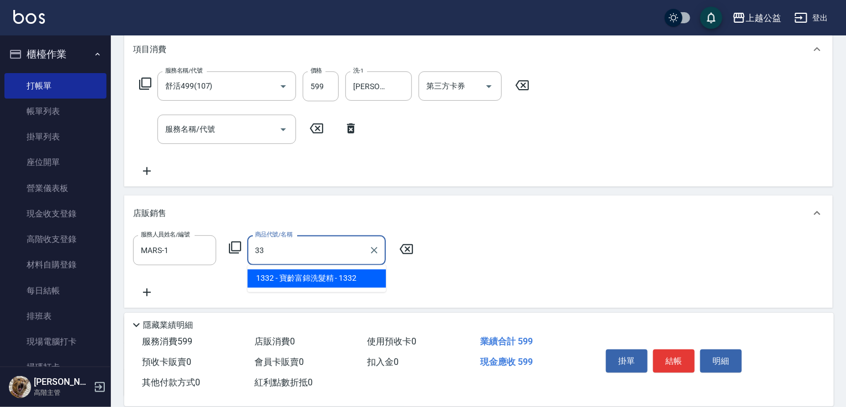
type input "寶齡富錦洗髮精"
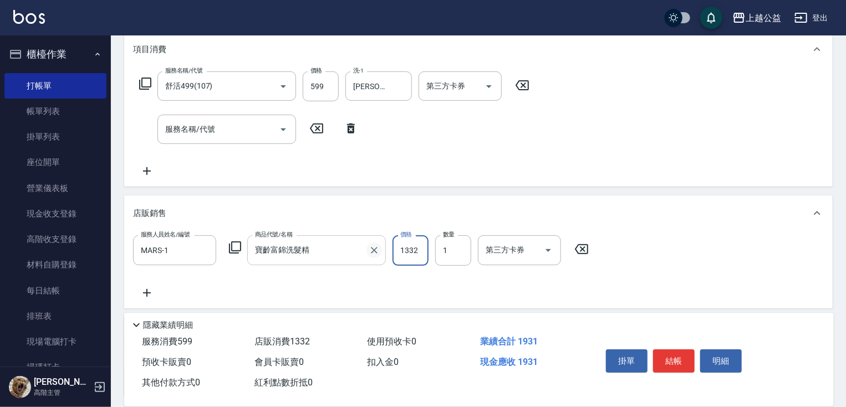
click at [377, 246] on icon "Clear" at bounding box center [374, 250] width 11 height 11
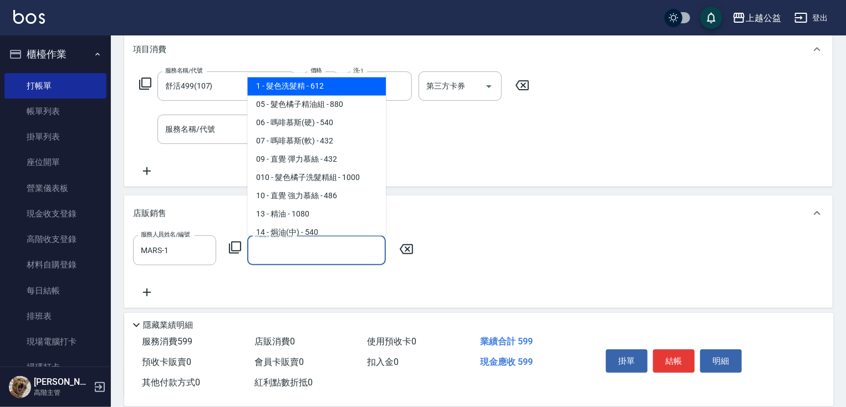
click at [348, 246] on input "商品代號/名稱" at bounding box center [316, 250] width 129 height 19
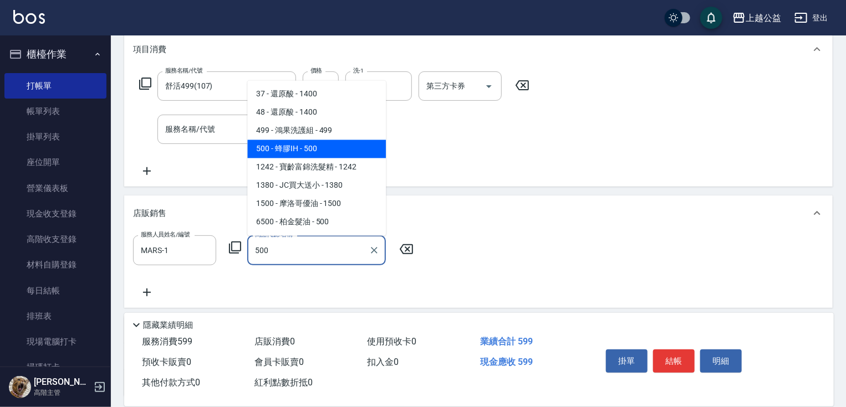
type input "蜂膠IH"
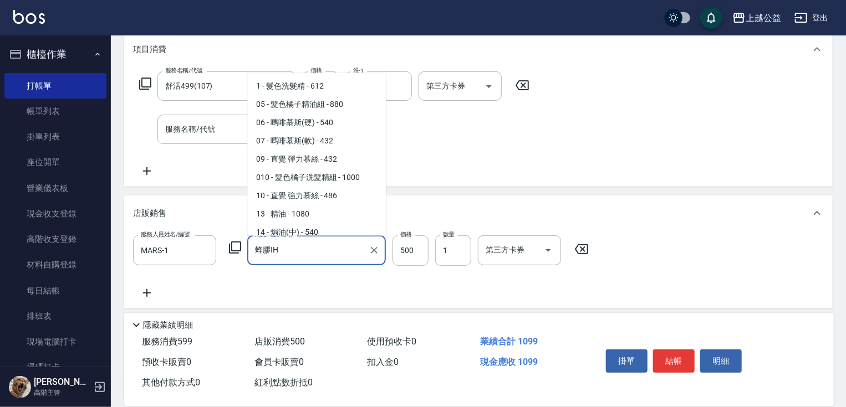
click at [356, 248] on input "蜂膠IH" at bounding box center [308, 250] width 112 height 19
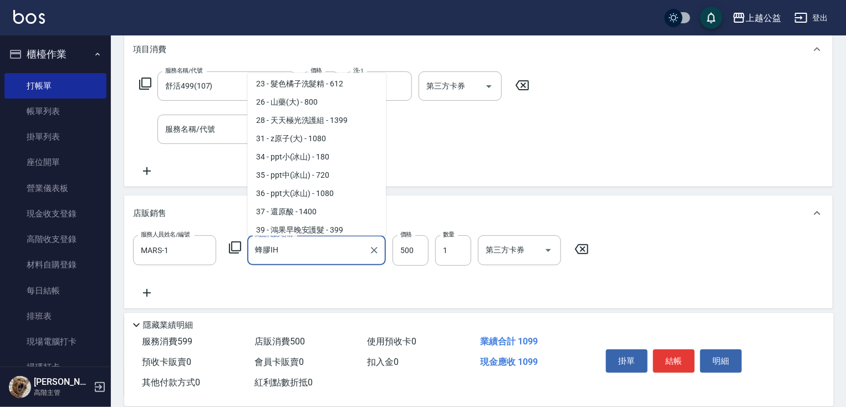
scroll to position [168, 0]
click at [392, 294] on div "服務人員姓名/編號 MARS-1 服務人員姓名/編號 商品代號/名稱 蜂膠IH 商品代號/名稱 價格 500 價格 數量 1 數量 第三方卡券 第三方卡券" at bounding box center [478, 268] width 691 height 64
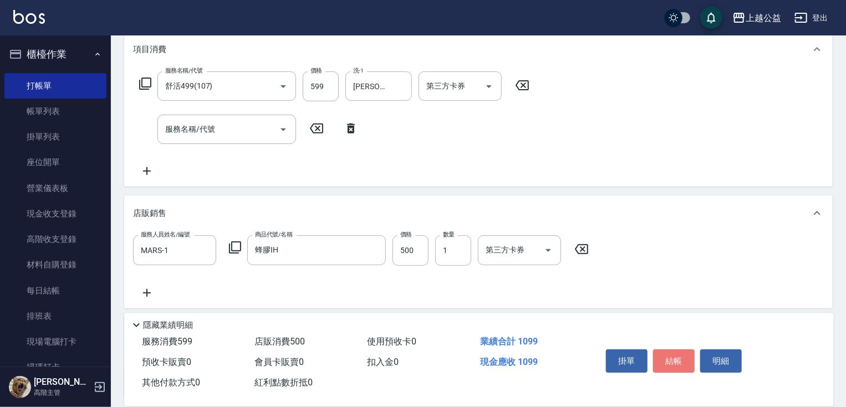
click at [655, 356] on button "結帳" at bounding box center [674, 361] width 42 height 23
type input "[DATE] 21:08"
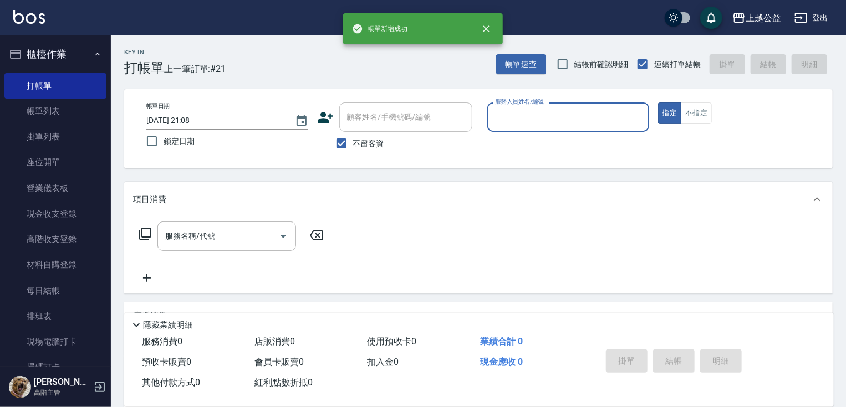
scroll to position [0, 0]
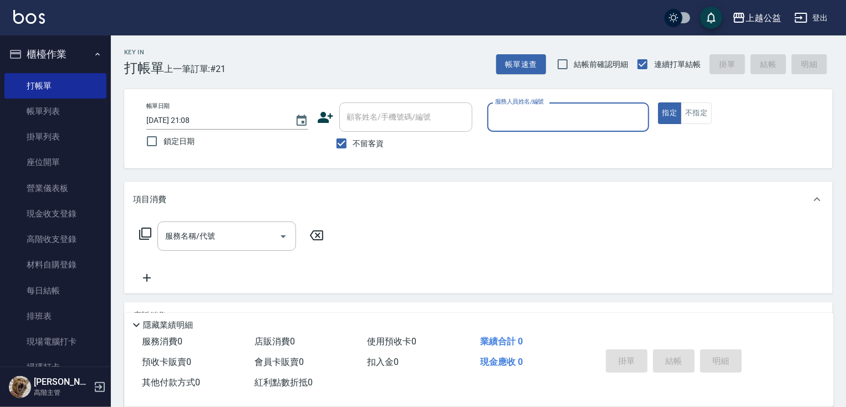
click at [585, 119] on input "服務人員姓名/編號" at bounding box center [568, 117] width 152 height 19
type input "MARS-1"
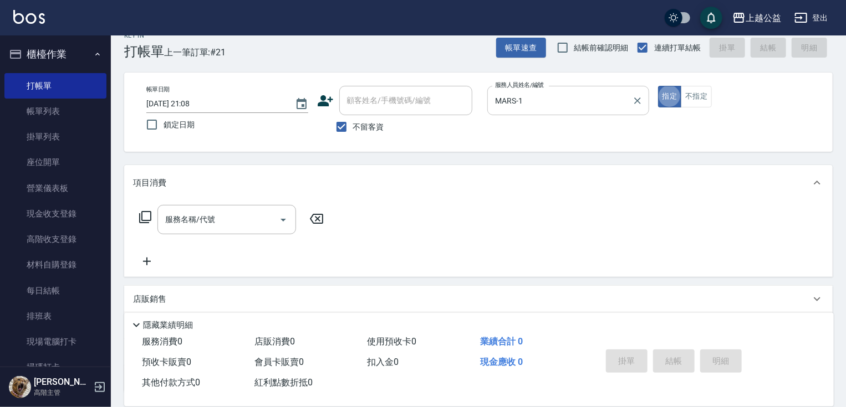
scroll to position [18, 0]
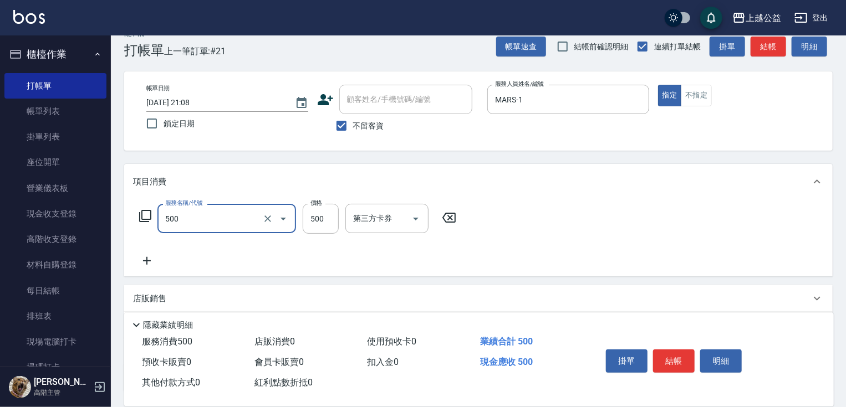
type input "洗剪500(500)"
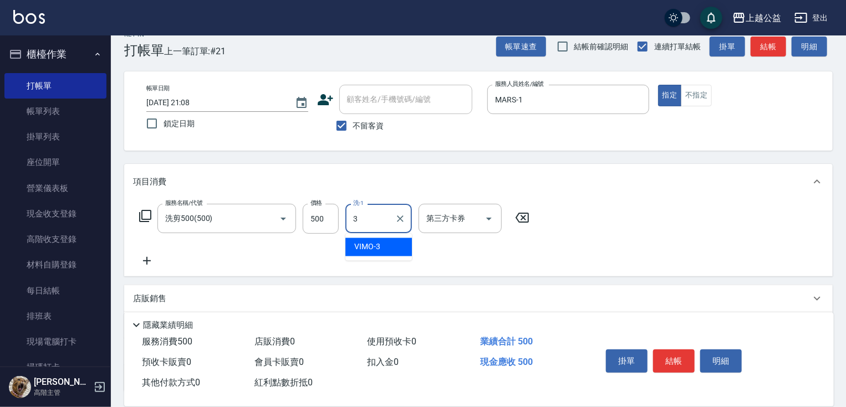
type input "VIMO-3"
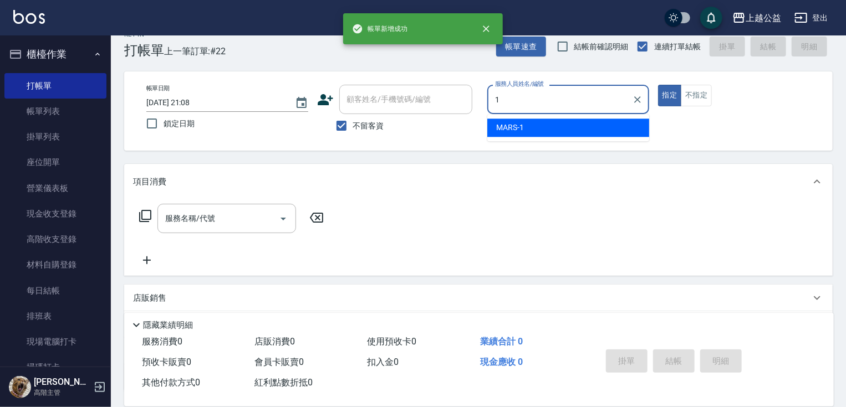
type input "MARS-1"
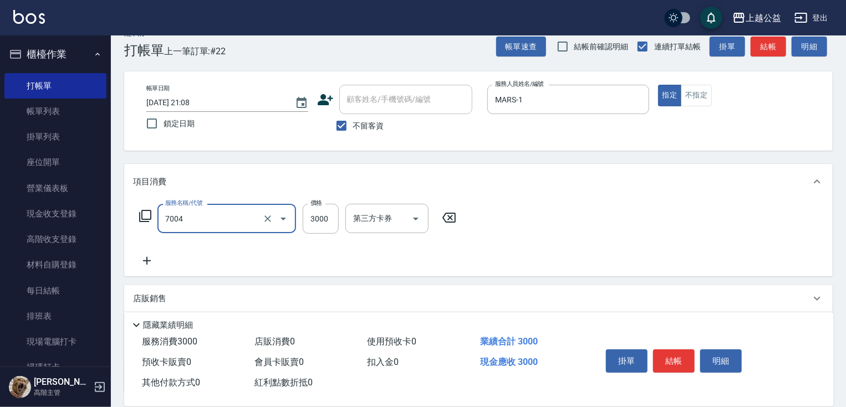
type input "重整3包(7004)"
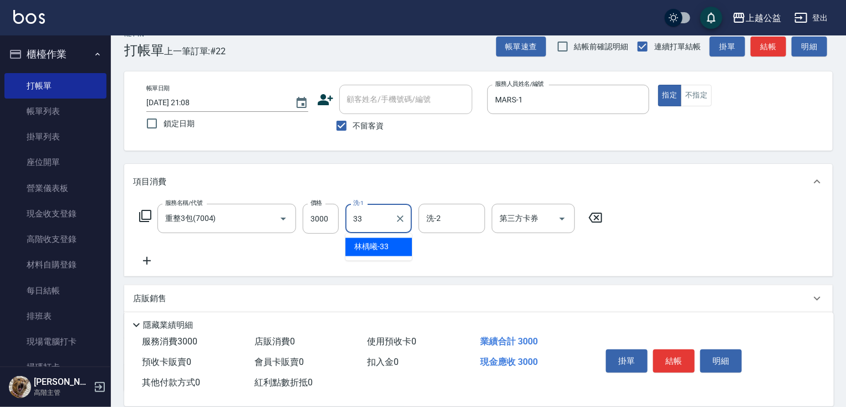
type input "[PERSON_NAME]-33"
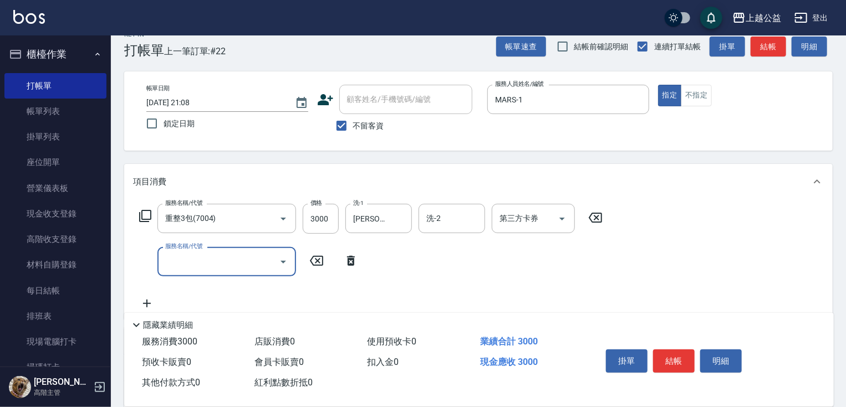
click at [141, 216] on icon at bounding box center [145, 216] width 12 height 12
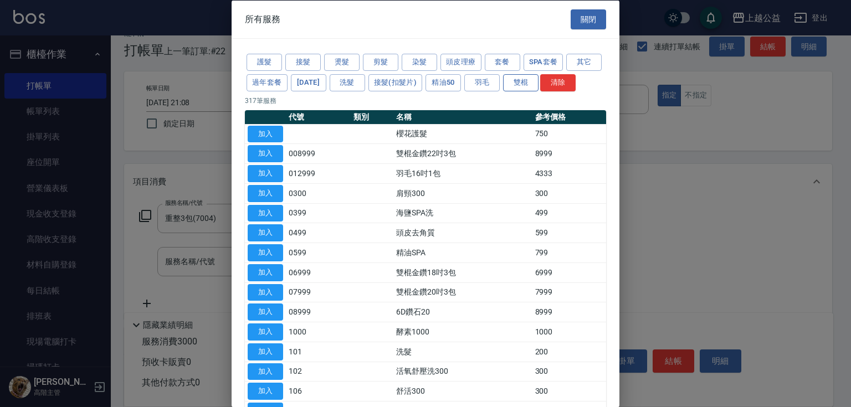
click at [539, 74] on button "雙棍" at bounding box center [520, 82] width 35 height 17
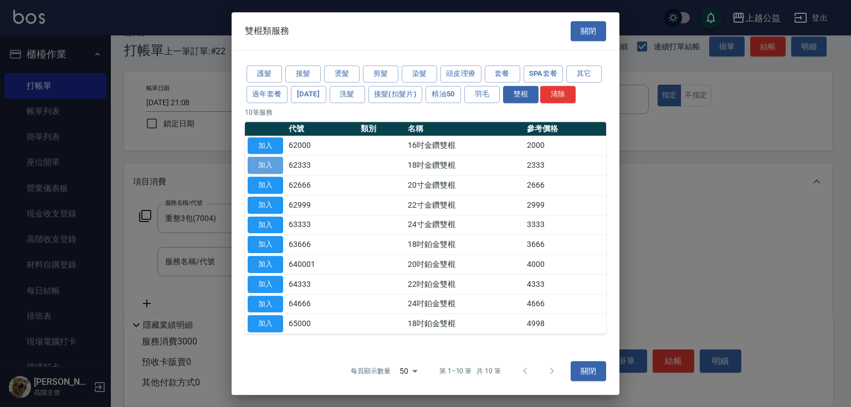
click at [268, 168] on button "加入" at bounding box center [265, 165] width 35 height 17
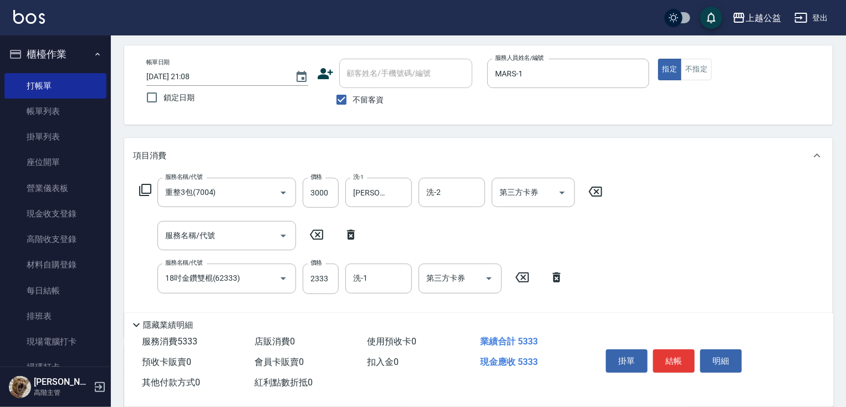
scroll to position [193, 0]
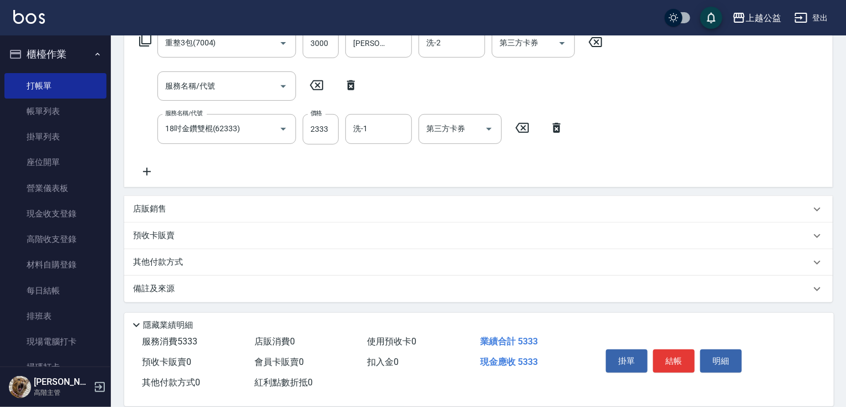
drag, startPoint x: 335, startPoint y: 171, endPoint x: 331, endPoint y: 248, distance: 77.2
click at [246, 85] on input "服務名稱/代號" at bounding box center [218, 85] width 112 height 19
click at [142, 102] on div "服務名稱/代號 重整3包(7004) 服務名稱/代號 價格 3000 價格 洗-1 [PERSON_NAME]-33 洗-1 洗-2 洗-2 第三方卡券 第三…" at bounding box center [371, 103] width 476 height 150
click at [187, 84] on input "服務名稱/代號" at bounding box center [218, 85] width 112 height 19
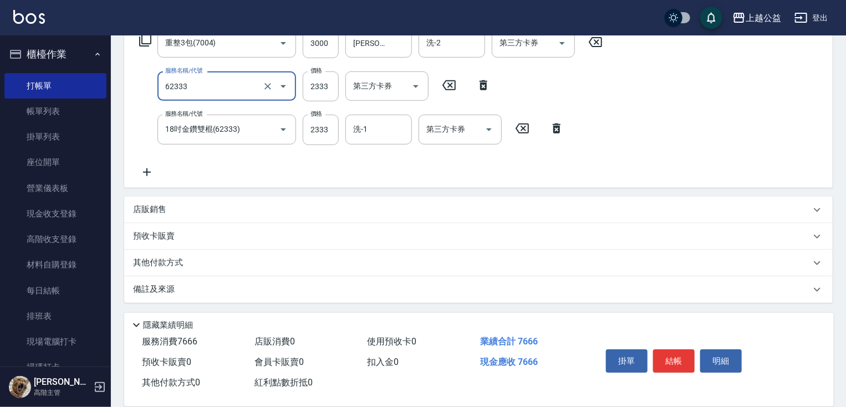
type input "18吋金鑽雙棍(62333)"
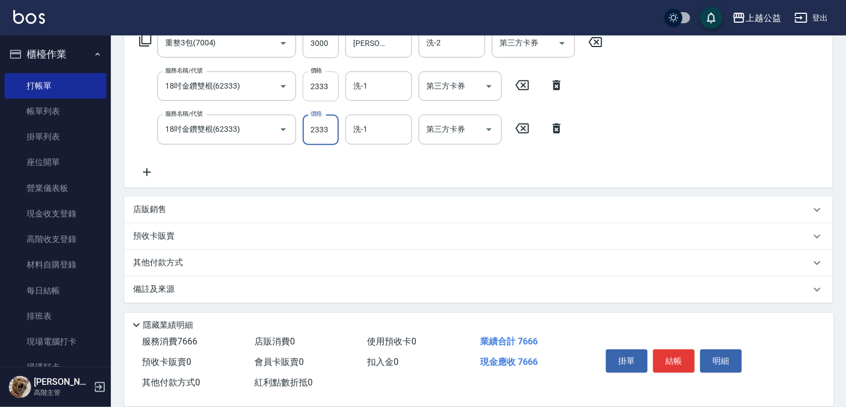
click at [323, 81] on input "2333" at bounding box center [321, 87] width 36 height 30
type input "2000"
type input "[PERSON_NAME]-33"
click at [314, 136] on input "2333" at bounding box center [321, 130] width 36 height 30
type input "2999"
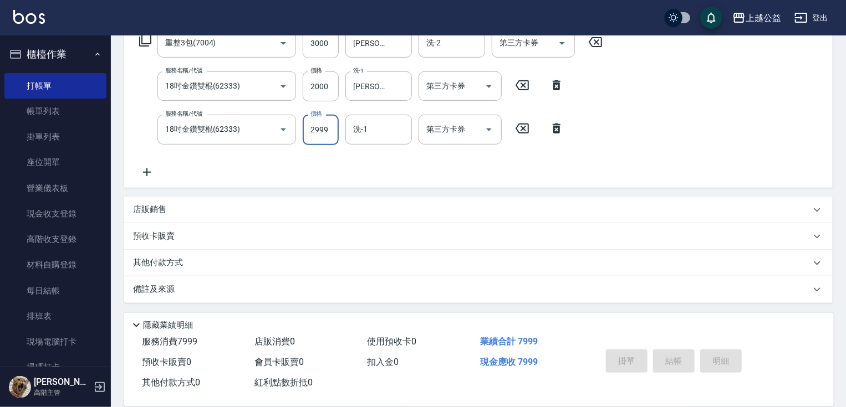
type input "[DATE] 21:09"
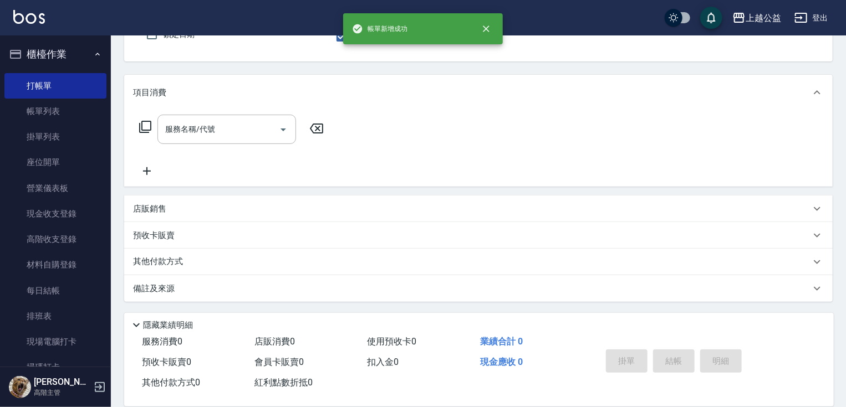
scroll to position [106, 0]
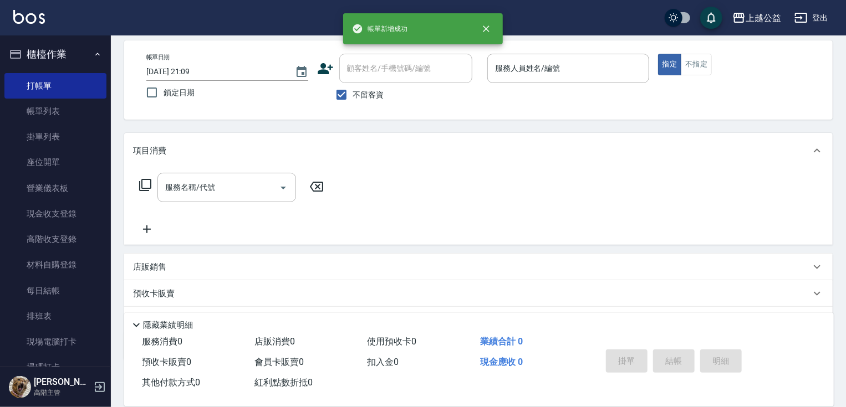
drag, startPoint x: 507, startPoint y: 207, endPoint x: 508, endPoint y: 166, distance: 41.6
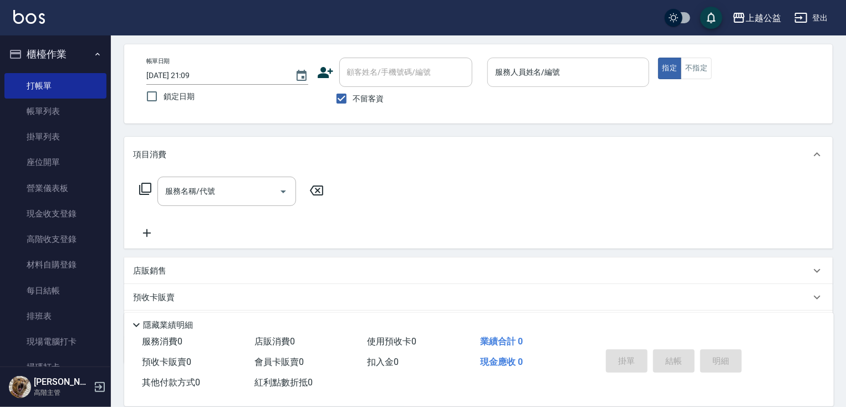
click at [574, 64] on input "服務人員姓名/編號" at bounding box center [568, 72] width 152 height 19
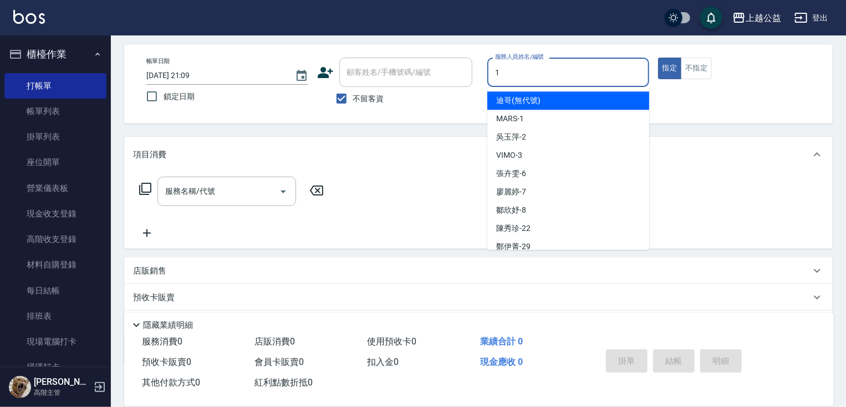
type input "MARS-1"
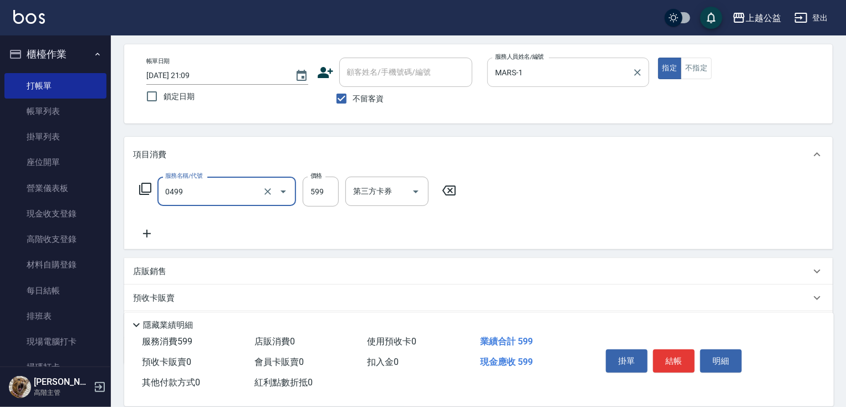
type input "頭皮去角質(0499)"
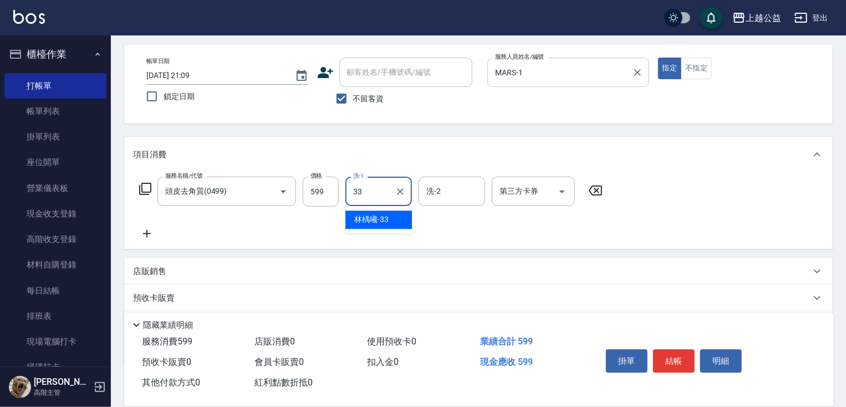
type input "[PERSON_NAME]-33"
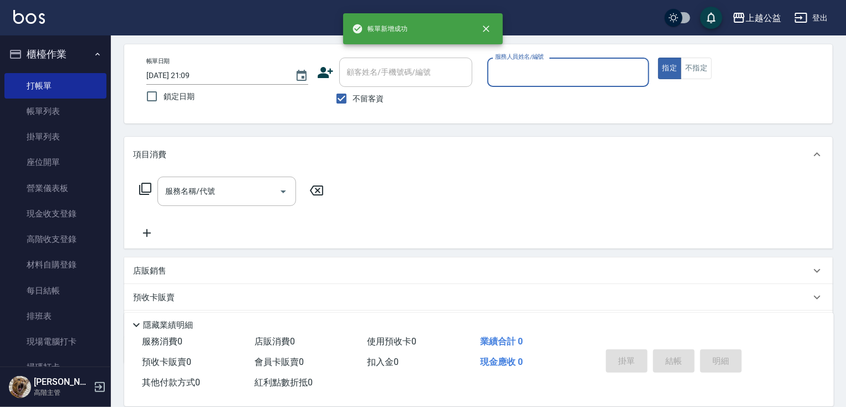
click at [658, 58] on button "指定" at bounding box center [670, 69] width 24 height 22
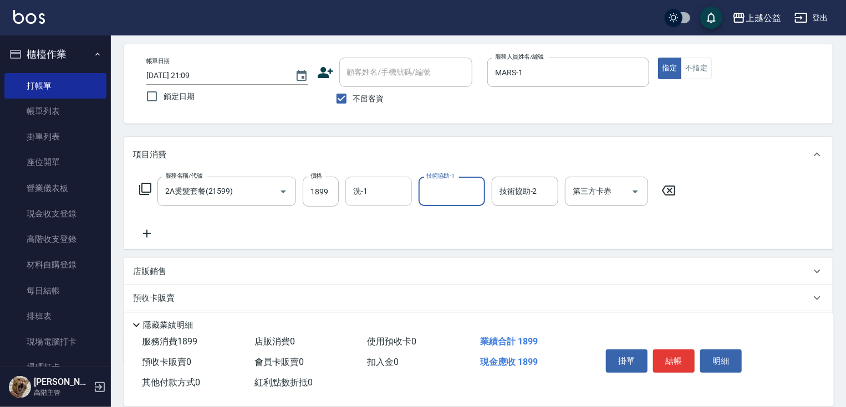
click at [400, 193] on input "洗-1" at bounding box center [378, 191] width 57 height 19
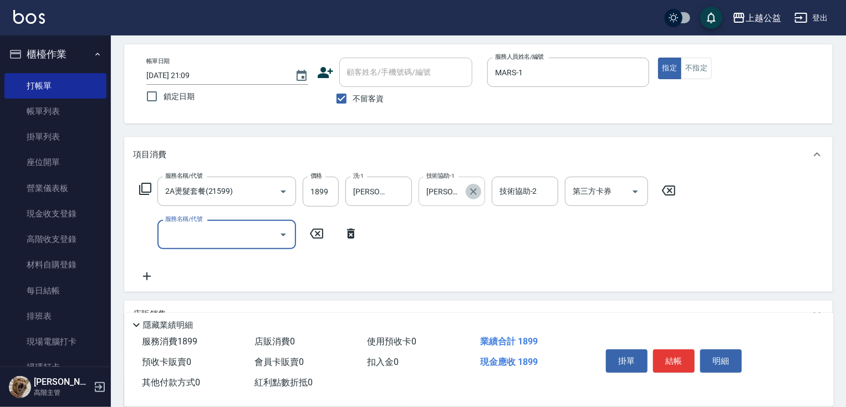
click at [473, 188] on icon "Clear" at bounding box center [473, 191] width 11 height 11
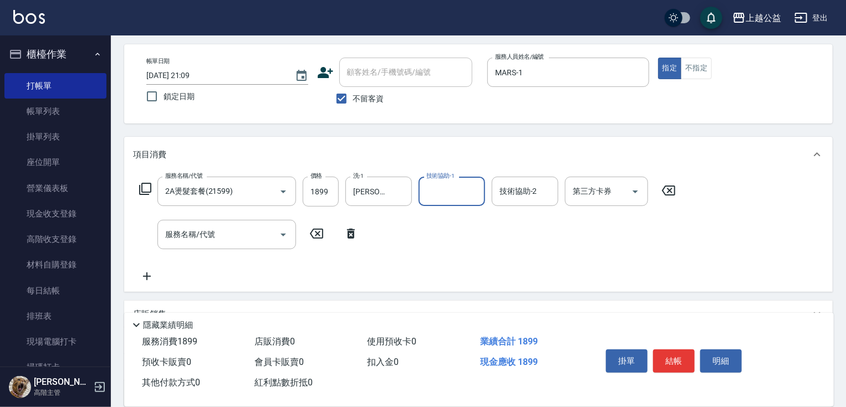
click at [446, 191] on input "技術協助-1" at bounding box center [452, 191] width 57 height 19
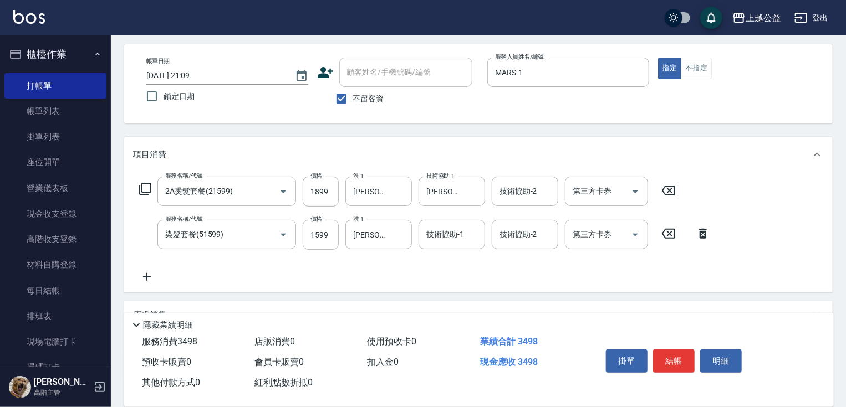
click at [417, 240] on form "洗-1 [PERSON_NAME]-33 洗-1" at bounding box center [381, 234] width 73 height 29
click at [457, 221] on div "技術協助-1" at bounding box center [452, 234] width 67 height 29
click at [319, 238] on input "1599" at bounding box center [321, 235] width 36 height 30
click at [666, 358] on button "結帳" at bounding box center [674, 361] width 42 height 23
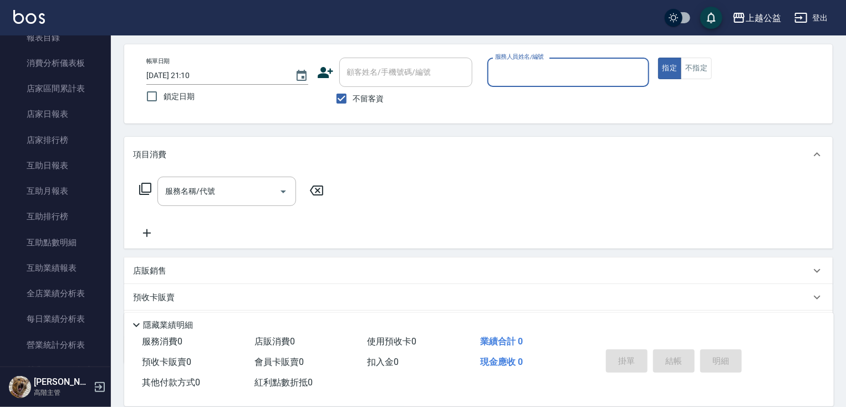
scroll to position [422, 0]
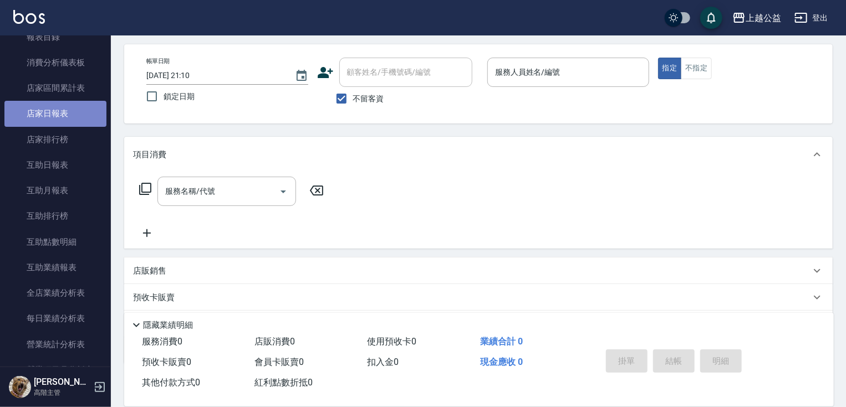
click at [80, 111] on link "店家日報表" at bounding box center [55, 113] width 102 height 25
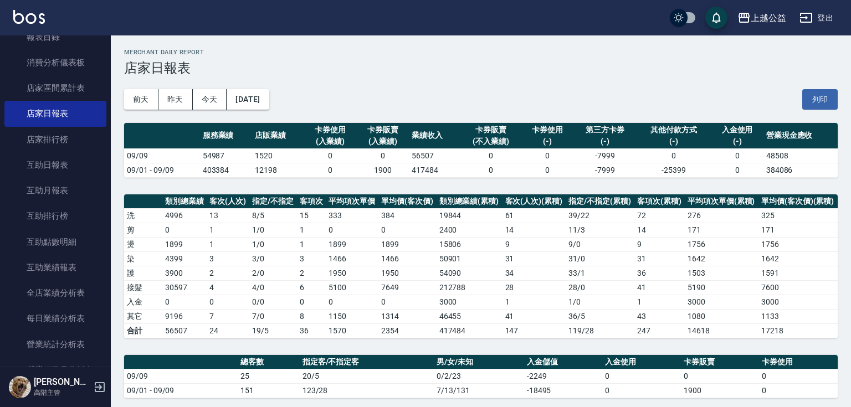
drag, startPoint x: 601, startPoint y: 193, endPoint x: 603, endPoint y: 271, distance: 78.2
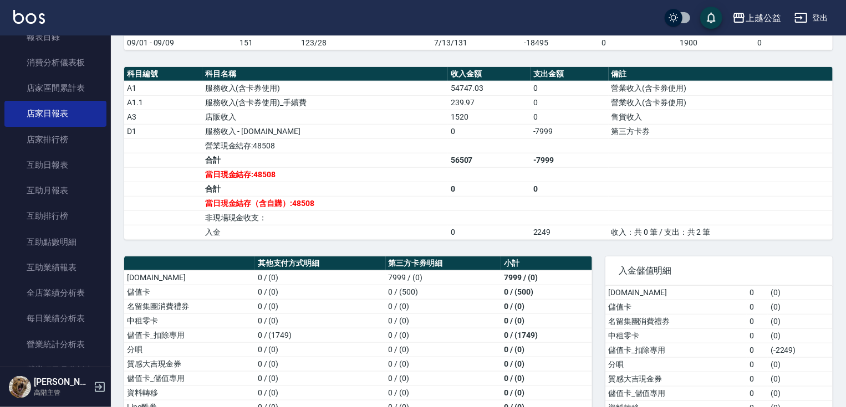
scroll to position [421, 0]
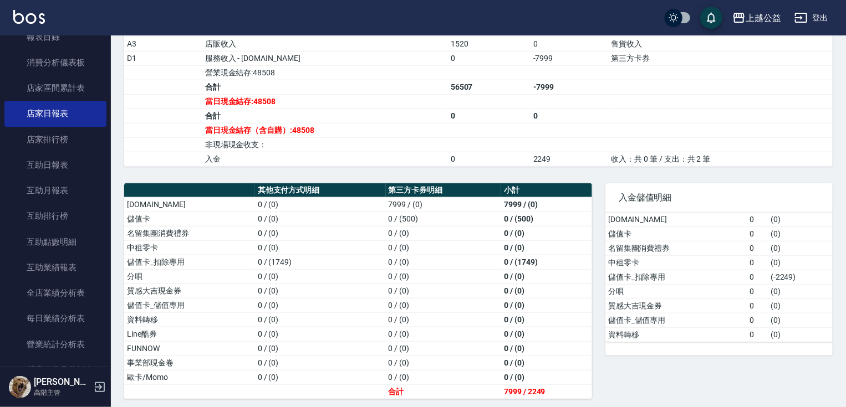
drag, startPoint x: 569, startPoint y: 206, endPoint x: 583, endPoint y: 319, distance: 113.9
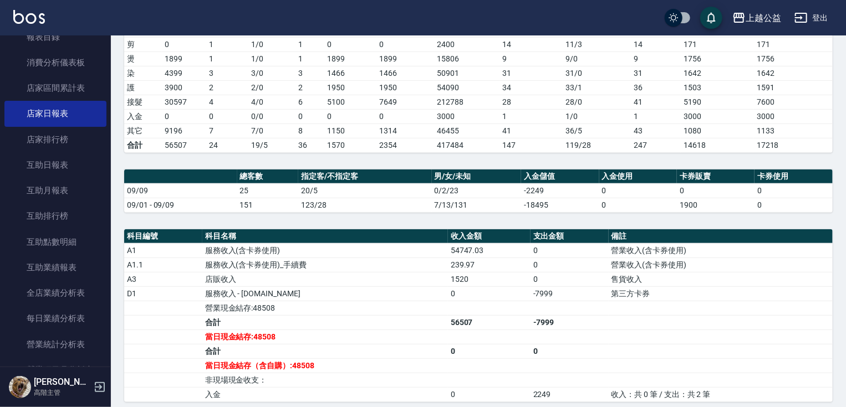
drag, startPoint x: 452, startPoint y: 184, endPoint x: 467, endPoint y: 132, distance: 54.1
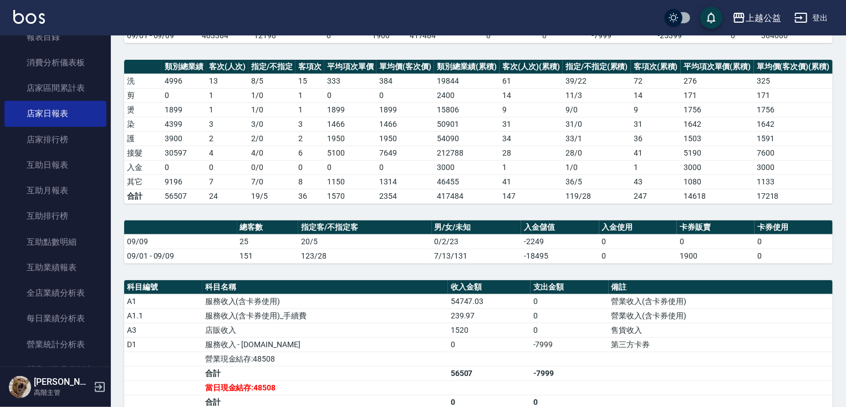
scroll to position [131, 0]
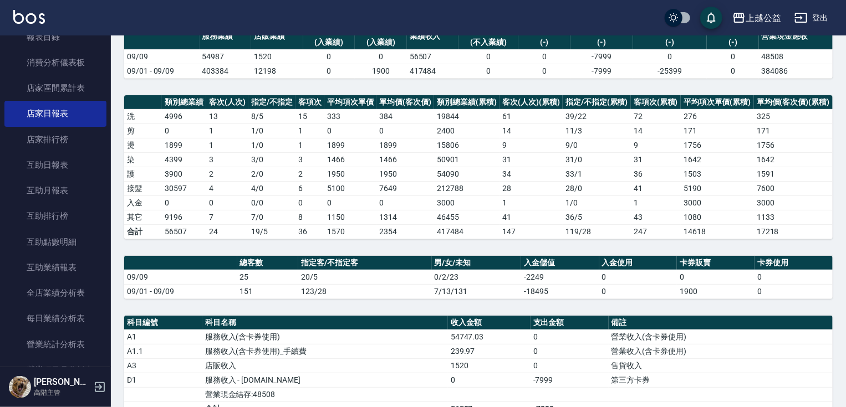
drag, startPoint x: 505, startPoint y: 130, endPoint x: 504, endPoint y: 108, distance: 22.2
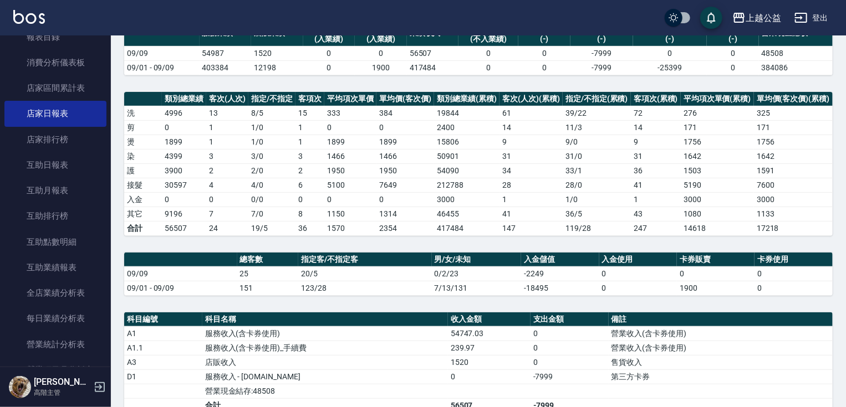
drag, startPoint x: 503, startPoint y: 116, endPoint x: 503, endPoint y: 130, distance: 13.9
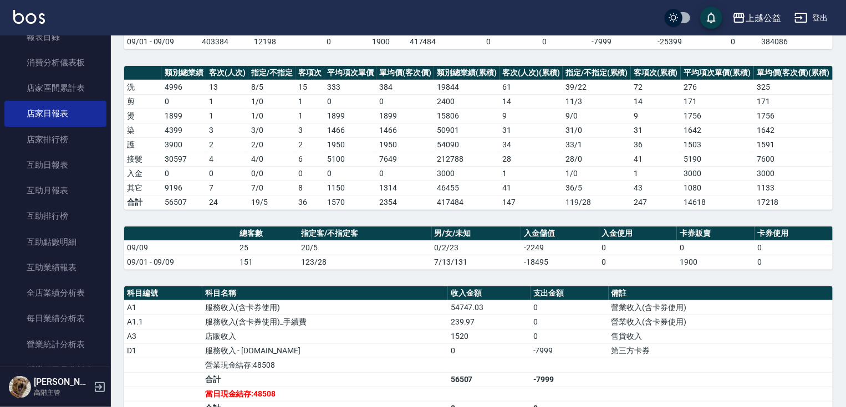
drag, startPoint x: 503, startPoint y: 135, endPoint x: 501, endPoint y: 151, distance: 15.6
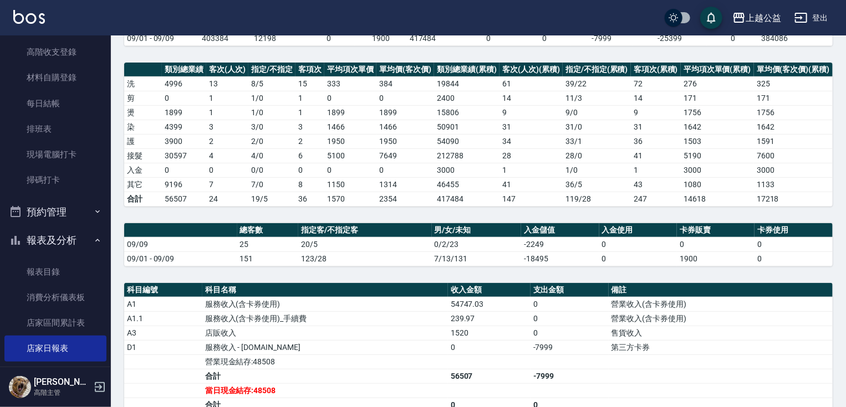
scroll to position [0, 0]
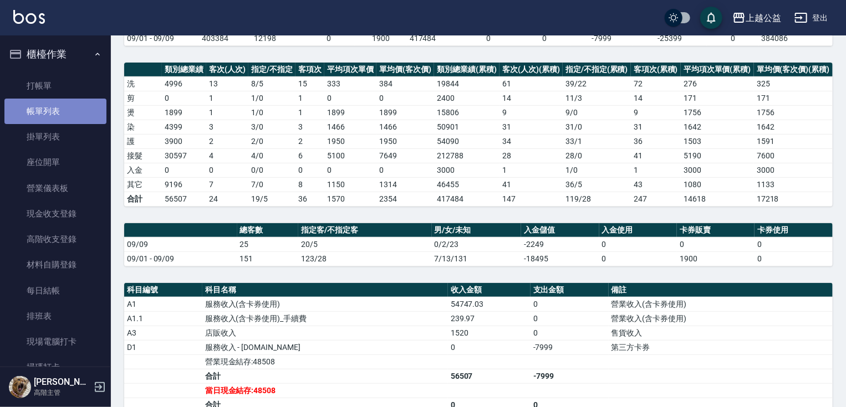
click at [61, 111] on link "帳單列表" at bounding box center [55, 111] width 102 height 25
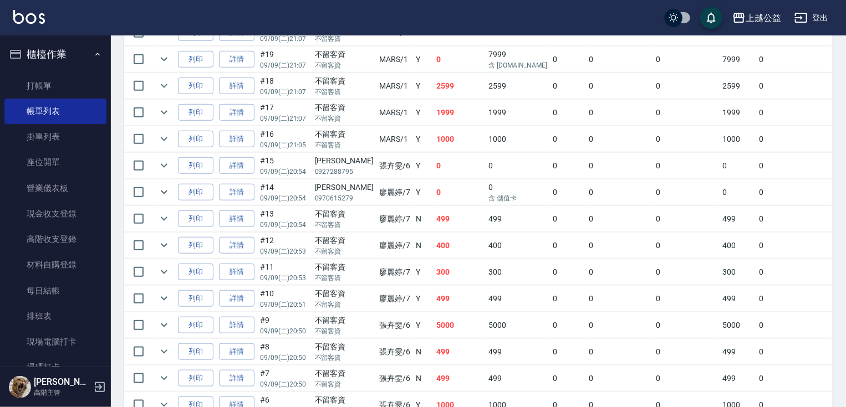
drag, startPoint x: 350, startPoint y: 300, endPoint x: 360, endPoint y: 347, distance: 47.5
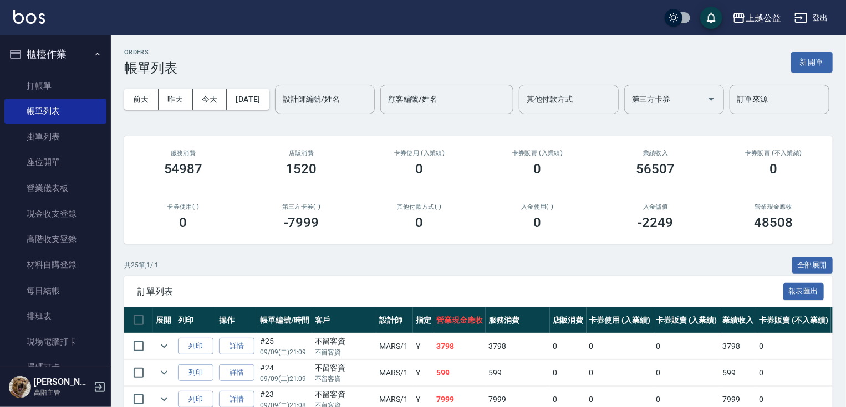
drag, startPoint x: 406, startPoint y: 238, endPoint x: 302, endPoint y: 61, distance: 205.3
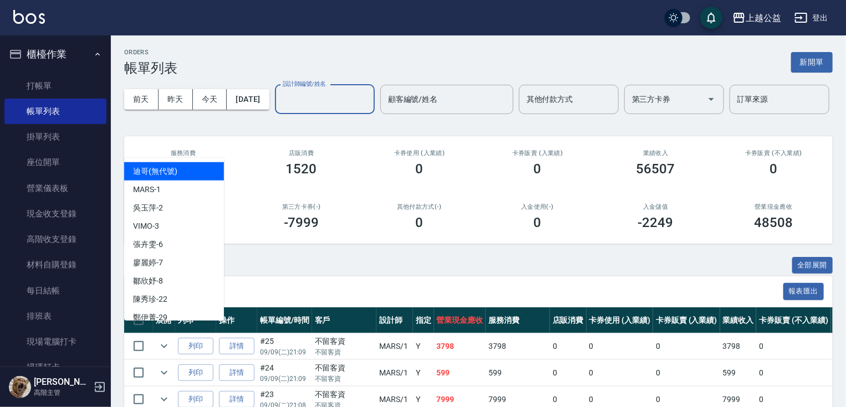
click at [280, 109] on input "設計師編號/姓名" at bounding box center [325, 99] width 90 height 19
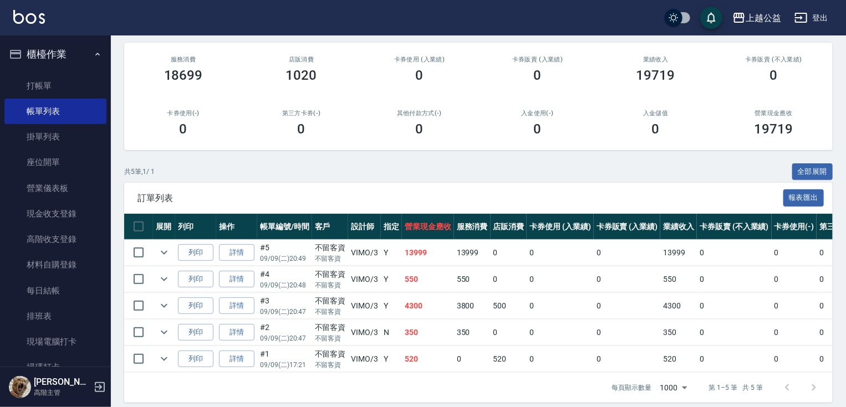
scroll to position [142, 0]
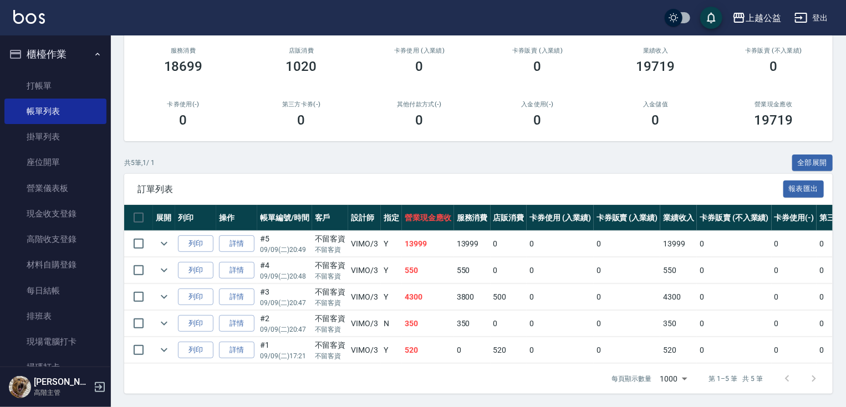
drag, startPoint x: 273, startPoint y: 425, endPoint x: 306, endPoint y: 420, distance: 33.6
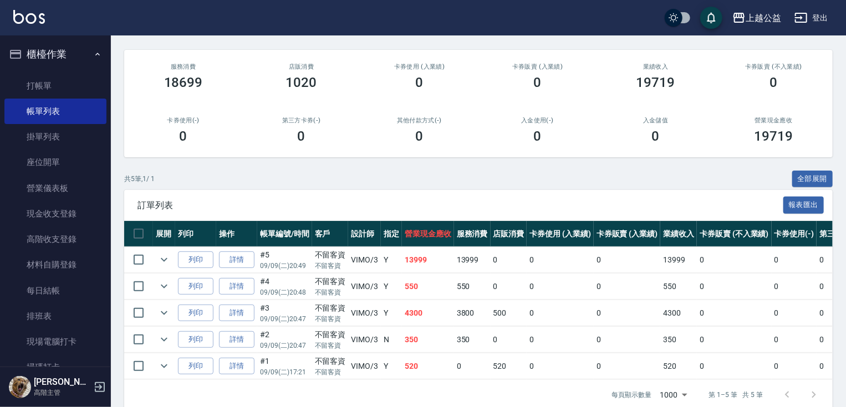
scroll to position [0, 0]
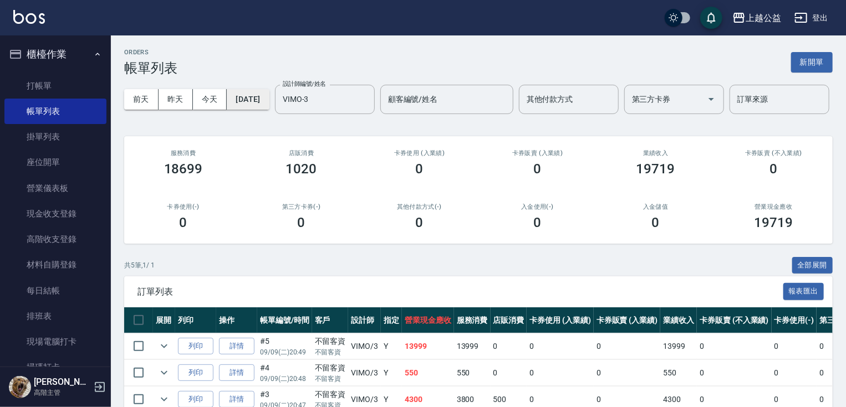
drag, startPoint x: 273, startPoint y: 221, endPoint x: 248, endPoint y: 94, distance: 129.3
click at [360, 103] on icon "Clear" at bounding box center [363, 99] width 7 height 7
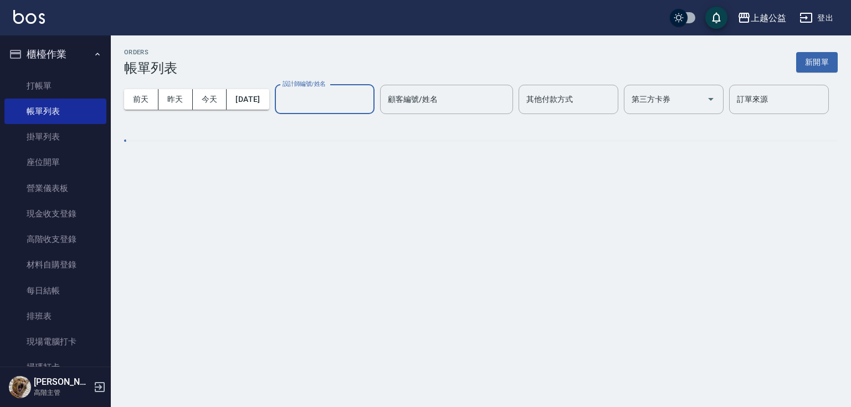
click at [280, 109] on input "設計師編號/姓名" at bounding box center [325, 99] width 90 height 19
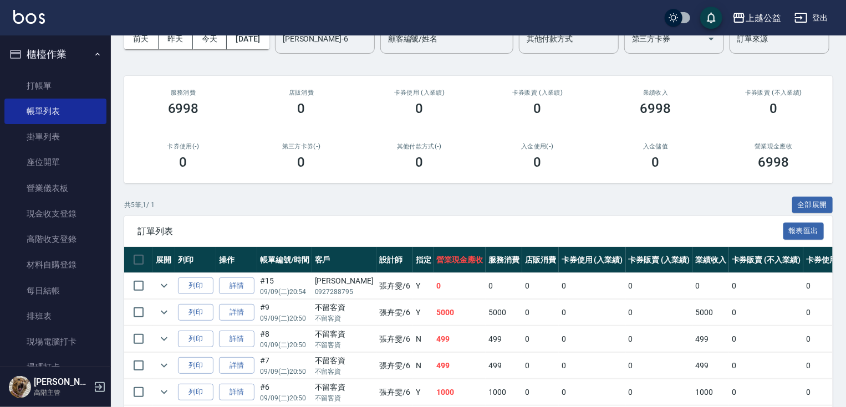
scroll to position [142, 0]
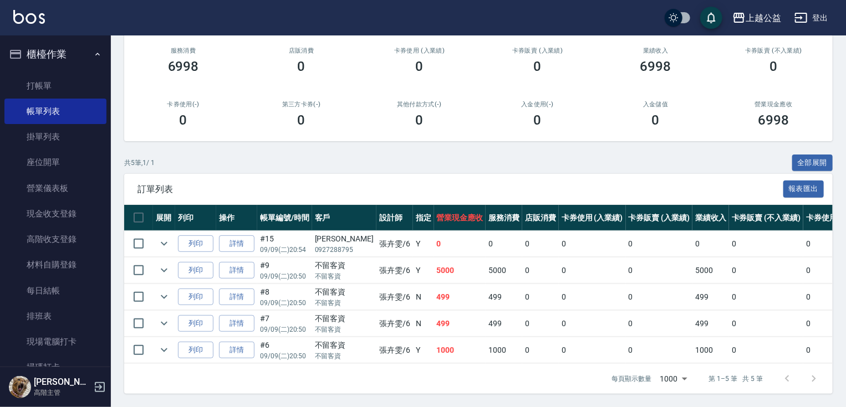
drag, startPoint x: 349, startPoint y: 251, endPoint x: 384, endPoint y: 353, distance: 107.3
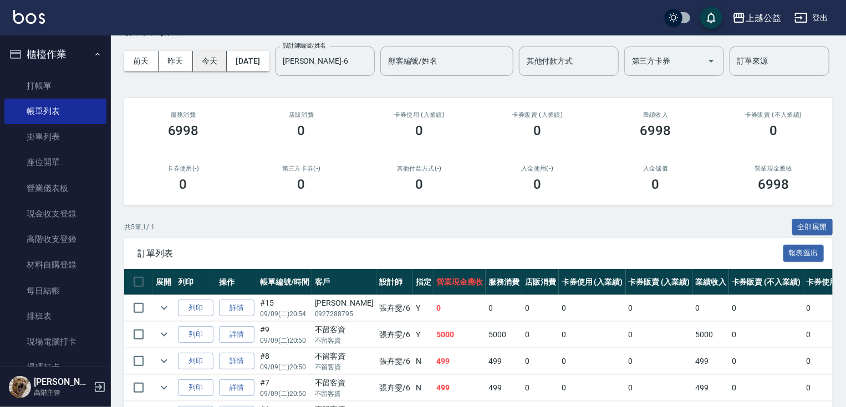
scroll to position [0, 0]
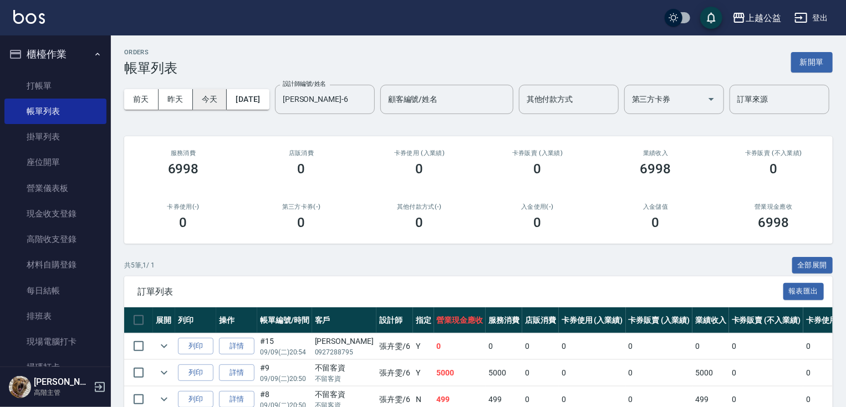
drag, startPoint x: 370, startPoint y: 165, endPoint x: 198, endPoint y: 105, distance: 181.5
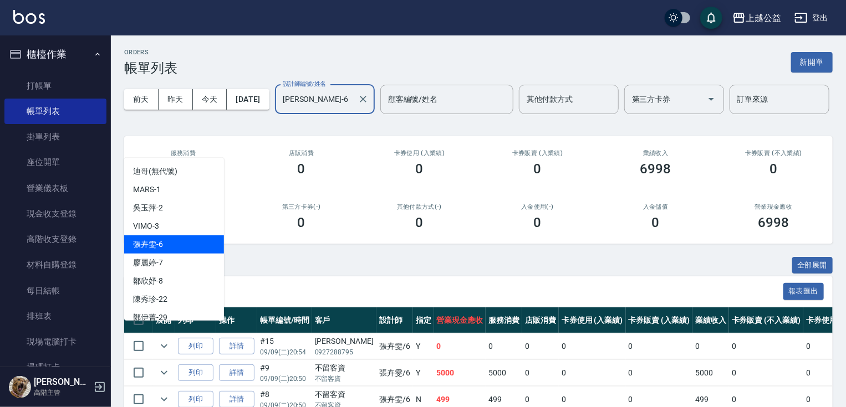
click at [280, 109] on input "[PERSON_NAME]-6" at bounding box center [316, 99] width 73 height 19
drag, startPoint x: 215, startPoint y: 146, endPoint x: 197, endPoint y: 145, distance: 17.8
click at [358, 105] on icon "Clear" at bounding box center [363, 99] width 11 height 11
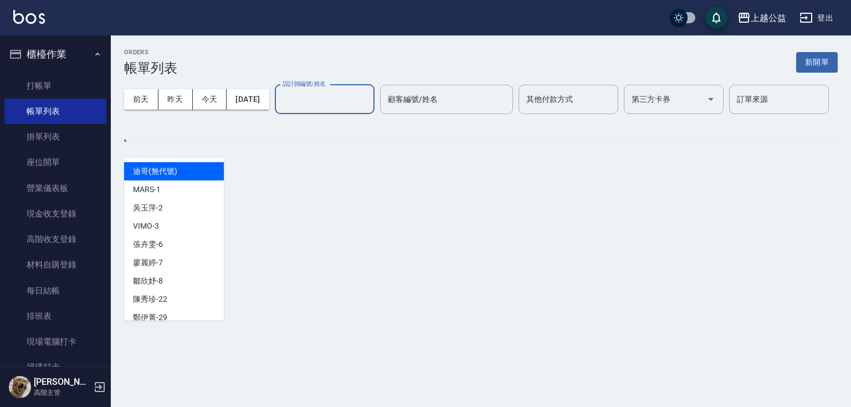
click at [280, 109] on input "設計師編號/姓名" at bounding box center [325, 99] width 90 height 19
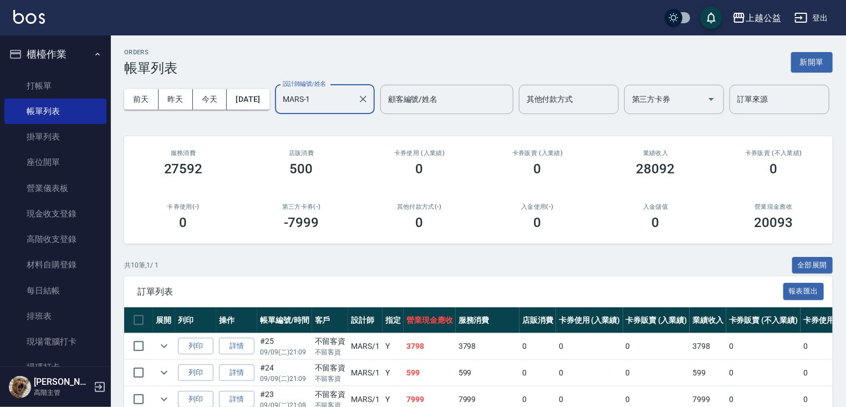
scroll to position [275, 0]
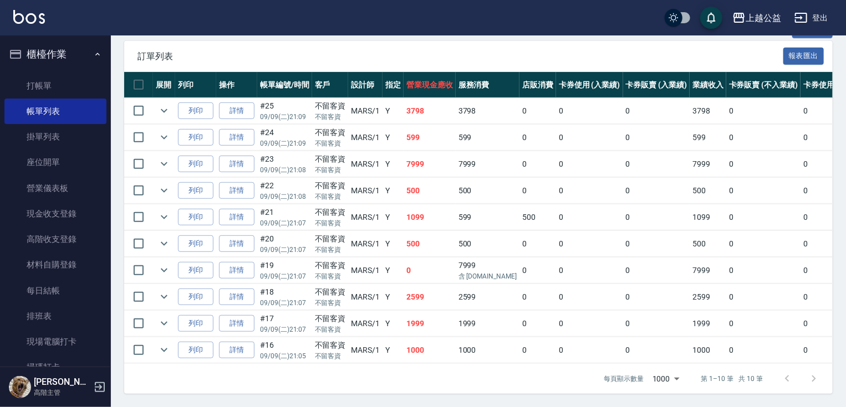
drag, startPoint x: 398, startPoint y: 295, endPoint x: 443, endPoint y: 425, distance: 136.9
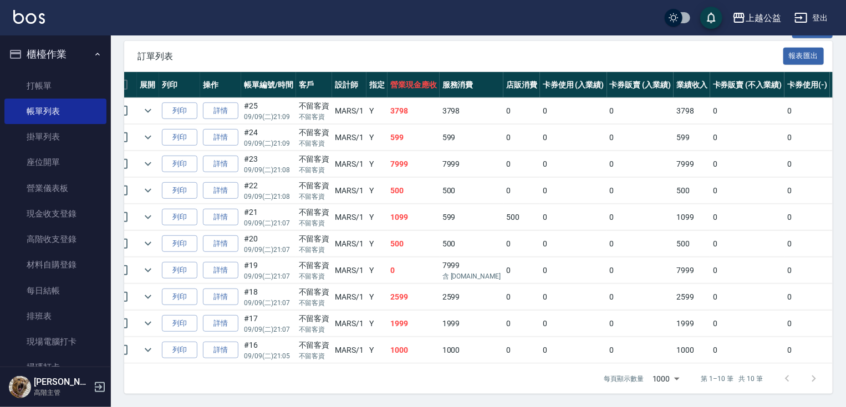
drag, startPoint x: 346, startPoint y: 200, endPoint x: 355, endPoint y: 255, distance: 55.6
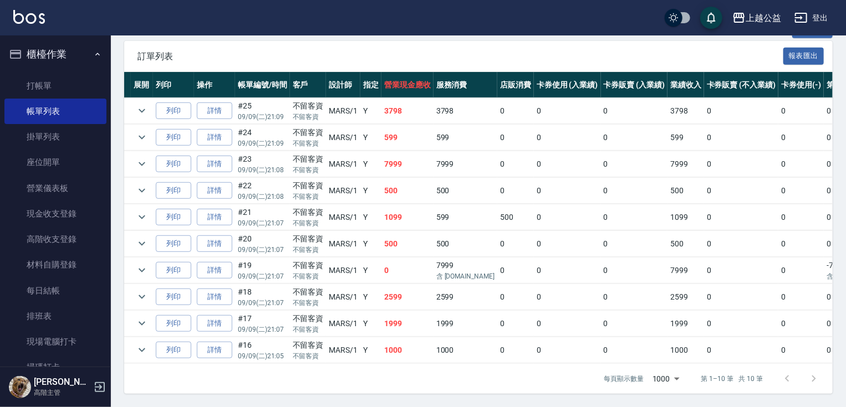
drag, startPoint x: 360, startPoint y: 273, endPoint x: 313, endPoint y: 155, distance: 126.6
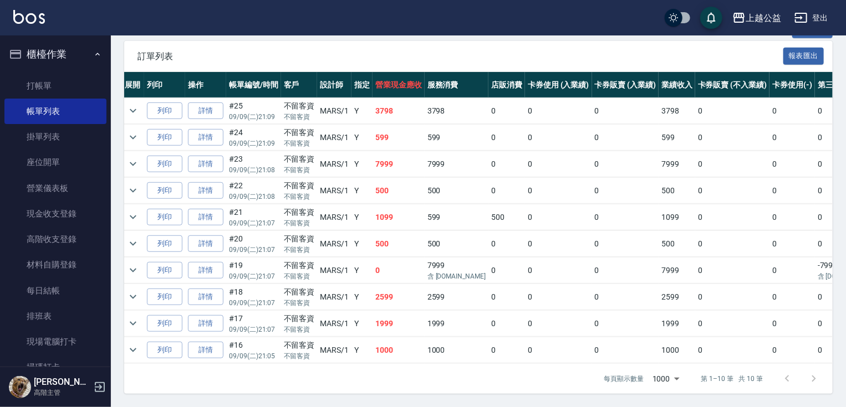
drag, startPoint x: 278, startPoint y: 337, endPoint x: 370, endPoint y: 195, distance: 169.1
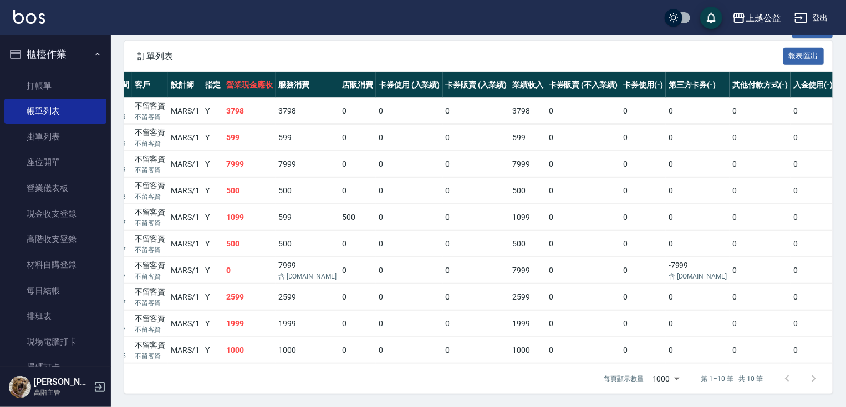
scroll to position [0, 0]
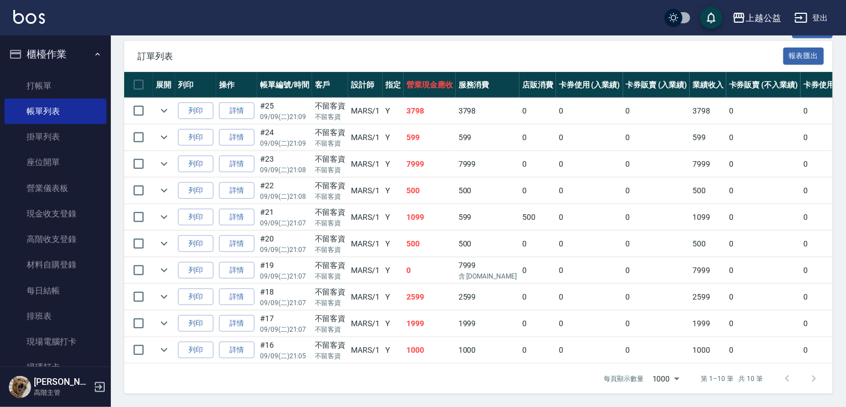
drag, startPoint x: 353, startPoint y: 217, endPoint x: 84, endPoint y: 259, distance: 272.7
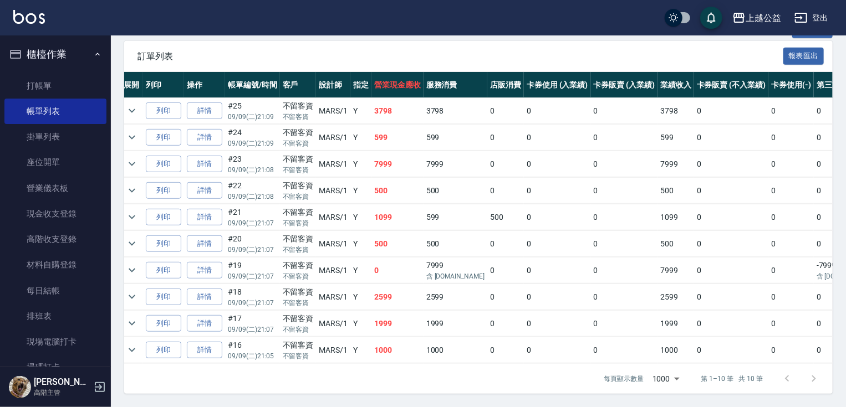
drag, startPoint x: 171, startPoint y: 229, endPoint x: 208, endPoint y: 149, distance: 88.5
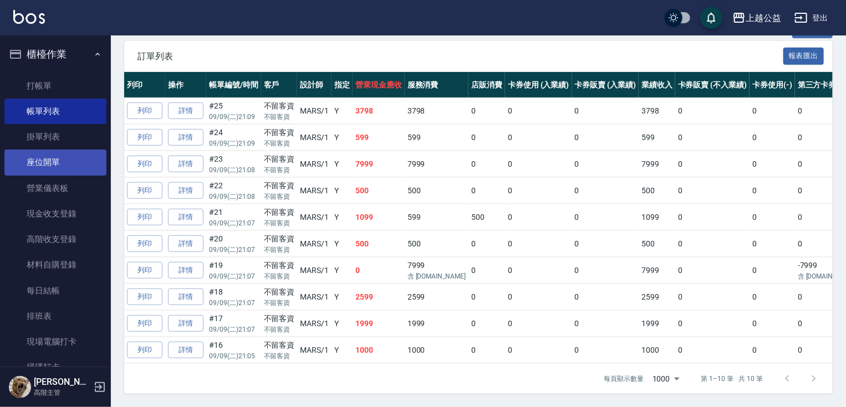
drag, startPoint x: 195, startPoint y: 186, endPoint x: 89, endPoint y: 171, distance: 107.5
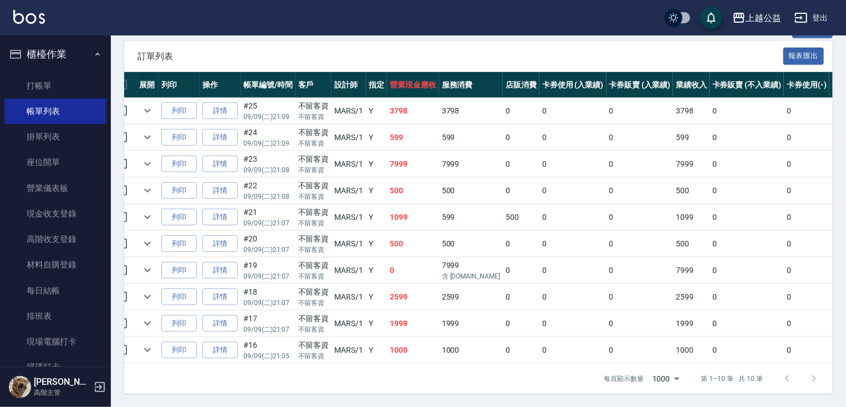
drag, startPoint x: 268, startPoint y: 206, endPoint x: 123, endPoint y: 214, distance: 144.9
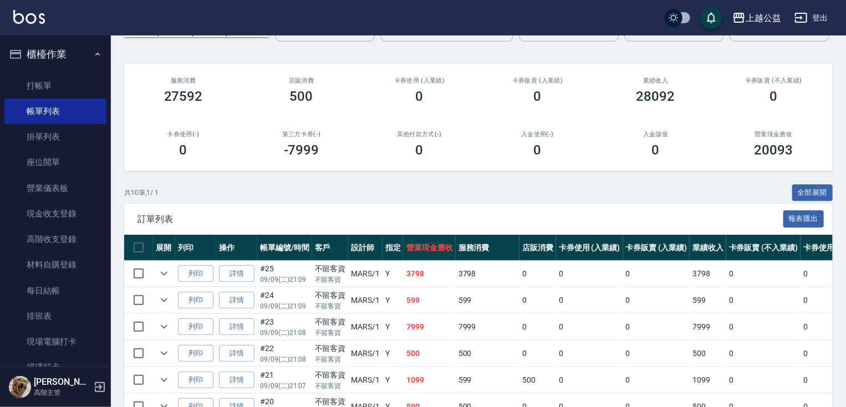
scroll to position [0, 0]
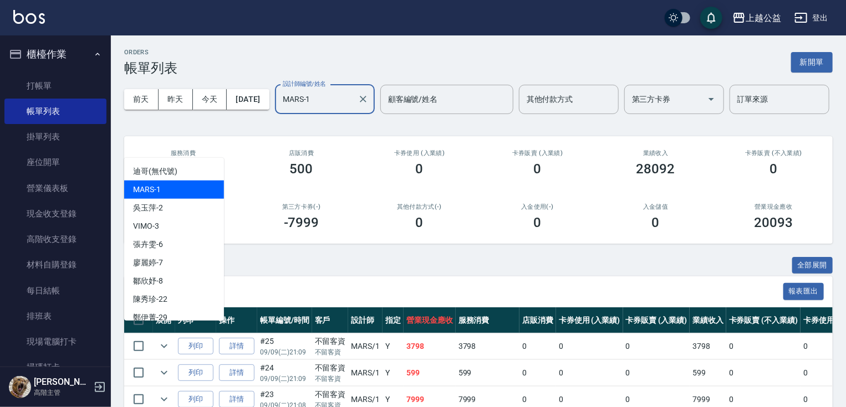
click at [280, 109] on input "MARS-1" at bounding box center [316, 99] width 73 height 19
click at [358, 105] on icon "Clear" at bounding box center [363, 99] width 11 height 11
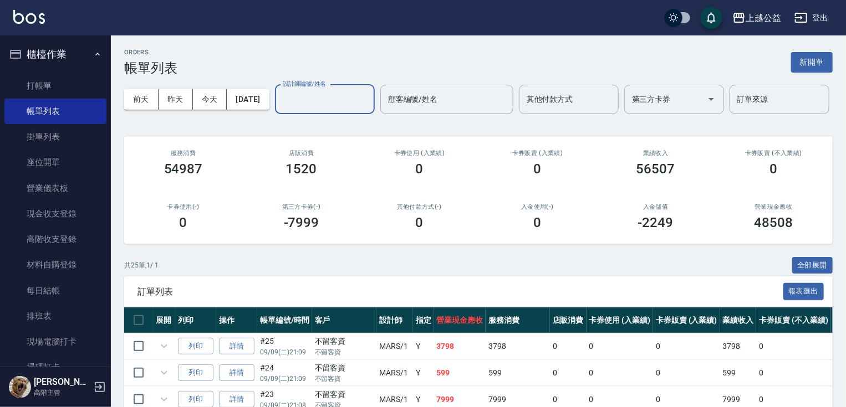
click at [280, 109] on input "設計師編號/姓名" at bounding box center [325, 99] width 90 height 19
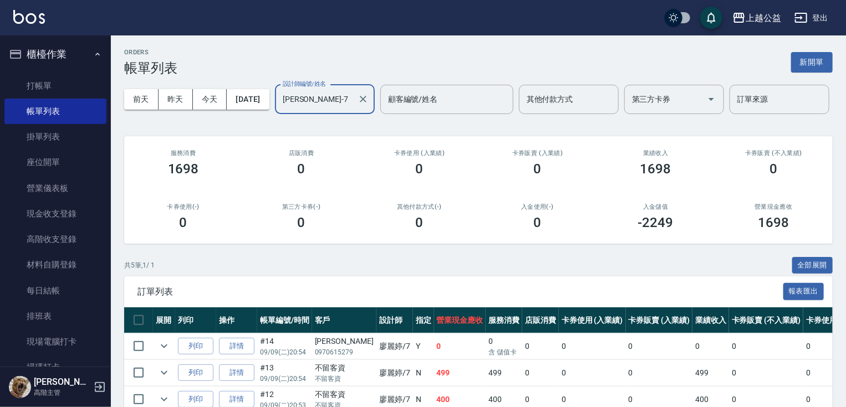
scroll to position [142, 0]
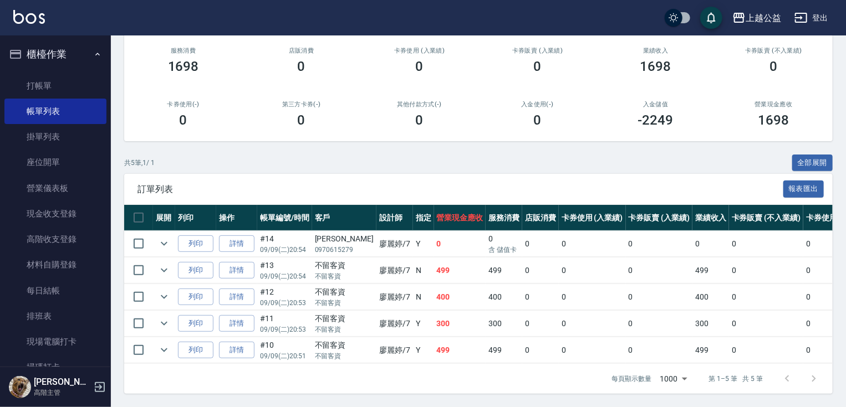
drag, startPoint x: 299, startPoint y: 140, endPoint x: 323, endPoint y: 277, distance: 139.0
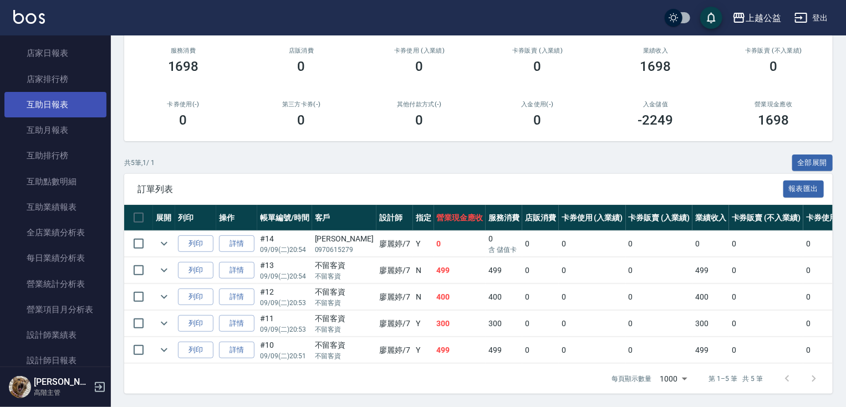
scroll to position [459, 0]
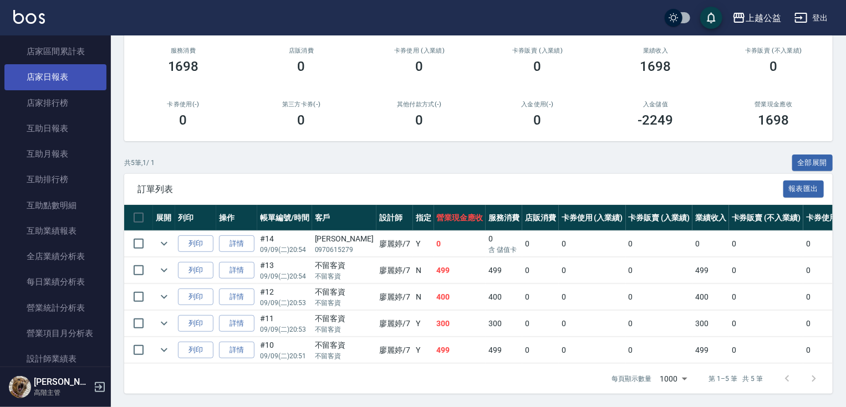
click at [64, 78] on link "店家日報表" at bounding box center [55, 76] width 102 height 25
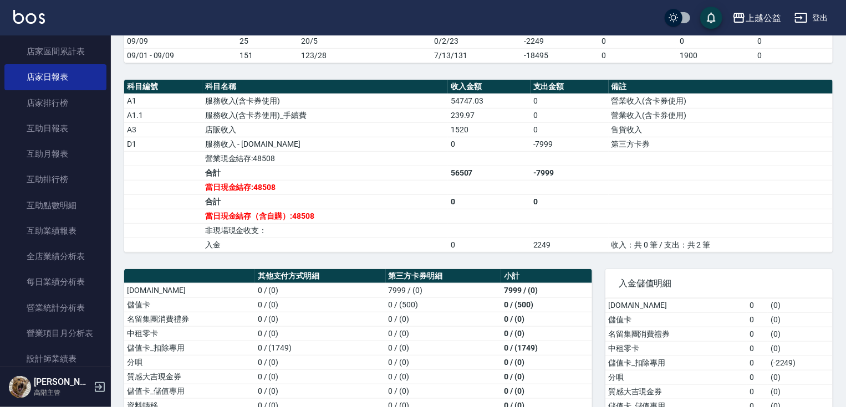
drag, startPoint x: 308, startPoint y: 297, endPoint x: 321, endPoint y: 353, distance: 58.1
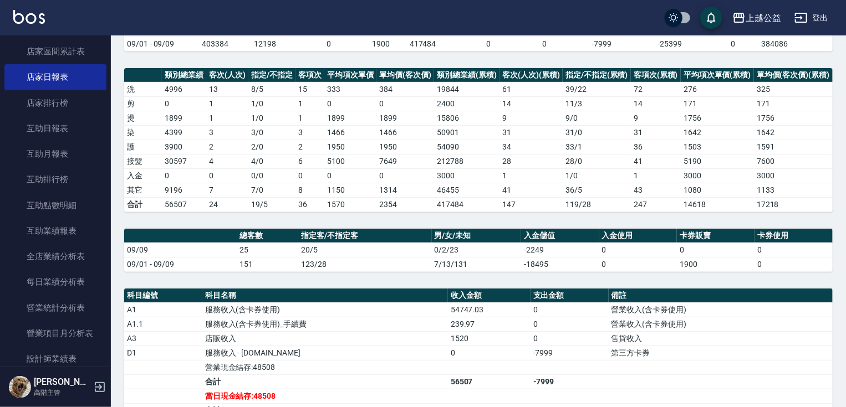
scroll to position [256, 0]
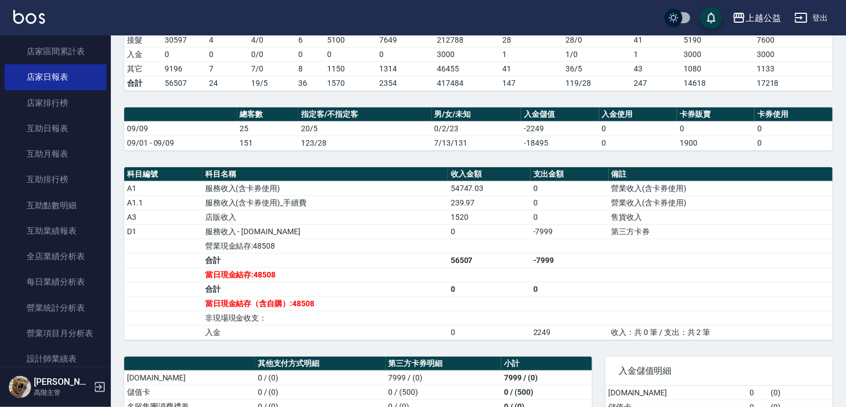
drag, startPoint x: 360, startPoint y: 249, endPoint x: 377, endPoint y: 307, distance: 60.2
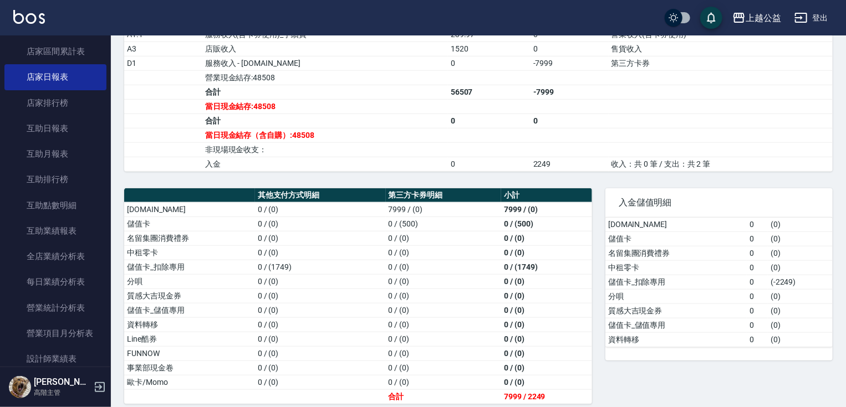
scroll to position [421, 0]
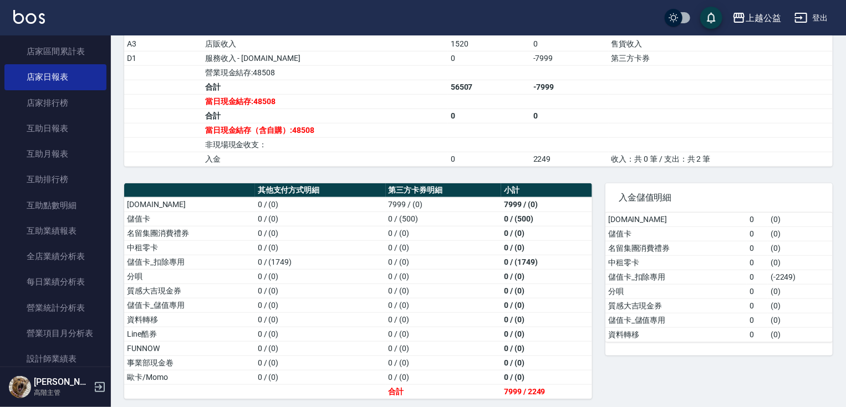
drag, startPoint x: 657, startPoint y: 305, endPoint x: 664, endPoint y: 397, distance: 92.3
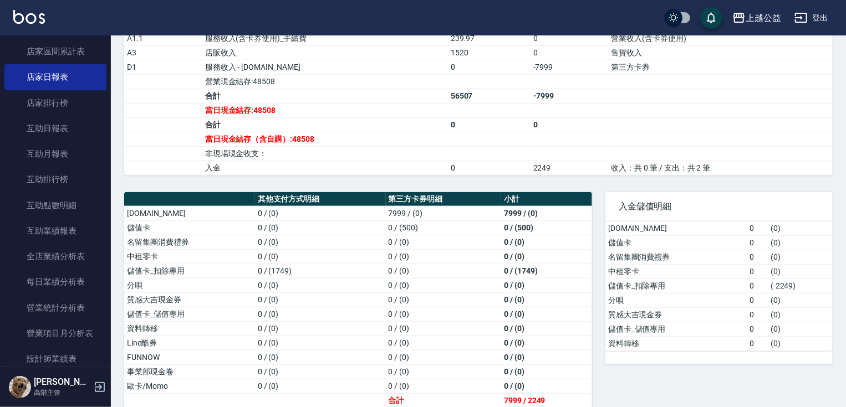
scroll to position [403, 0]
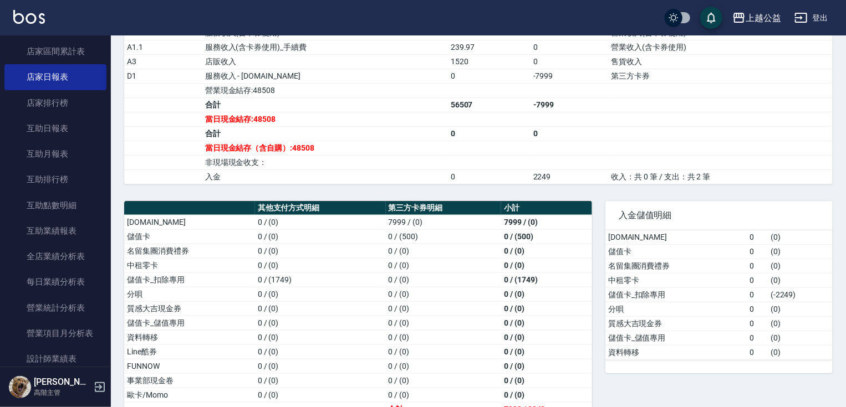
drag, startPoint x: 663, startPoint y: 377, endPoint x: 661, endPoint y: 360, distance: 16.8
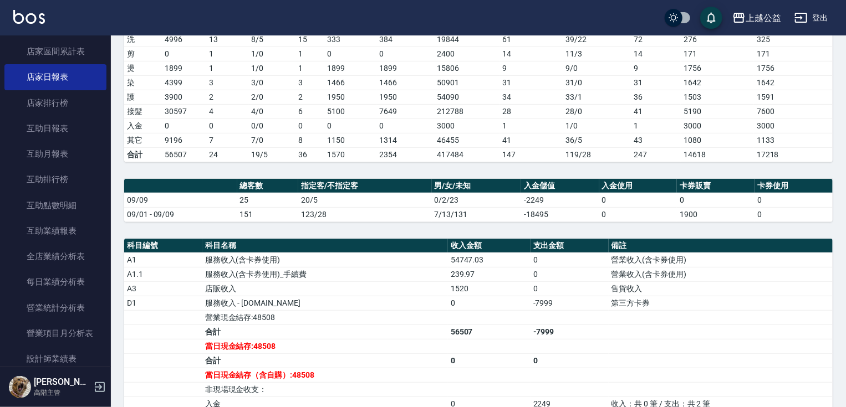
drag, startPoint x: 585, startPoint y: 395, endPoint x: 640, endPoint y: 335, distance: 80.8
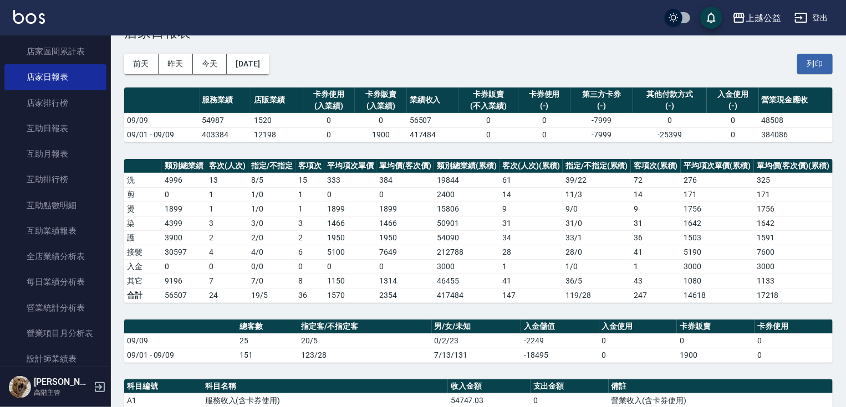
drag, startPoint x: 659, startPoint y: 356, endPoint x: 663, endPoint y: 314, distance: 41.8
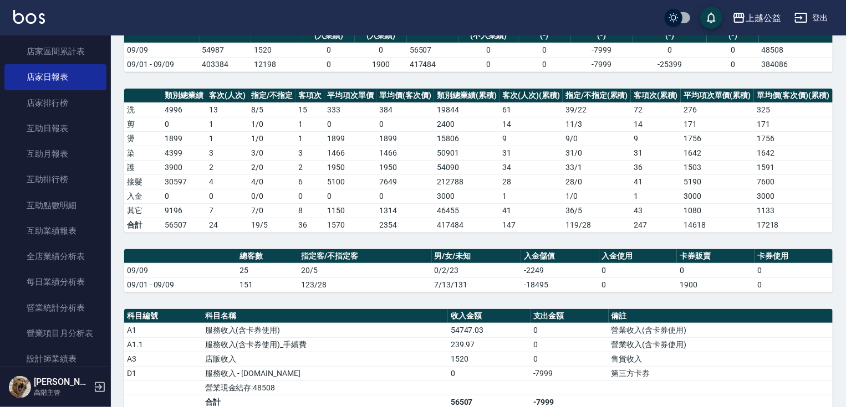
drag, startPoint x: 670, startPoint y: 339, endPoint x: 684, endPoint y: 374, distance: 37.8
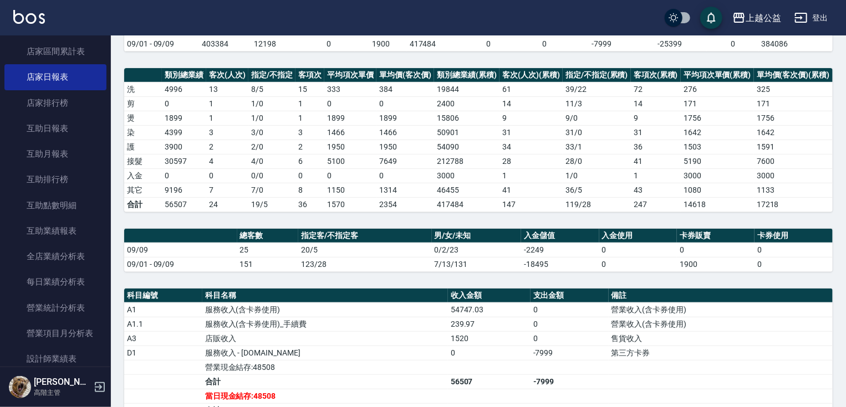
scroll to position [124, 0]
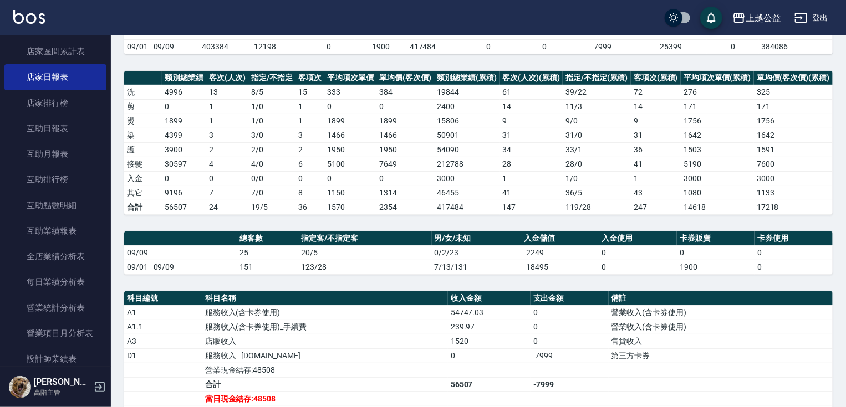
drag, startPoint x: 685, startPoint y: 373, endPoint x: 685, endPoint y: 360, distance: 12.2
drag, startPoint x: 37, startPoint y: 127, endPoint x: 140, endPoint y: 167, distance: 110.0
click at [38, 127] on link "互助日報表" at bounding box center [55, 128] width 102 height 25
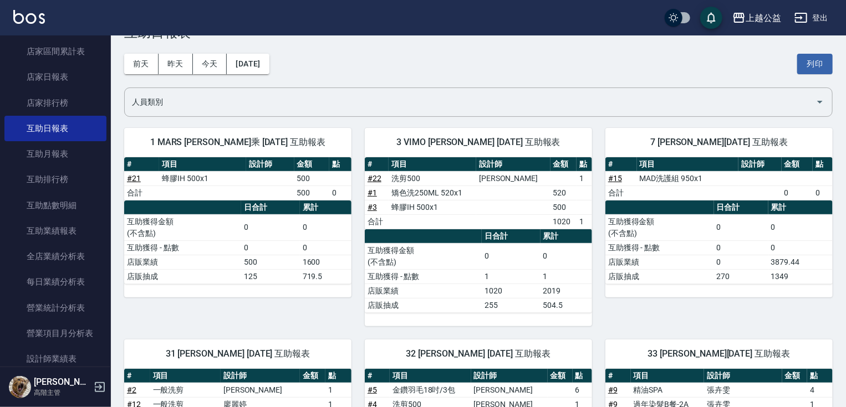
scroll to position [89, 0]
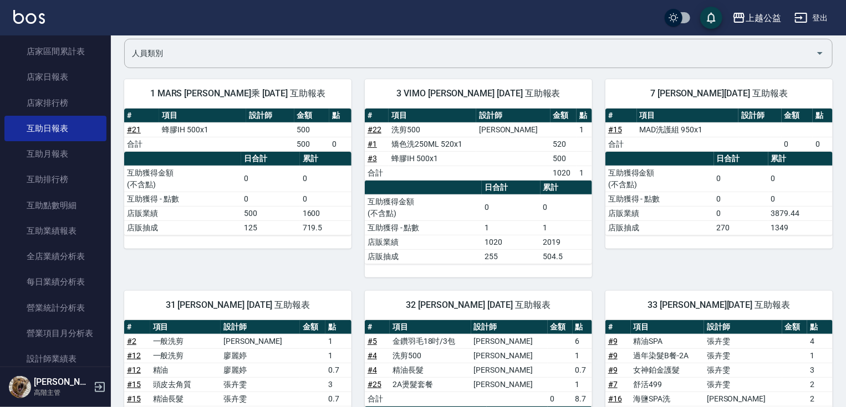
drag, startPoint x: 840, startPoint y: 410, endPoint x: 843, endPoint y: 425, distance: 14.6
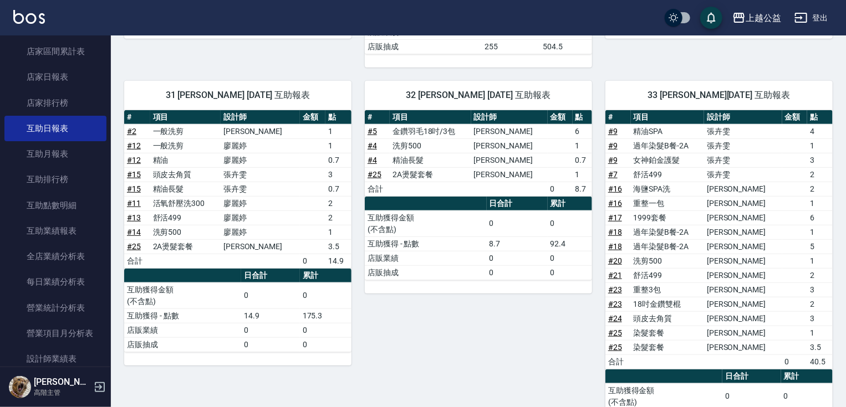
drag, startPoint x: 626, startPoint y: 322, endPoint x: 613, endPoint y: 275, distance: 49.0
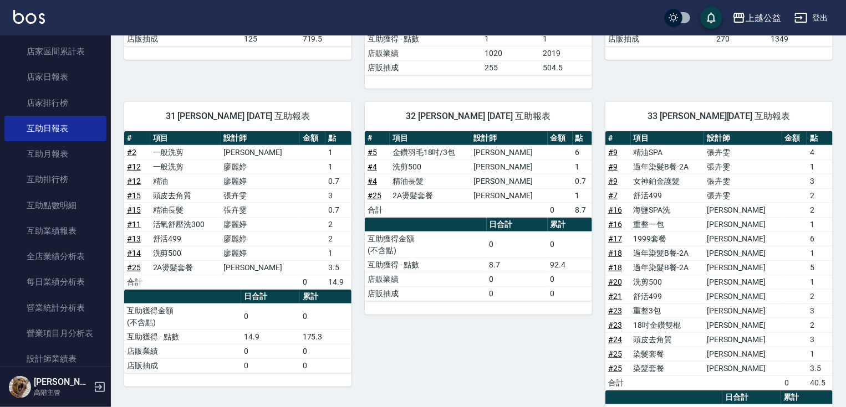
drag, startPoint x: 624, startPoint y: 297, endPoint x: 634, endPoint y: 226, distance: 71.1
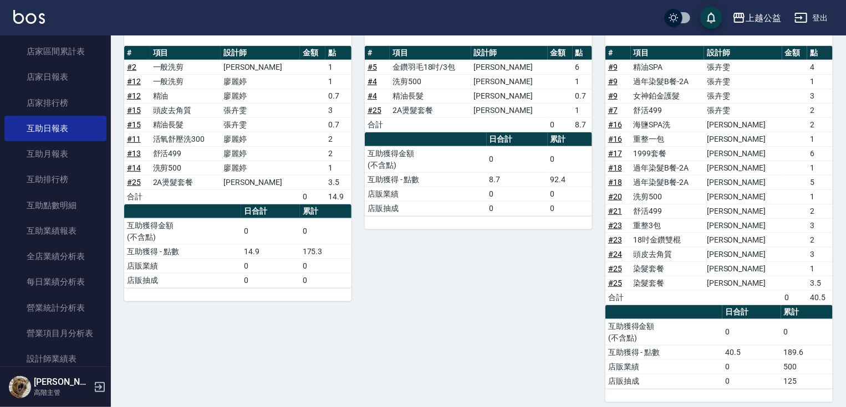
drag, startPoint x: 636, startPoint y: 248, endPoint x: 656, endPoint y: 278, distance: 36.3
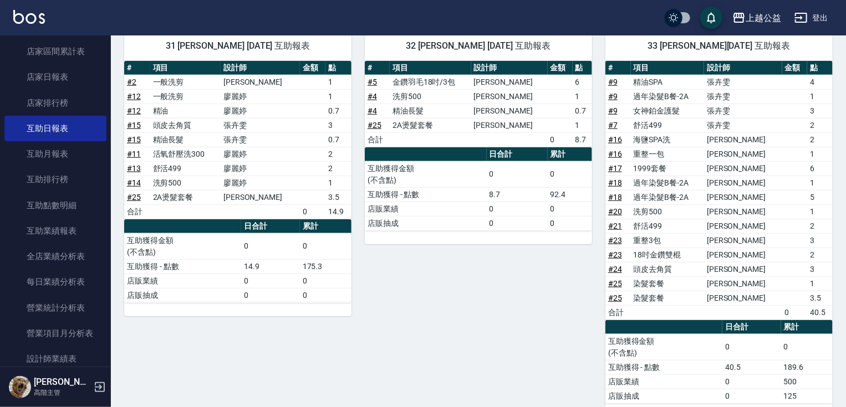
scroll to position [337, 0]
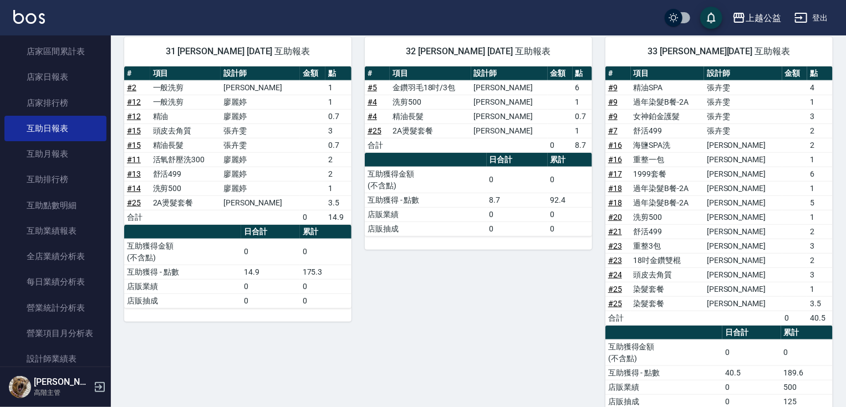
drag, startPoint x: 656, startPoint y: 273, endPoint x: 652, endPoint y: 248, distance: 25.3
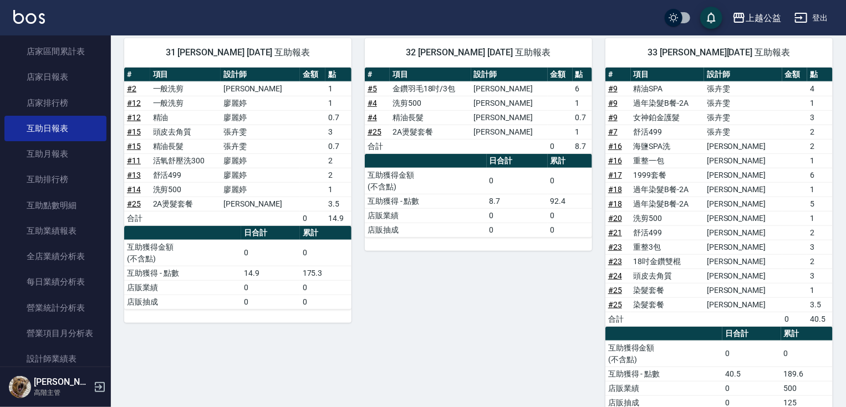
scroll to position [581, 0]
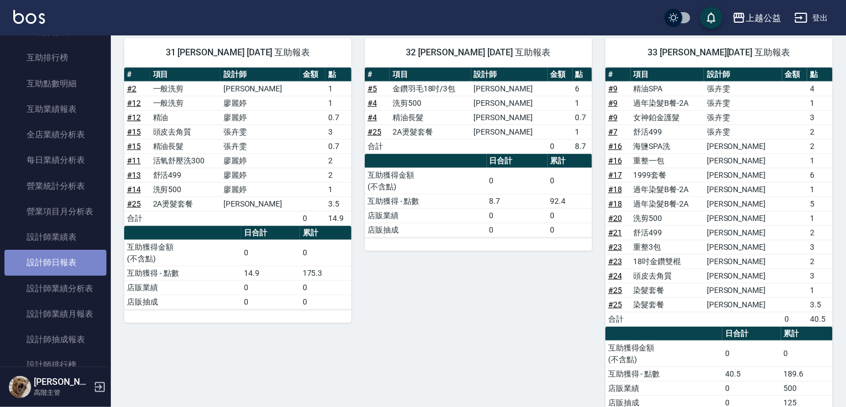
click at [92, 262] on link "設計師日報表" at bounding box center [55, 262] width 102 height 25
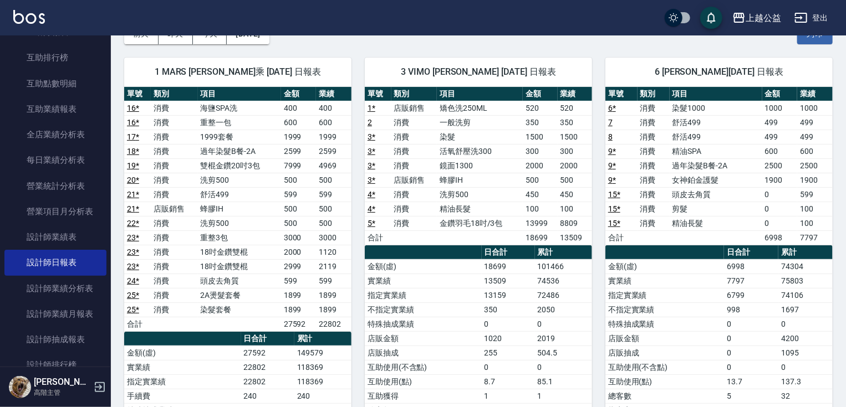
drag, startPoint x: 649, startPoint y: 224, endPoint x: 651, endPoint y: 254, distance: 30.0
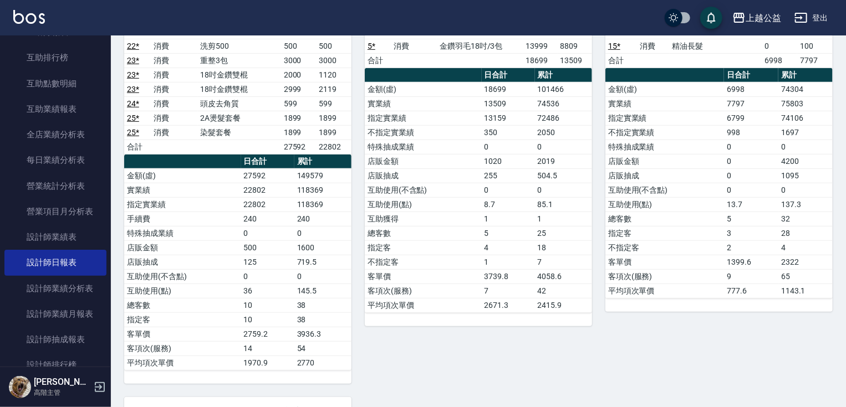
scroll to position [483, 0]
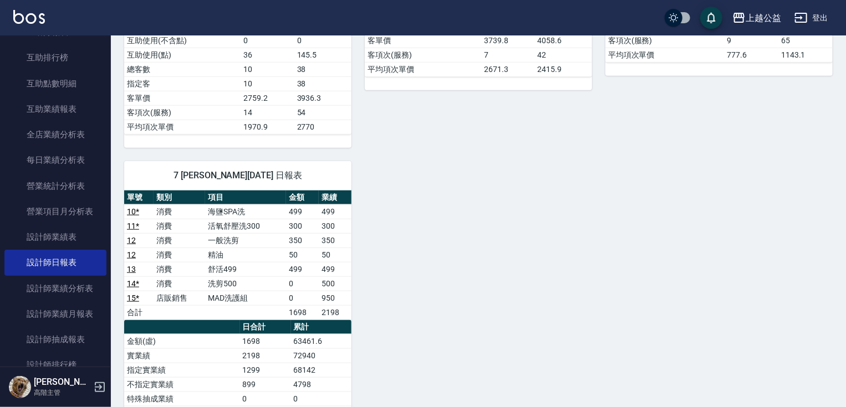
drag, startPoint x: 612, startPoint y: 297, endPoint x: 614, endPoint y: 305, distance: 9.1
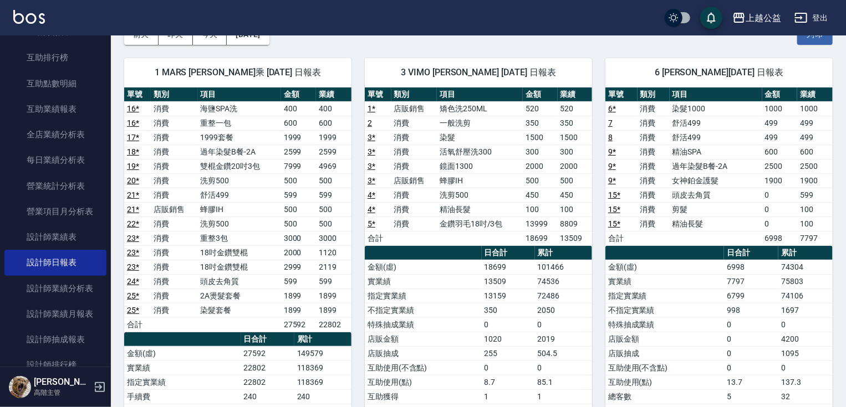
scroll to position [47, 0]
